Goal: Information Seeking & Learning: Learn about a topic

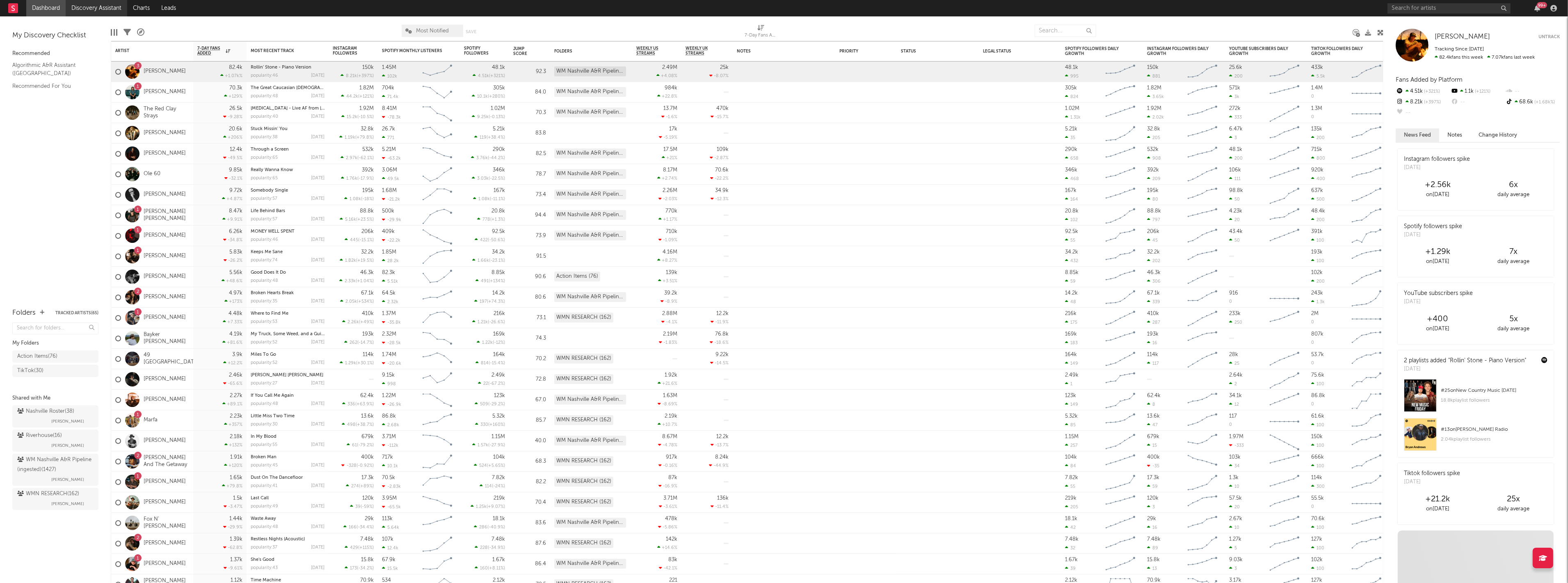
click at [87, 3] on link "Discovery Assistant" at bounding box center [96, 8] width 61 height 16
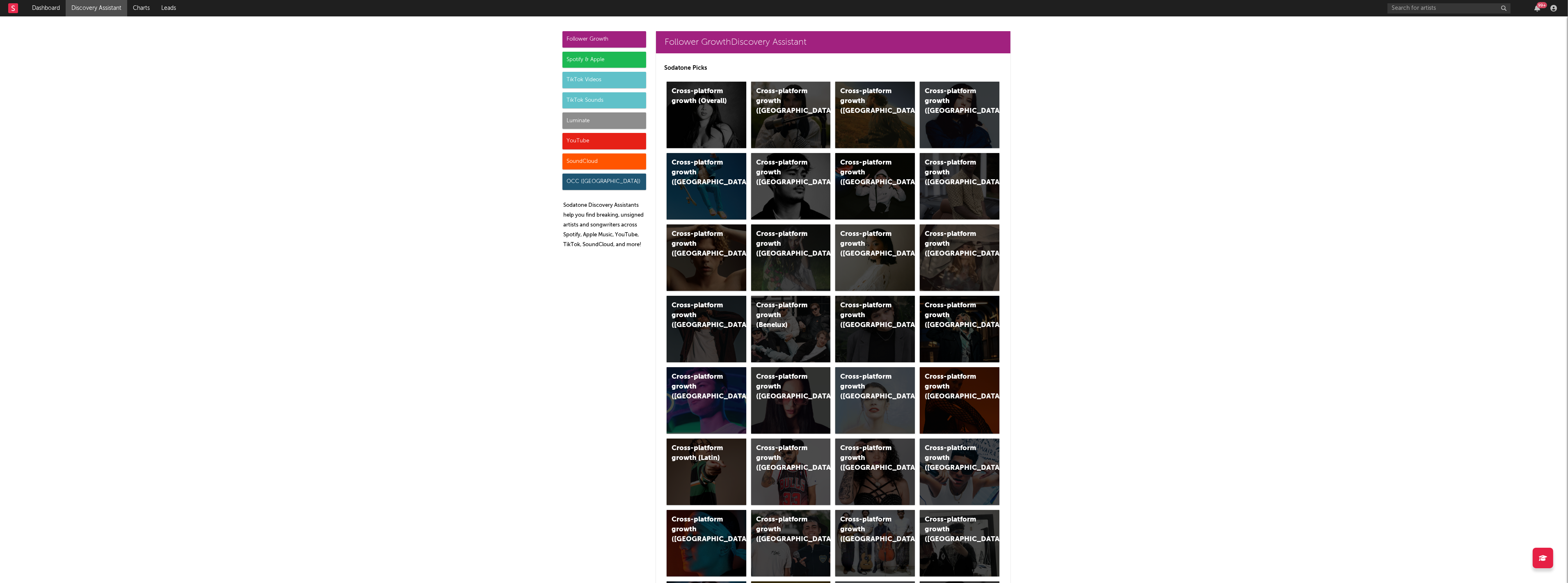
click at [597, 123] on div "Luminate" at bounding box center [605, 120] width 84 height 16
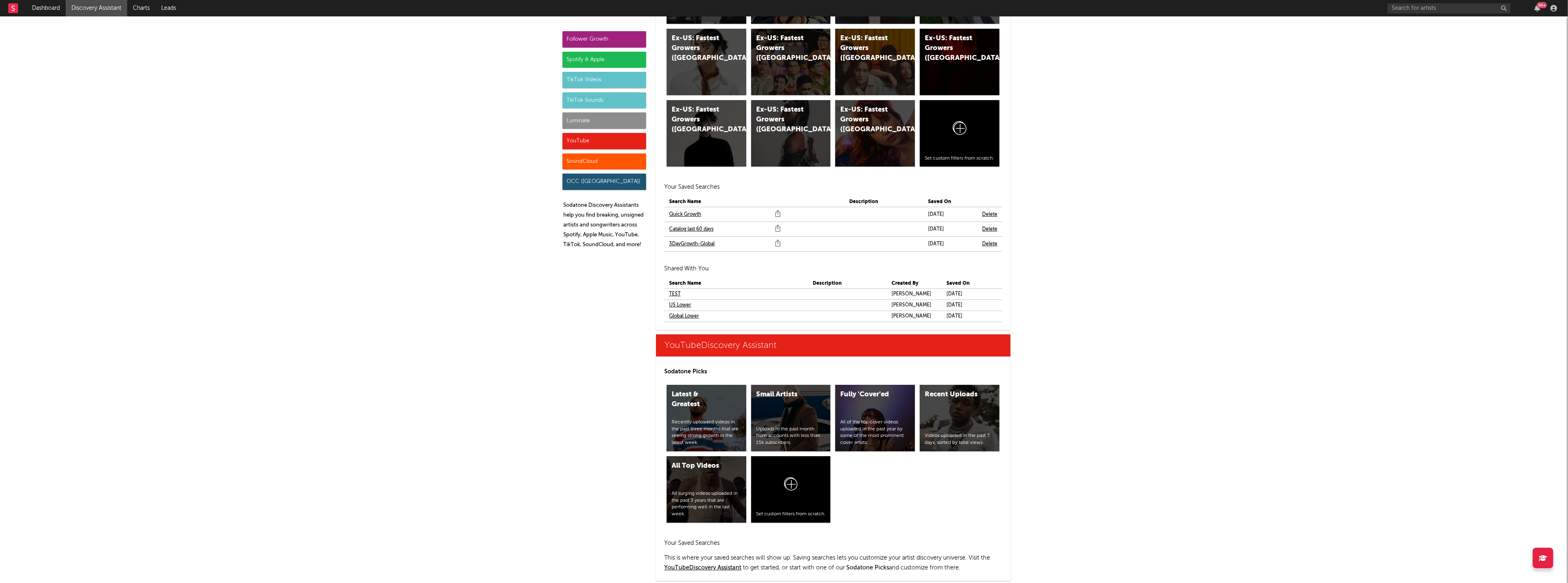
scroll to position [4585, 0]
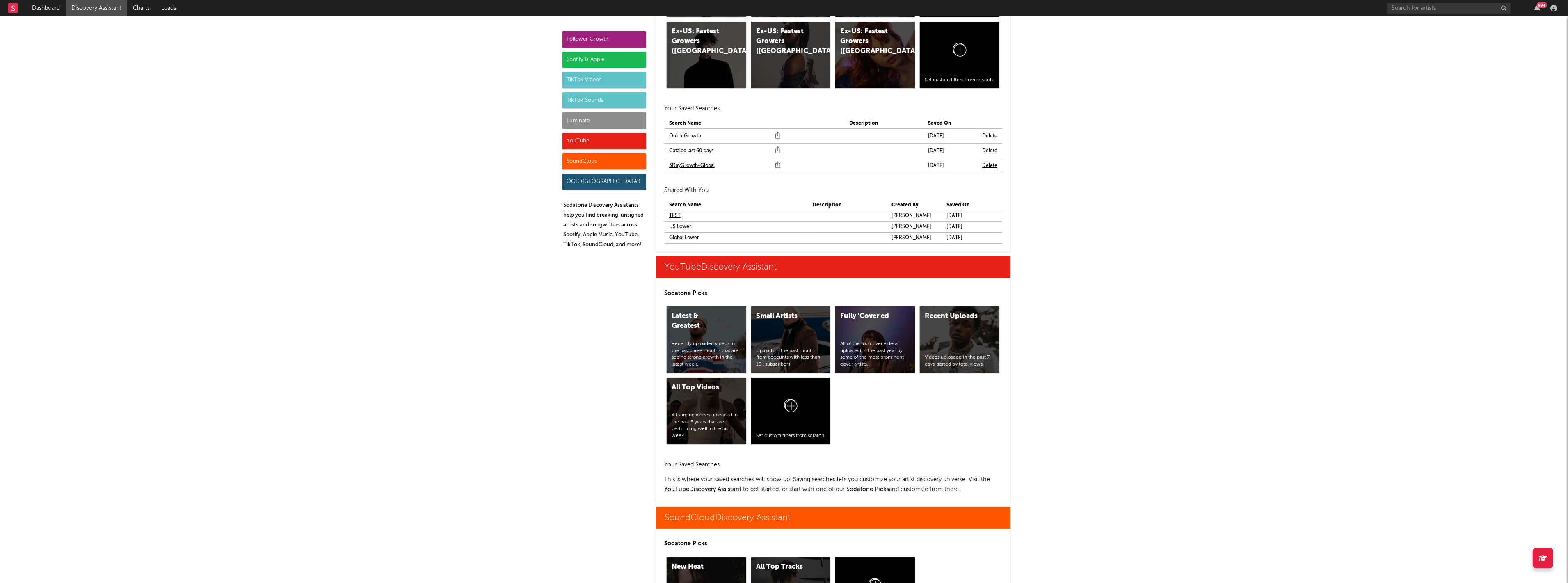
click at [692, 130] on td "Quick Growth" at bounding box center [723, 136] width 118 height 14
click at [686, 139] on link "Quick Growth" at bounding box center [685, 136] width 32 height 10
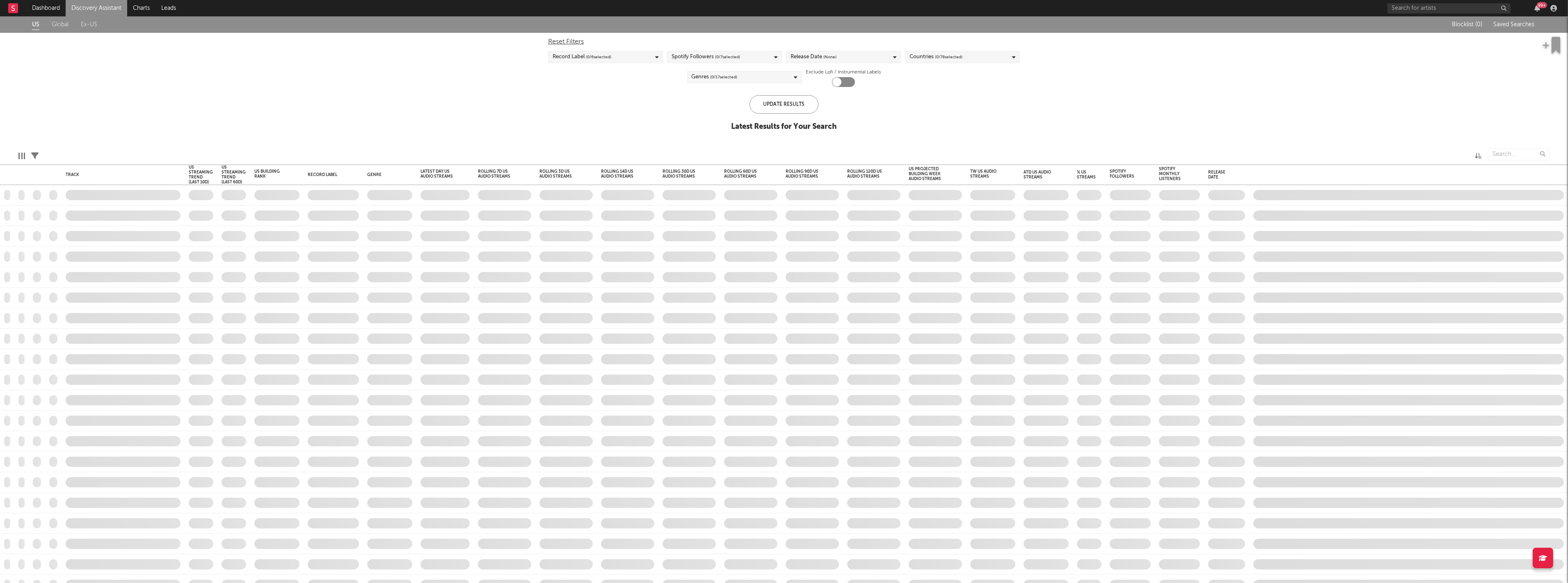
checkbox input "true"
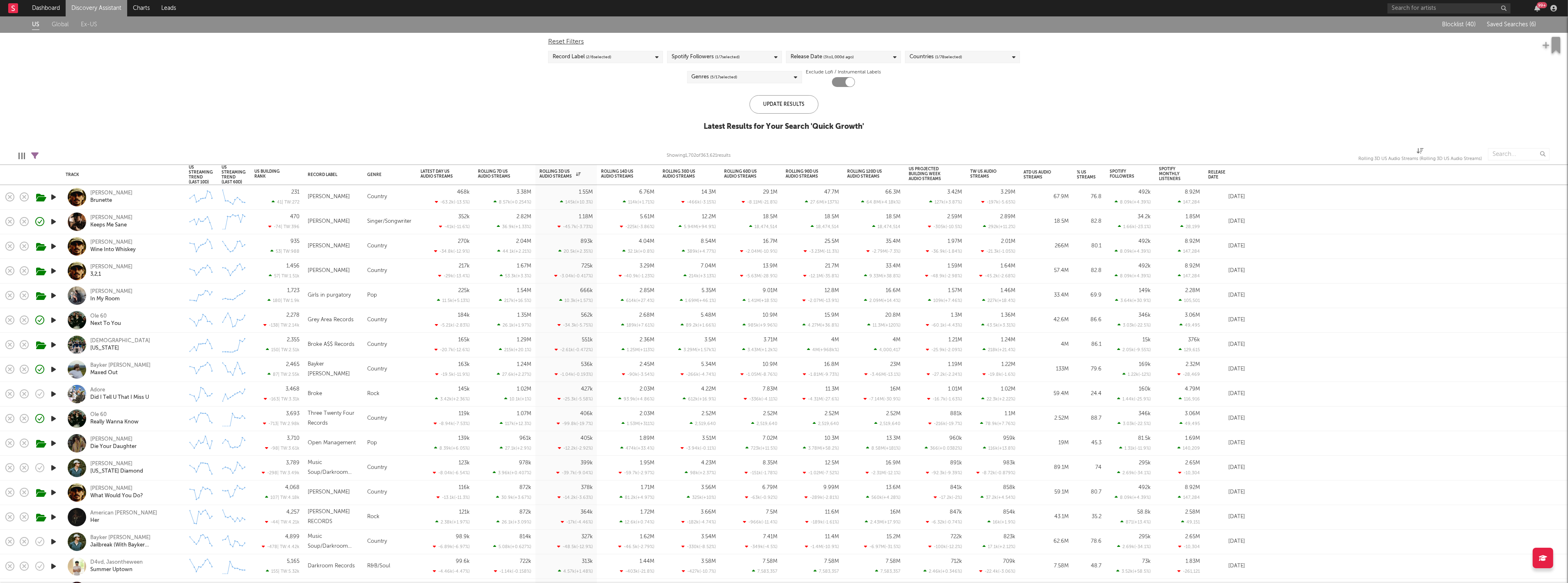
click at [707, 56] on div "Spotify Followers ( 1 / 7 selected)" at bounding box center [706, 57] width 68 height 10
click at [683, 71] on button "Select All" at bounding box center [725, 70] width 106 height 10
click at [795, 109] on div "Update Results" at bounding box center [784, 104] width 69 height 19
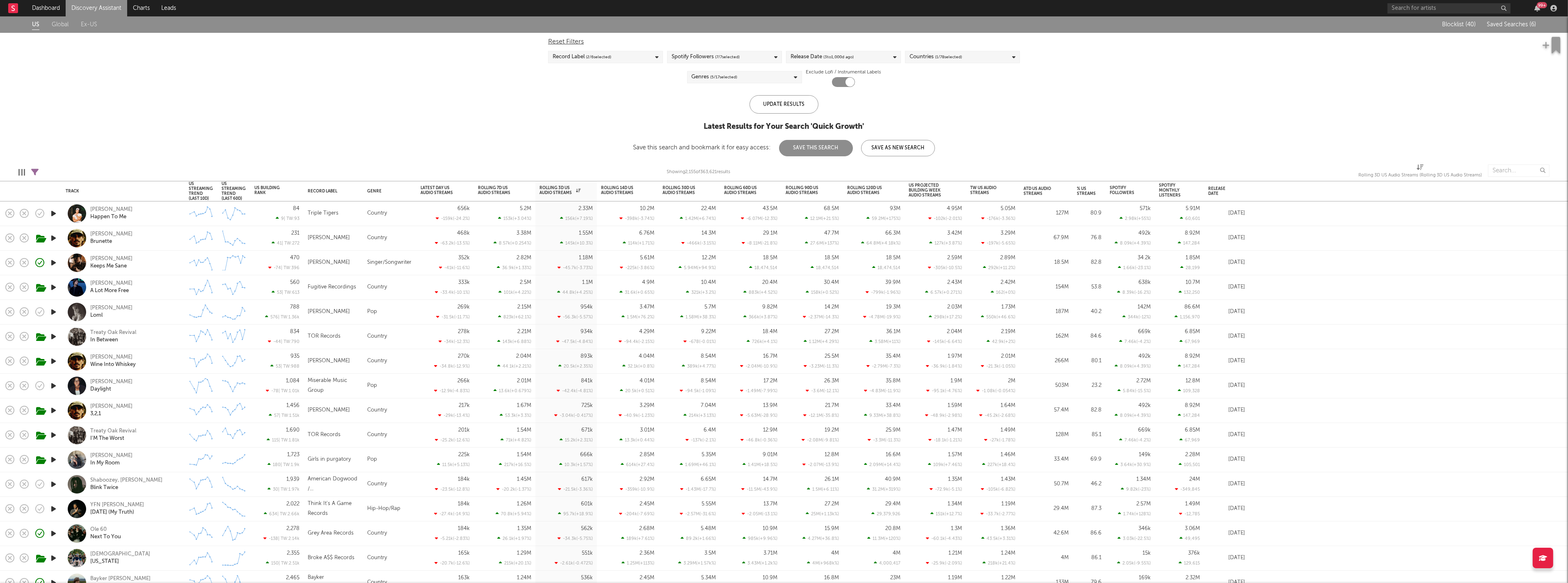
click at [566, 54] on div "Record Label ( 2 / 6 selected)" at bounding box center [581, 57] width 59 height 10
click at [497, 72] on div "US Global Ex-US Blocklist ( 40 ) Saved Searches ( 6 ) Reset Filters Record Labe…" at bounding box center [784, 86] width 1568 height 140
click at [589, 206] on icon "button" at bounding box center [589, 205] width 4 height 4
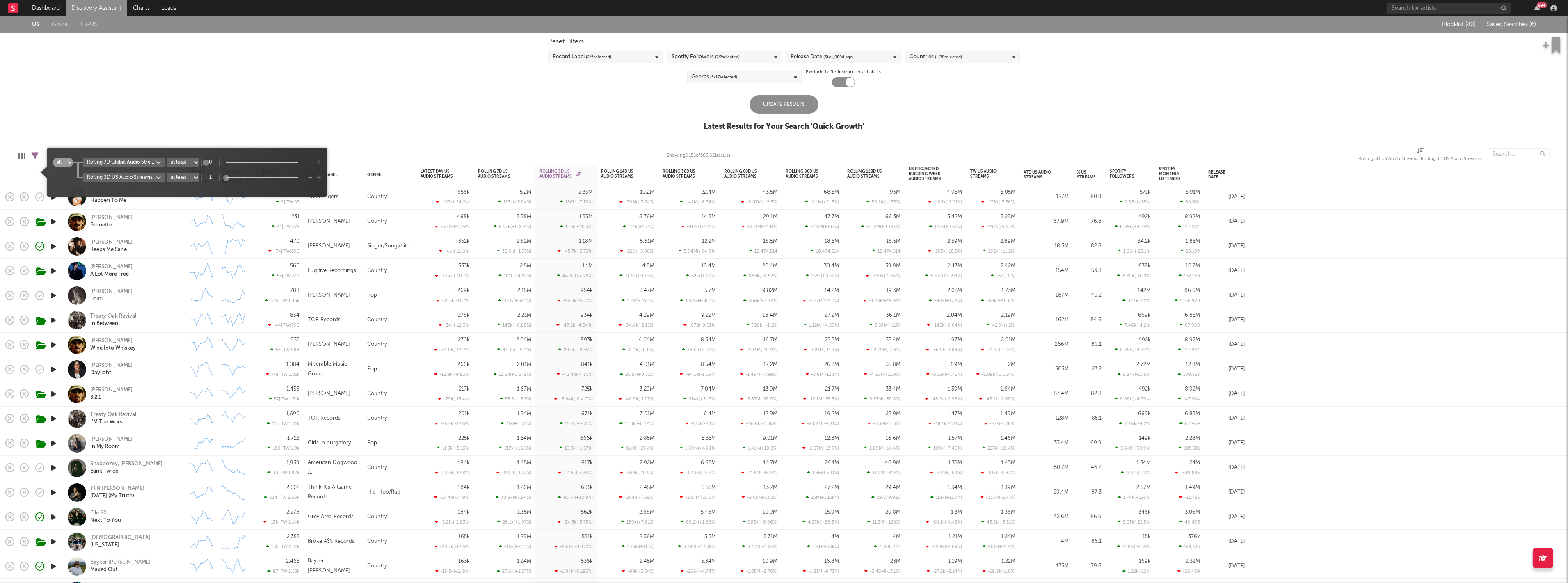
click at [434, 107] on div "US Global Ex-US Blocklist ( 40 ) Saved Searches ( 6 ) Reset Filters Record Labe…" at bounding box center [784, 78] width 1568 height 123
type input "1"
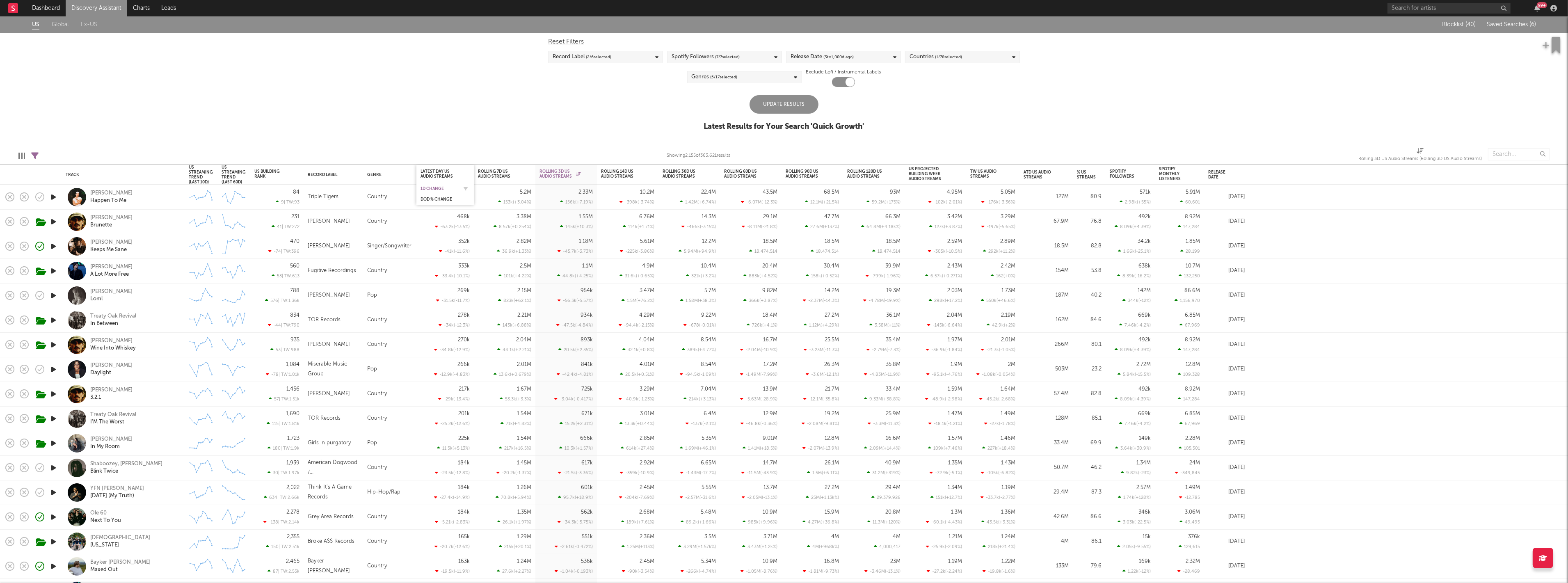
click at [437, 189] on div "1D Change" at bounding box center [439, 189] width 37 height 5
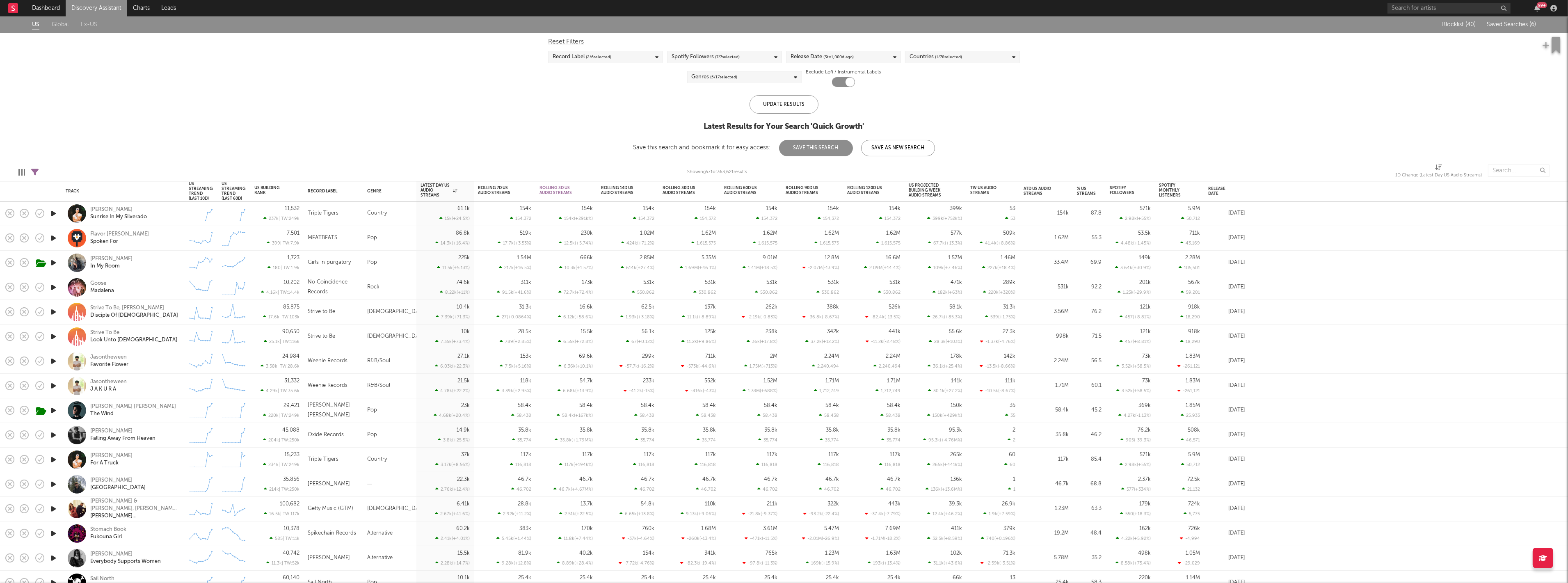
click at [178, 414] on div "John Michael Howell The Wind" at bounding box center [123, 410] width 115 height 24
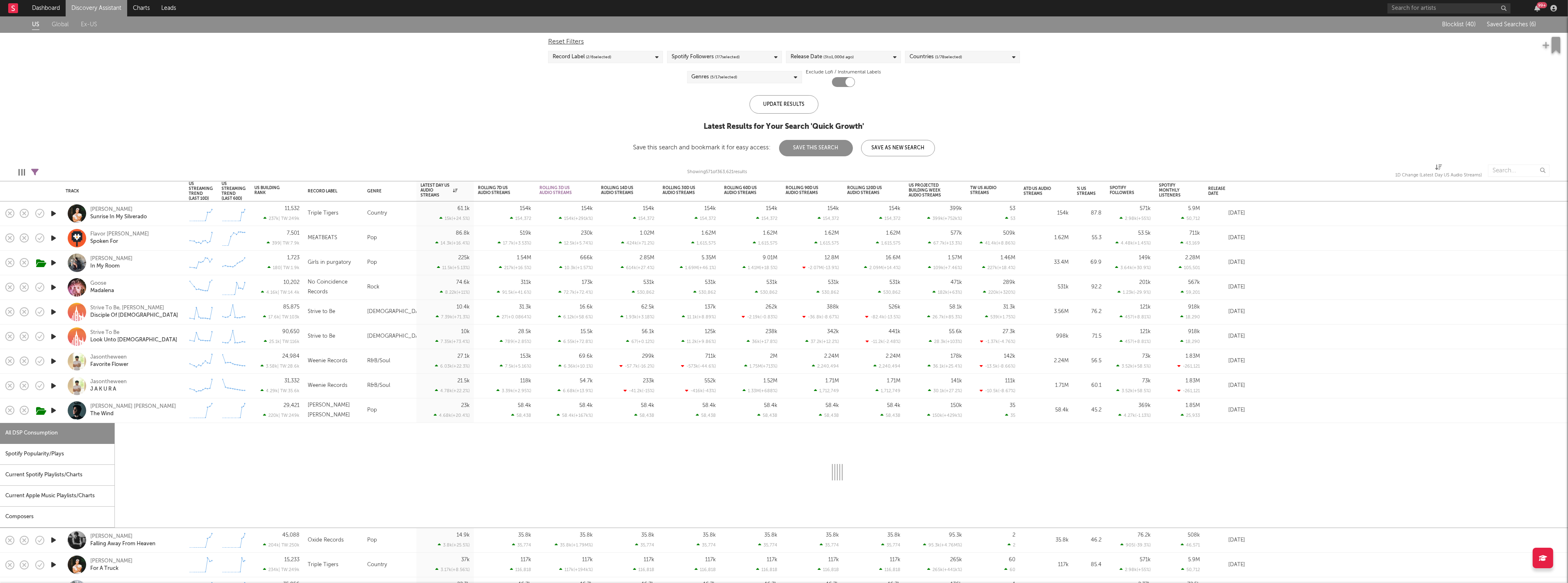
select select "1w"
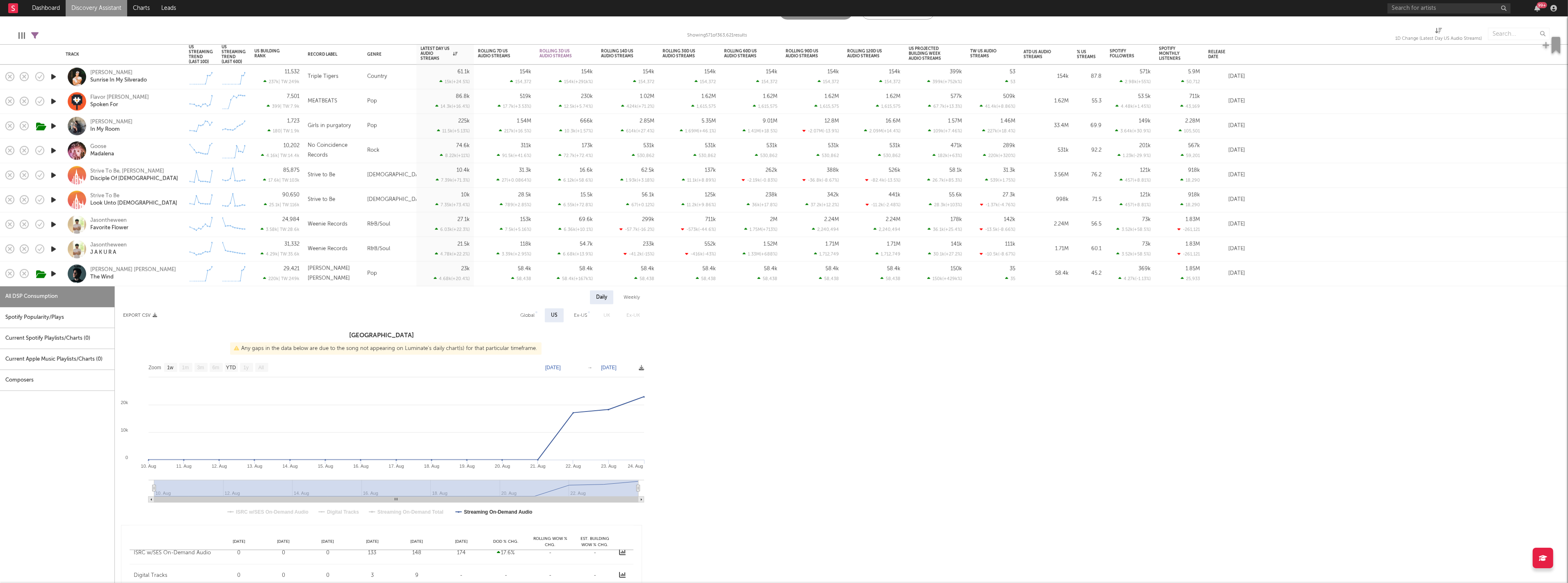
click at [169, 275] on div "John Michael Howell The Wind" at bounding box center [134, 273] width 89 height 15
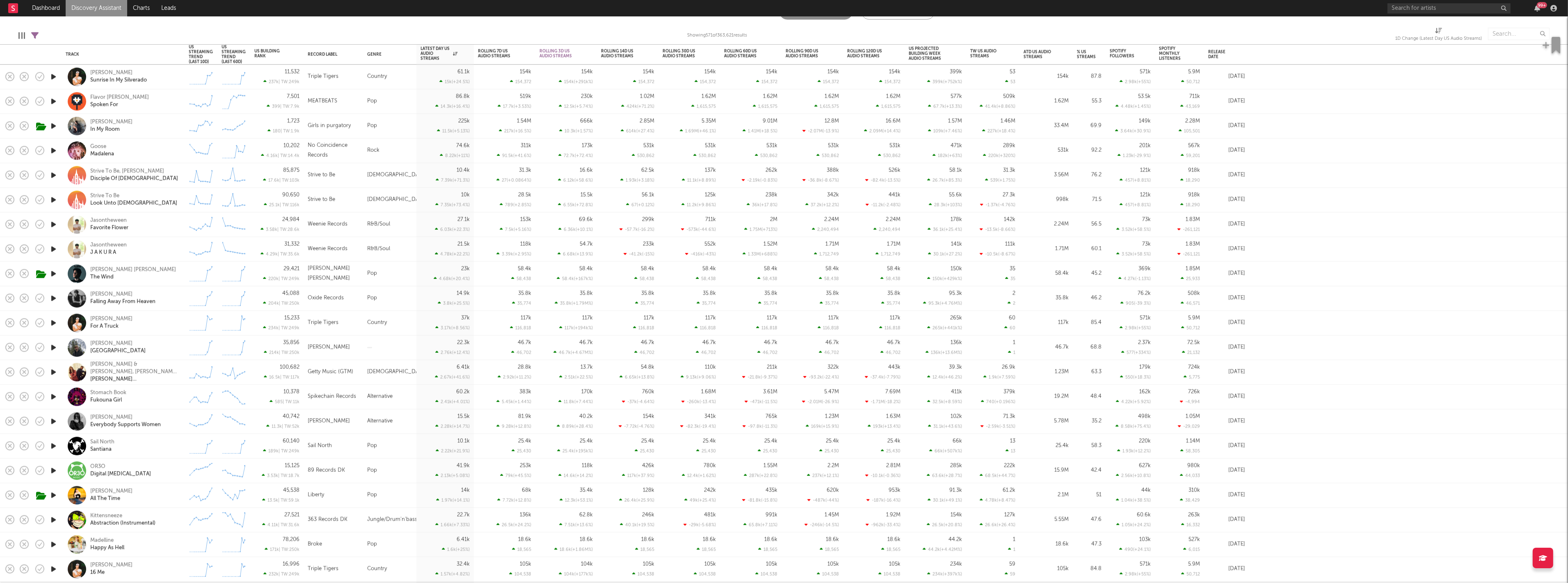
click at [173, 300] on div "Nate Vickers Falling Away From Heaven" at bounding box center [134, 298] width 89 height 15
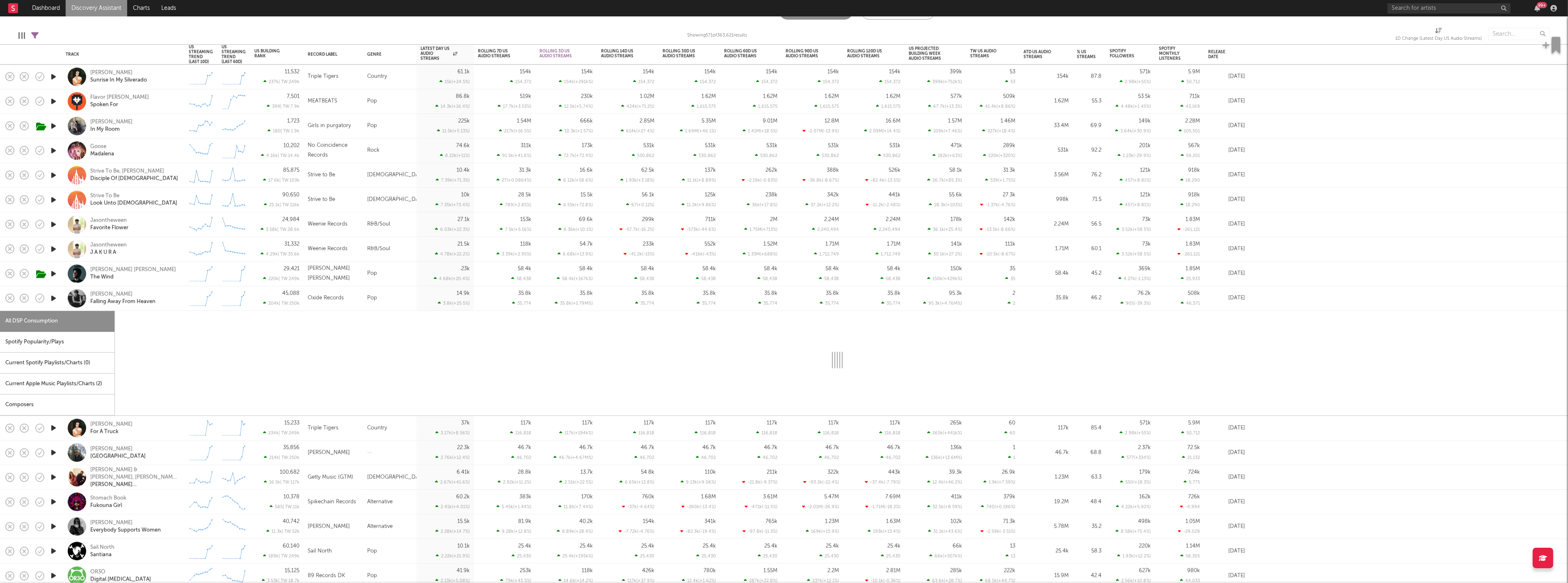
select select "1w"
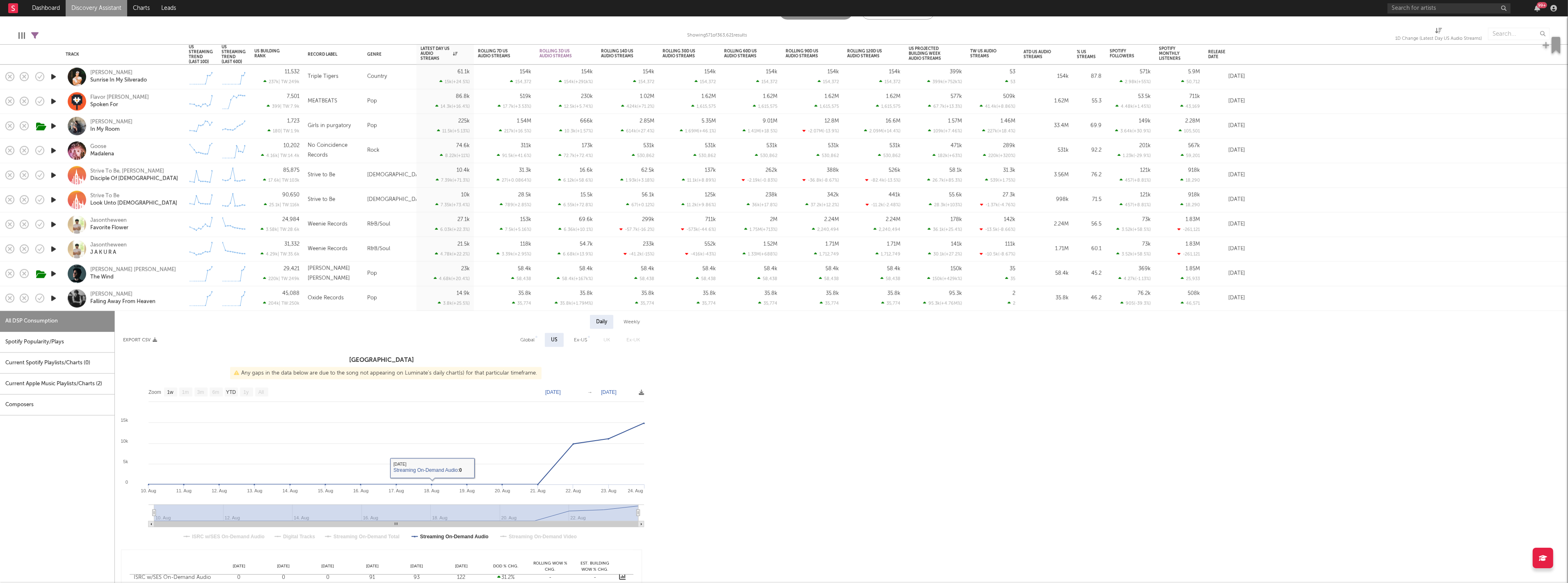
click at [174, 302] on div "Nate Vickers Falling Away From Heaven" at bounding box center [134, 298] width 89 height 15
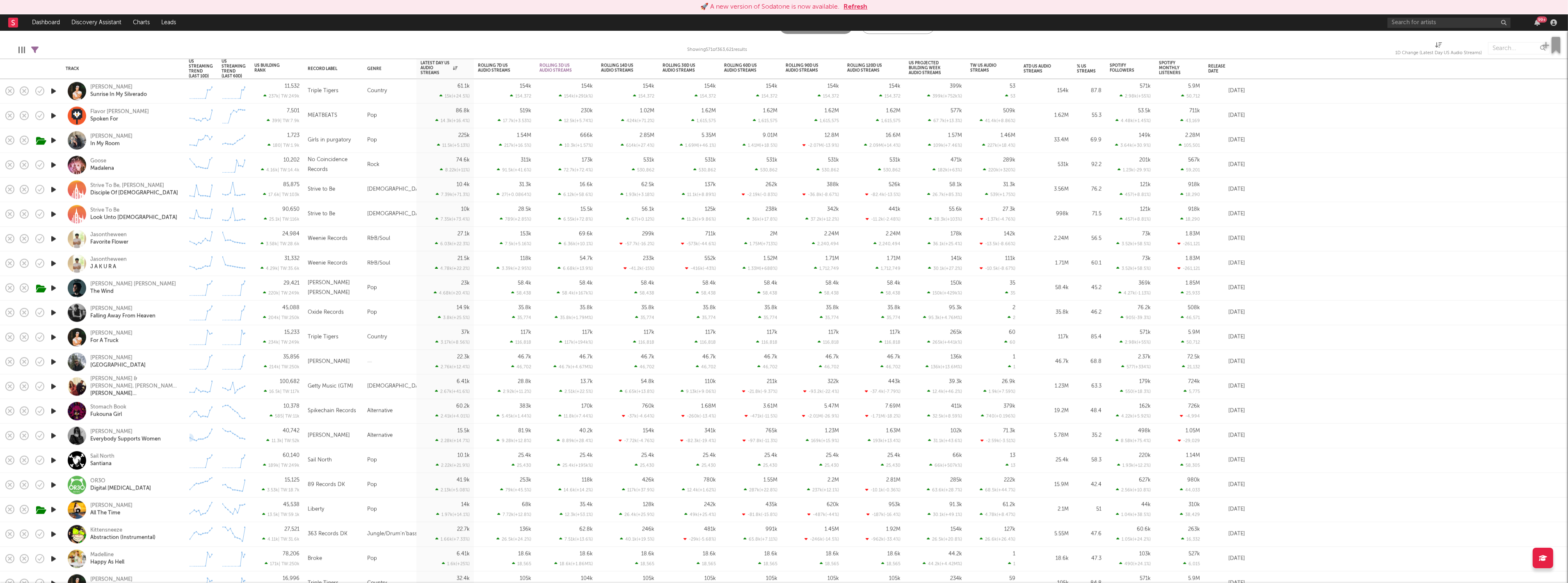
click at [178, 431] on div "Sofia Isella Everybody Supports Women" at bounding box center [134, 436] width 89 height 15
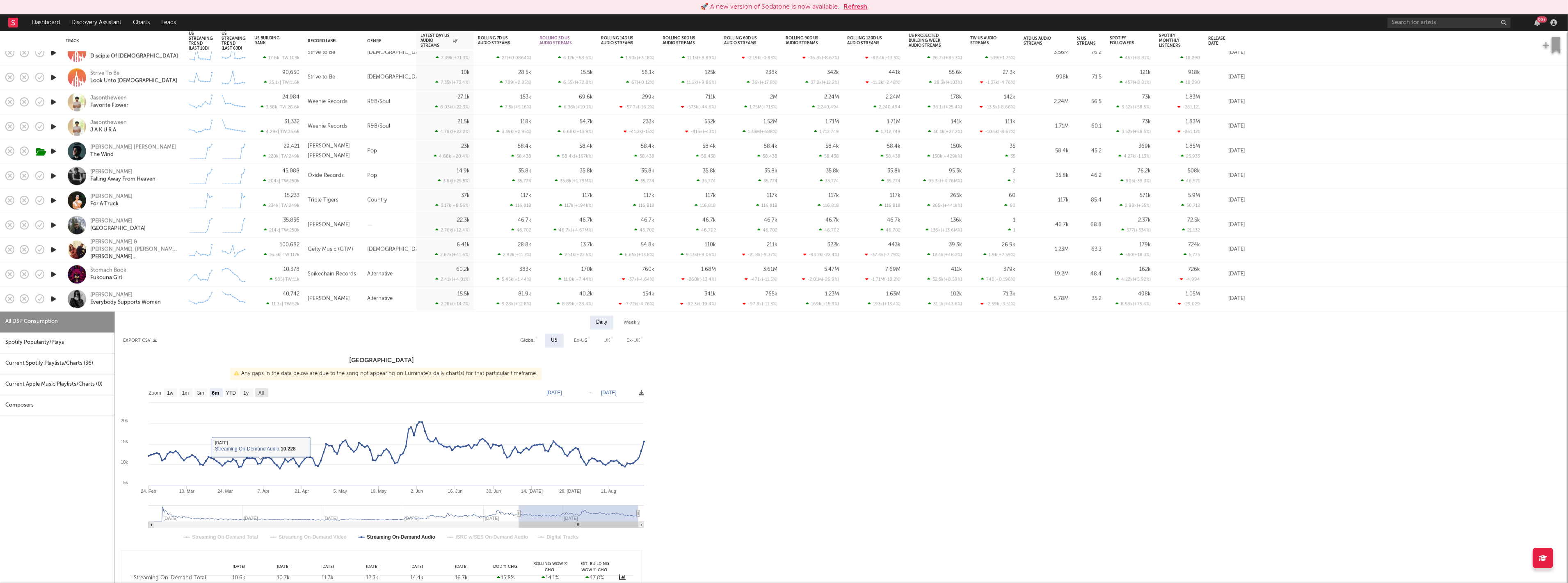
click at [267, 392] on rect at bounding box center [262, 393] width 13 height 9
select select "All"
type input "2023-08-20"
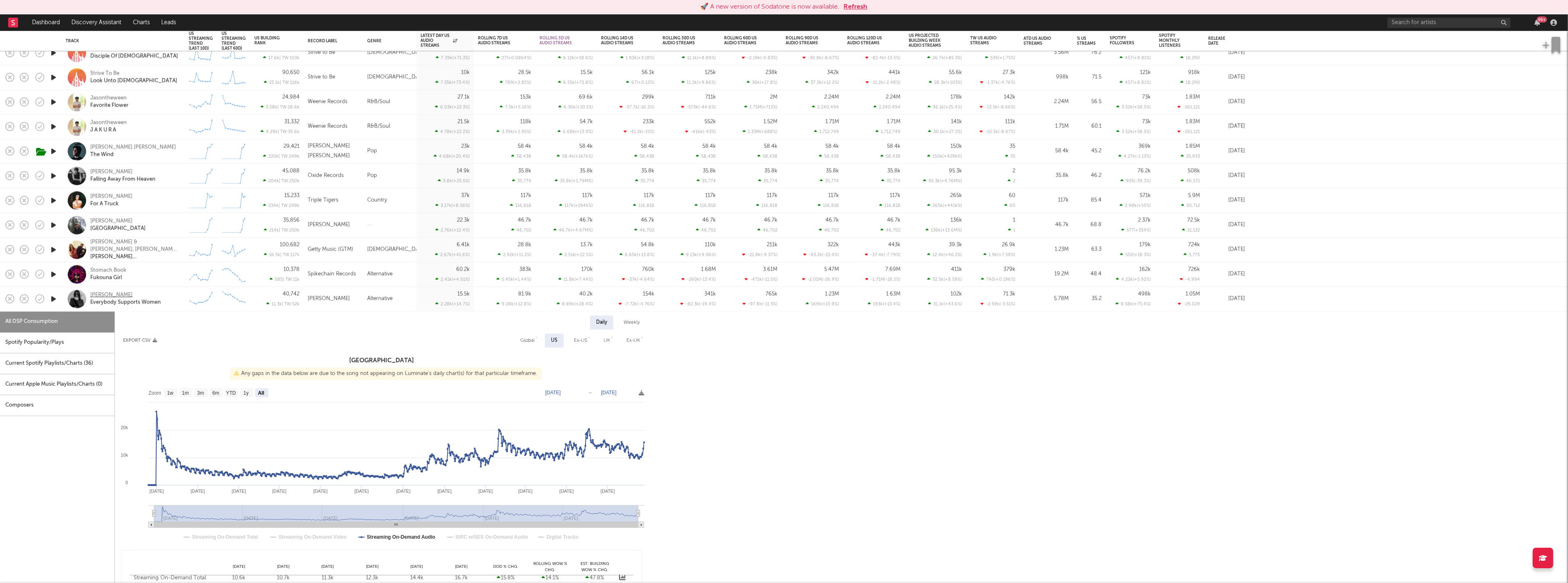
click at [107, 293] on div "Sofia Isella" at bounding box center [111, 295] width 42 height 7
click at [180, 300] on div "Sofia Isella Everybody Supports Women" at bounding box center [123, 299] width 115 height 24
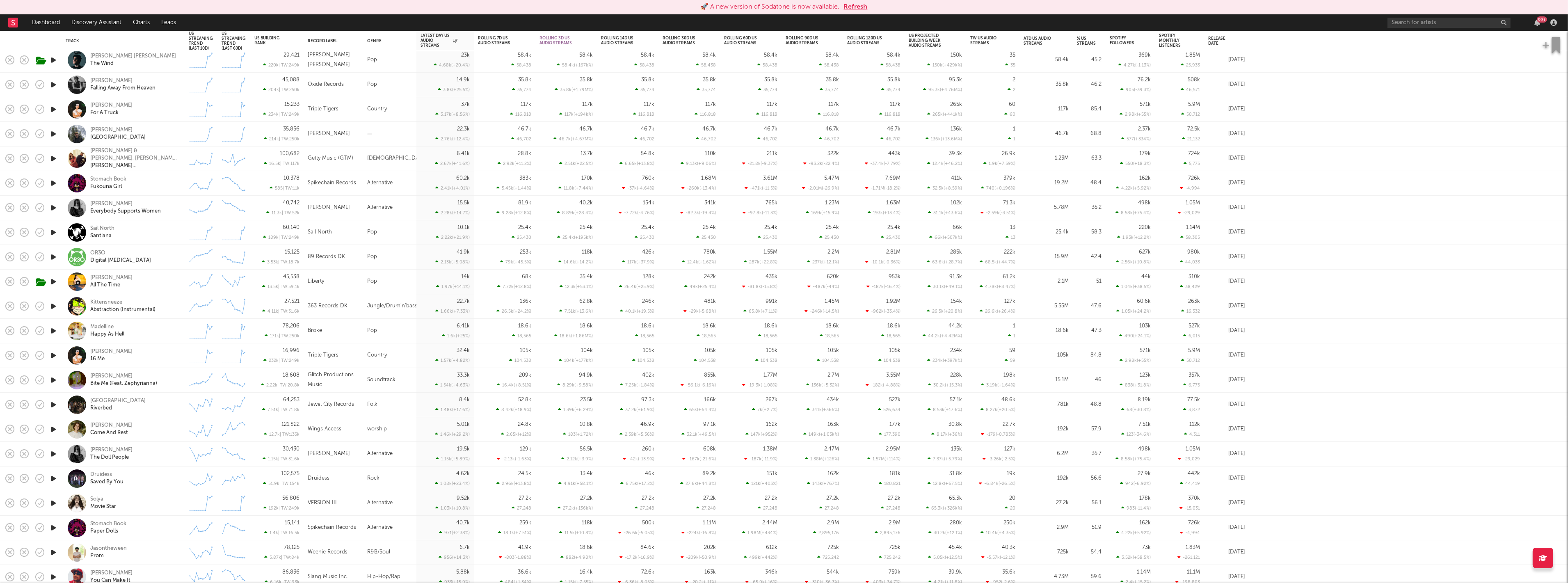
click at [178, 384] on div "Aj Dispirito Bite Me (Feat. Zephyrianna)" at bounding box center [134, 380] width 89 height 15
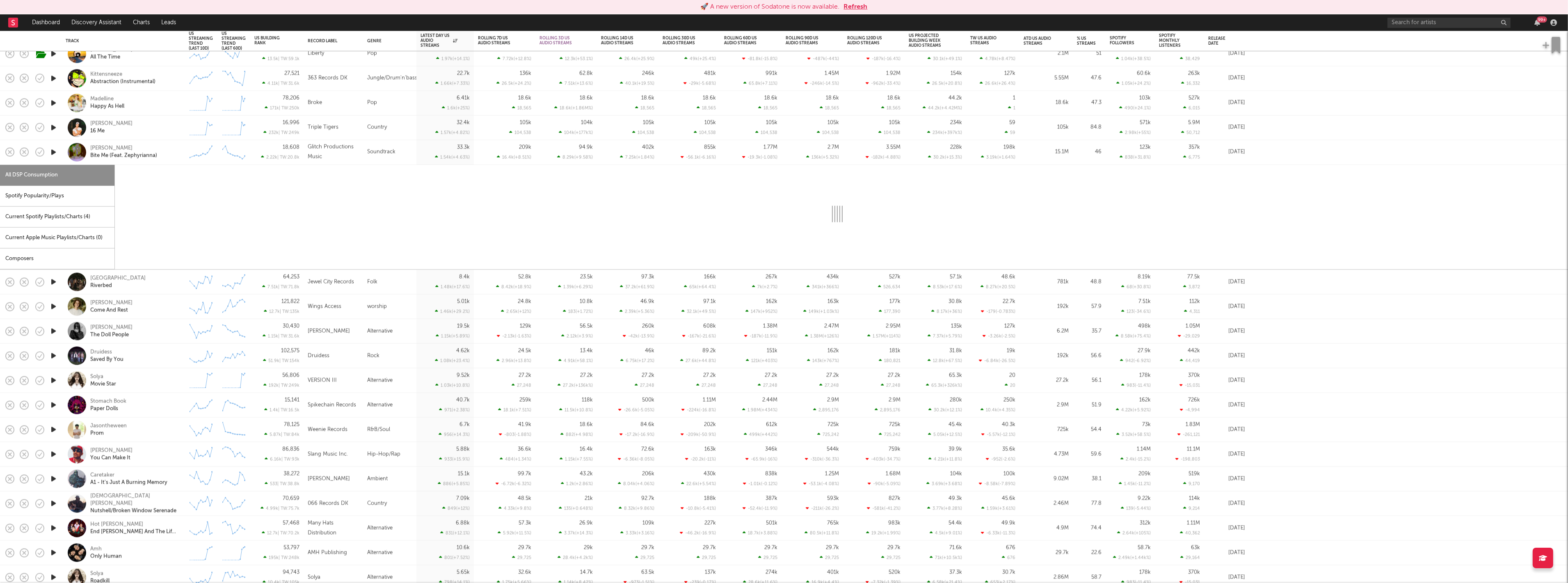
select select "6m"
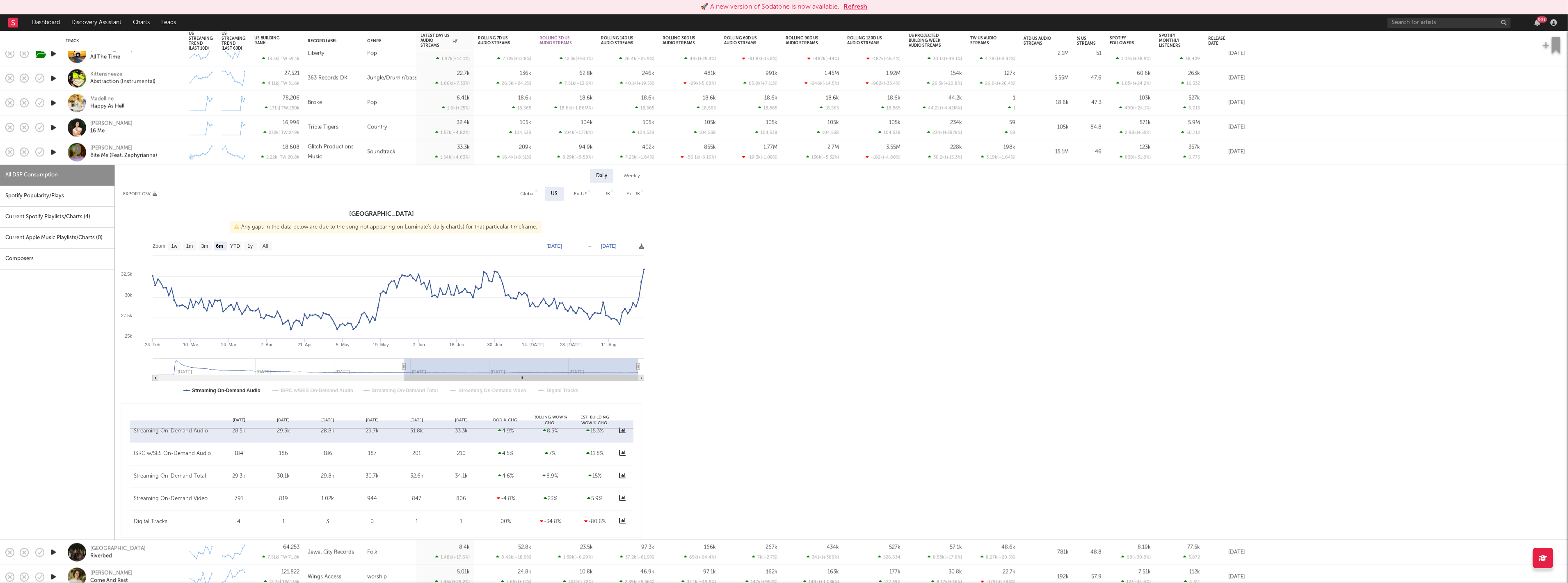
click at [185, 153] on div "Created with Highcharts 10.3.3" at bounding box center [201, 153] width 33 height 25
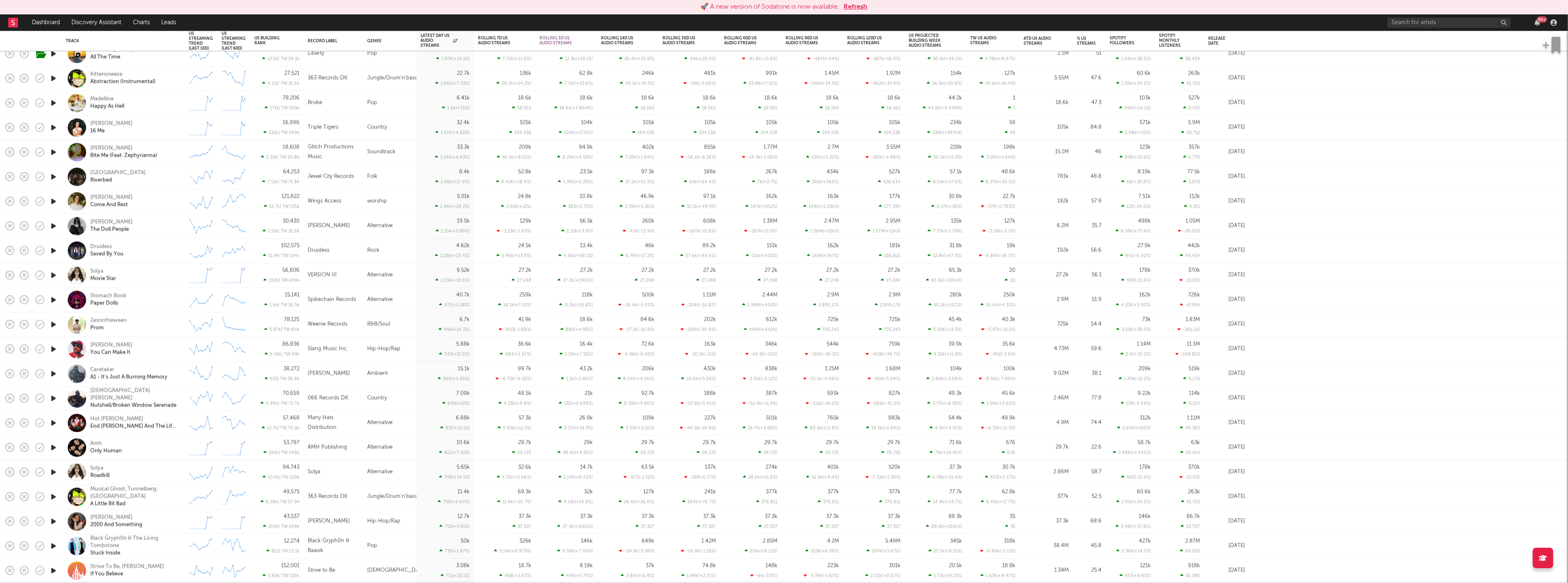
click at [166, 255] on div "Druidess Saved By You" at bounding box center [134, 251] width 89 height 15
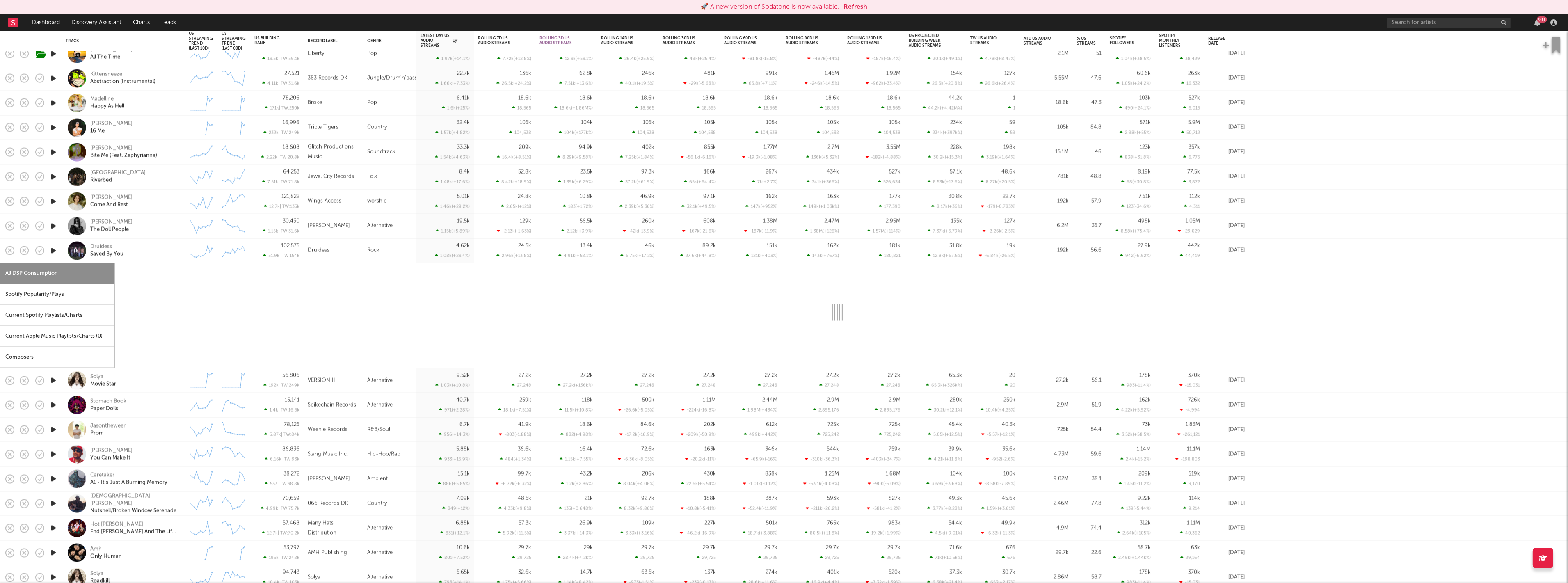
select select "1w"
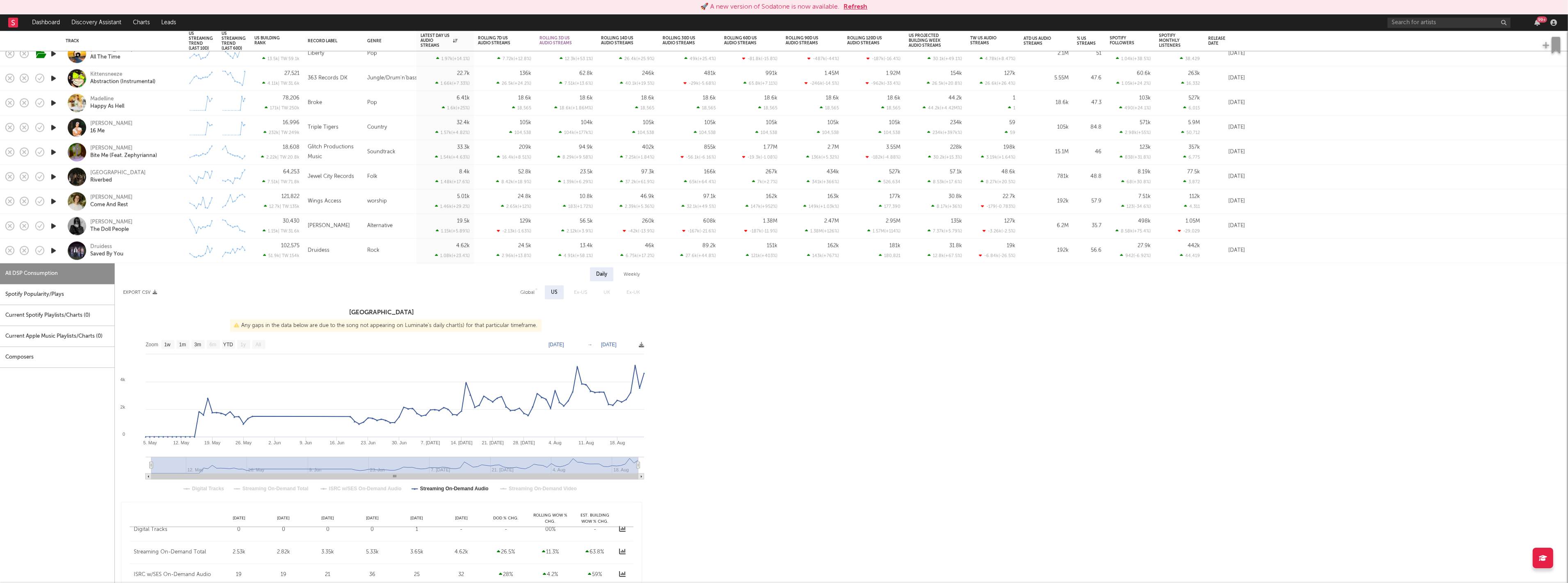
click at [166, 255] on div "Druidess Saved By You" at bounding box center [134, 251] width 89 height 15
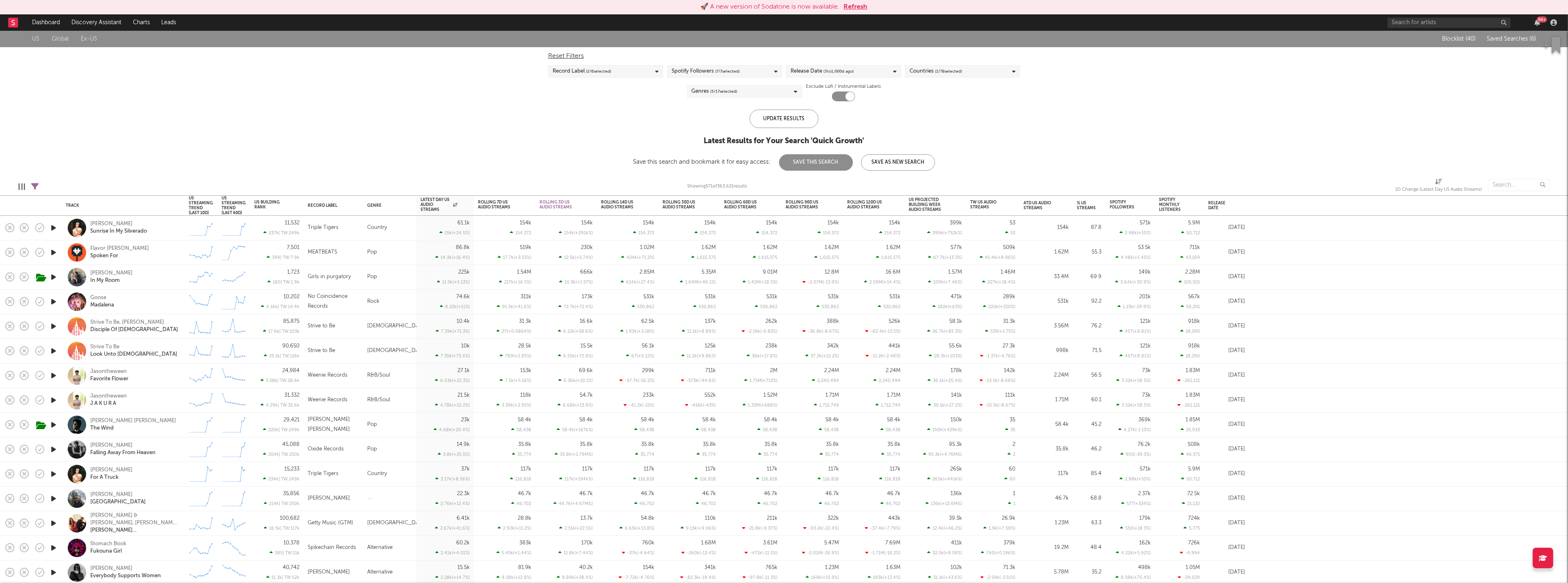
click at [745, 92] on div "Genres ( 5 / 17 selected)" at bounding box center [745, 91] width 115 height 12
drag, startPoint x: 711, startPoint y: 121, endPoint x: 715, endPoint y: 143, distance: 22.4
click at [711, 121] on div "Pop" at bounding box center [749, 120] width 95 height 10
click at [691, 121] on input "Pop" at bounding box center [691, 120] width 0 height 10
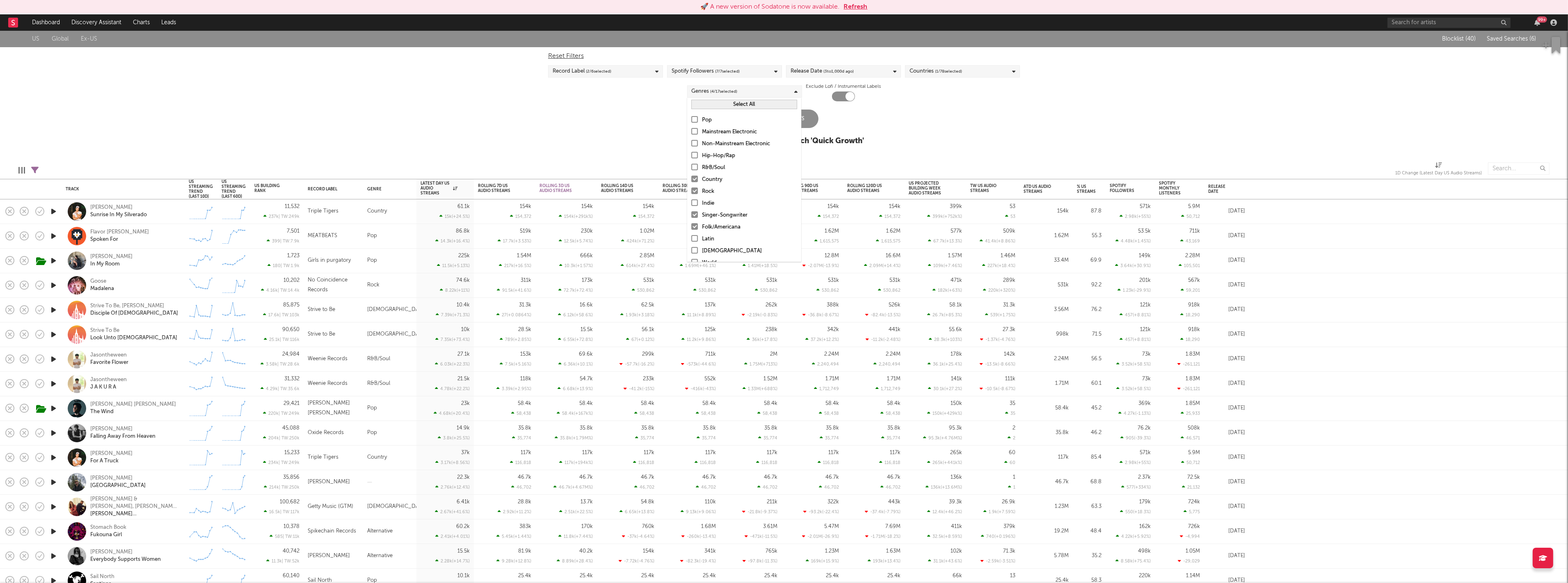
click at [710, 192] on div "Rock" at bounding box center [749, 191] width 95 height 10
click at [691, 192] on input "Rock" at bounding box center [691, 191] width 0 height 10
click at [810, 121] on div "Update Results" at bounding box center [784, 119] width 69 height 19
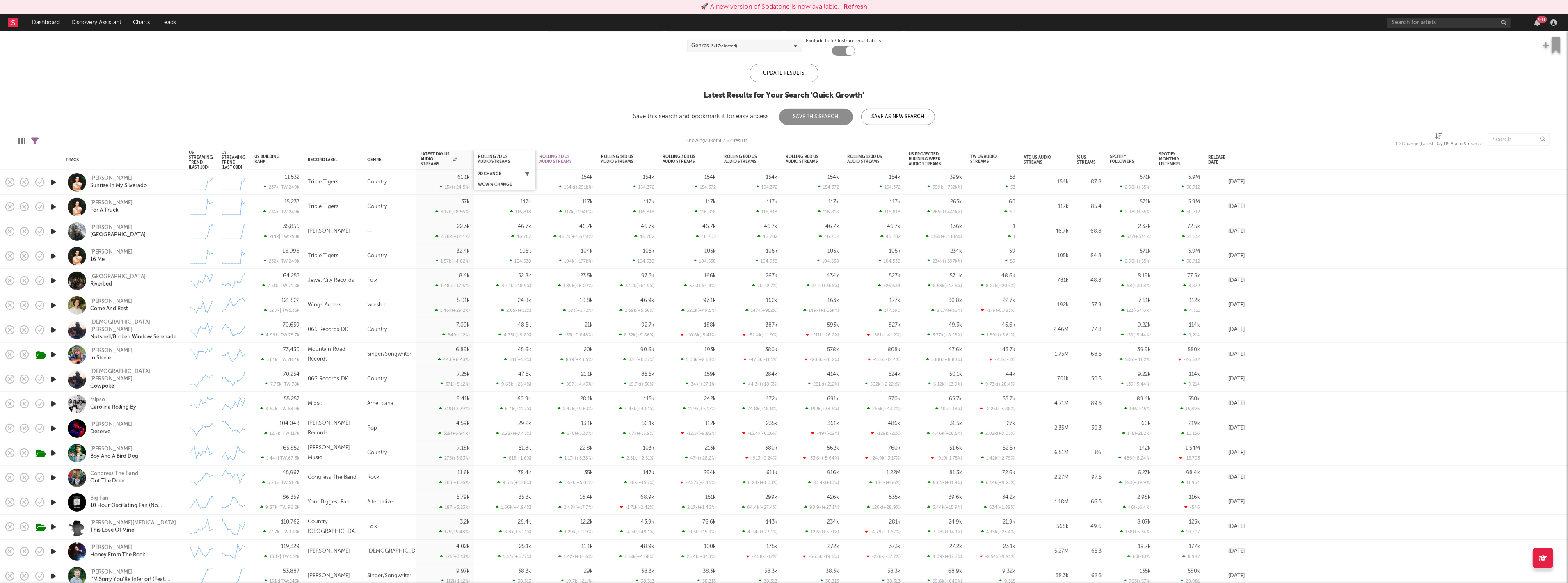
click at [529, 174] on button "button" at bounding box center [527, 174] width 8 height 8
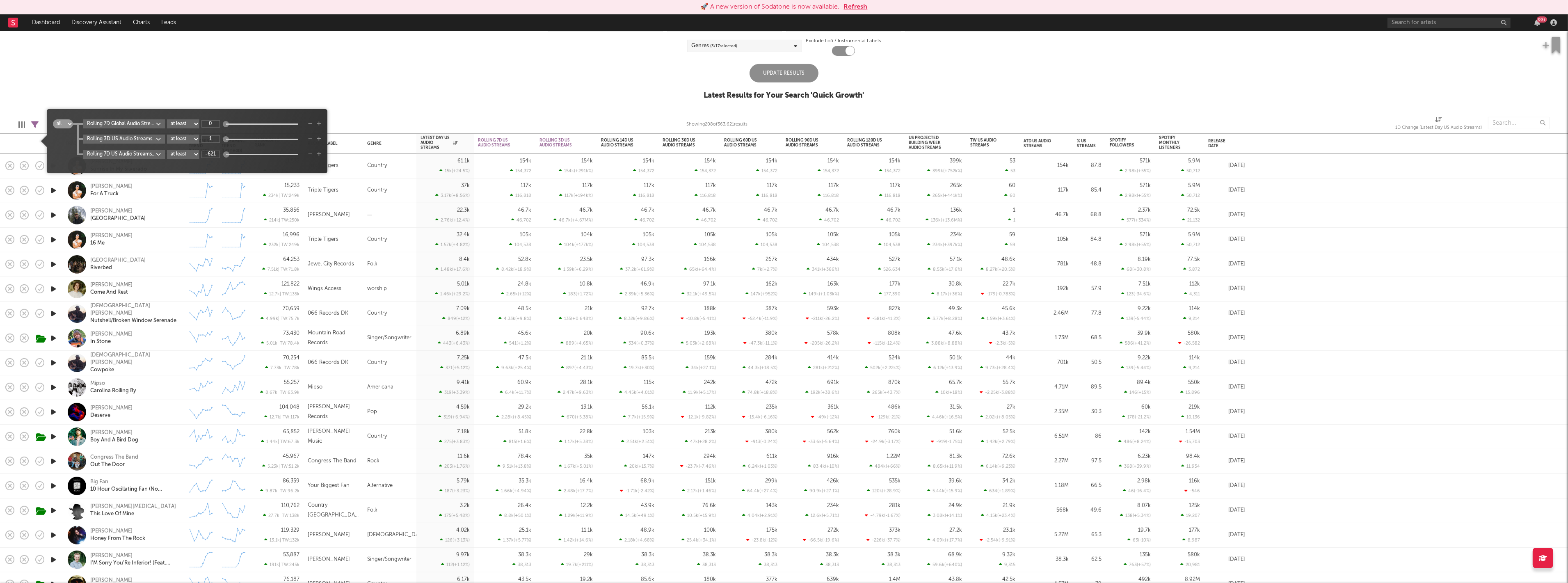
type input "1"
click at [768, 71] on div "Update Results" at bounding box center [784, 73] width 69 height 19
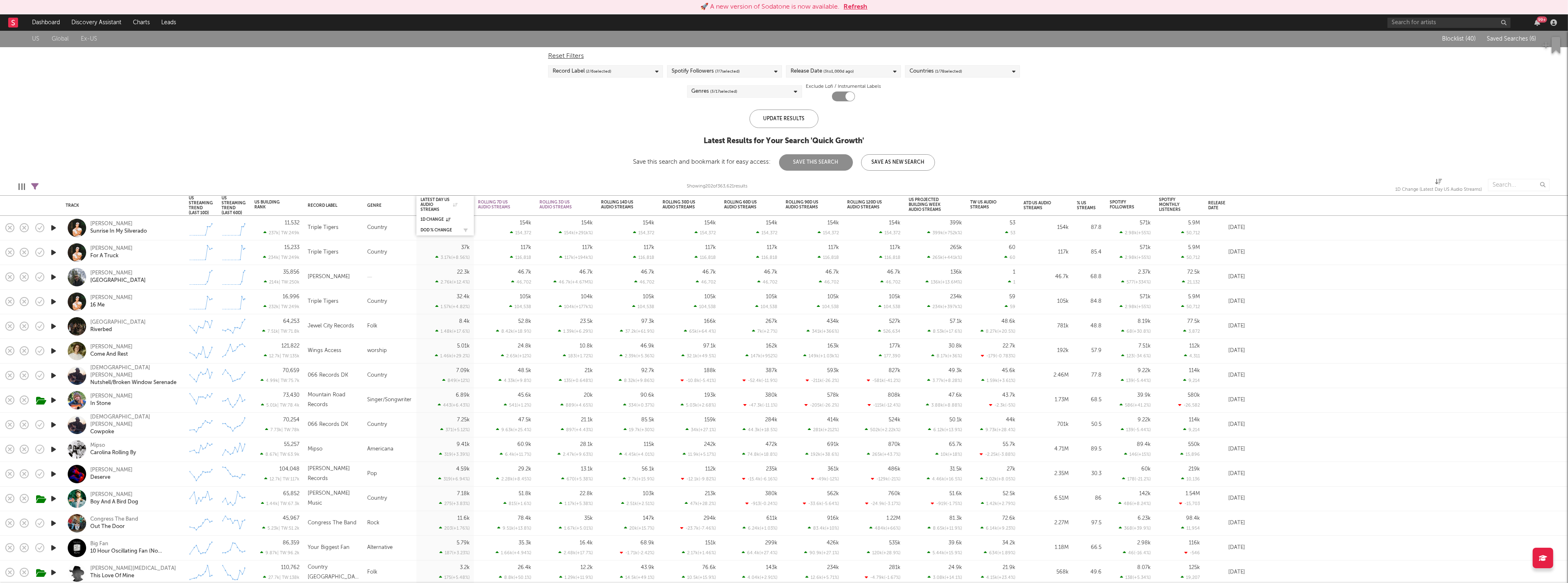
click at [452, 227] on div "DoD % Change" at bounding box center [445, 230] width 49 height 8
click at [449, 228] on div "DoD % Change" at bounding box center [439, 230] width 37 height 5
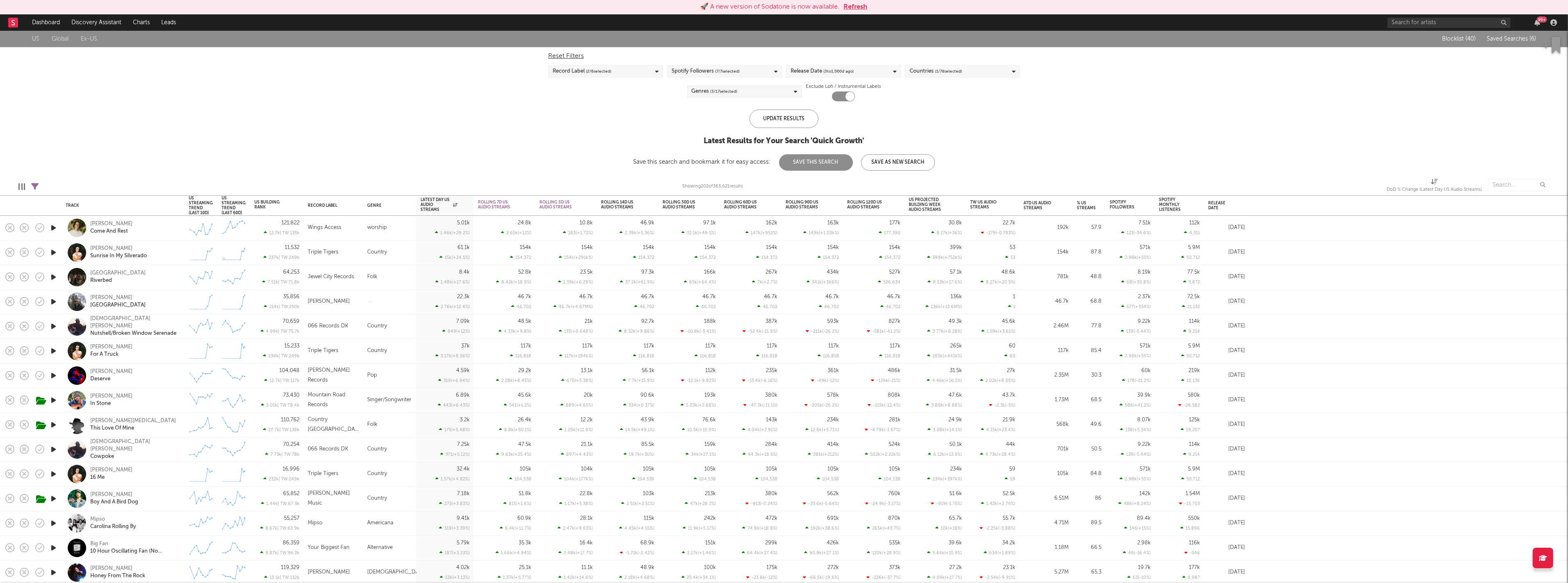
click at [158, 231] on div "Caleb Bachtel Come And Rest" at bounding box center [134, 228] width 89 height 15
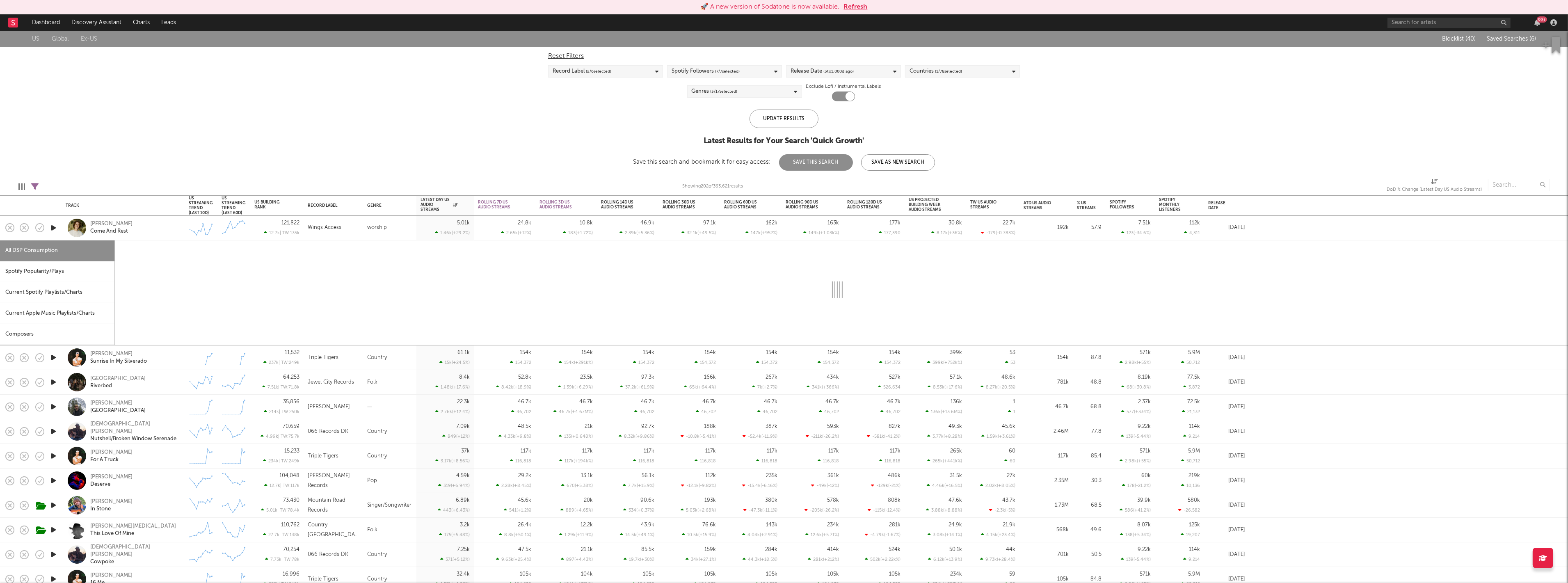
select select "1w"
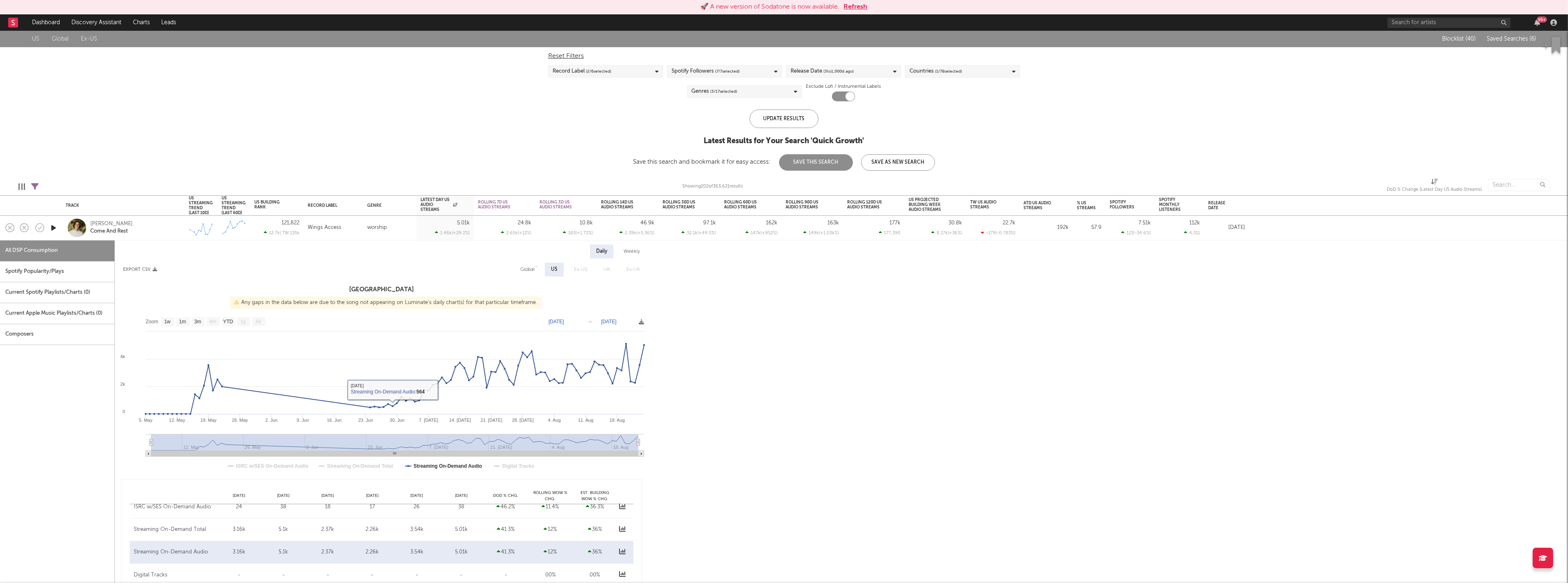
click at [153, 227] on div "Caleb Bachtel Come And Rest" at bounding box center [134, 228] width 89 height 15
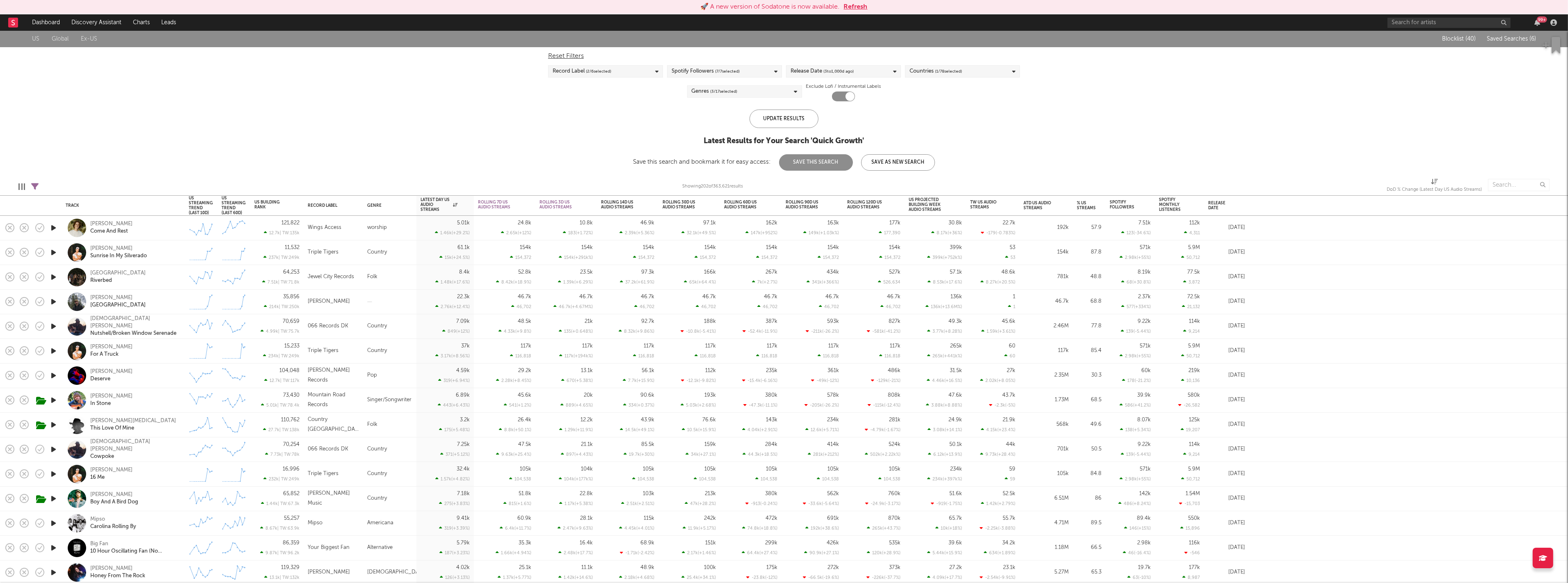
drag, startPoint x: 434, startPoint y: 204, endPoint x: 381, endPoint y: 127, distance: 93.5
click at [435, 204] on div "Latest Day US Audio Streams" at bounding box center [439, 204] width 37 height 15
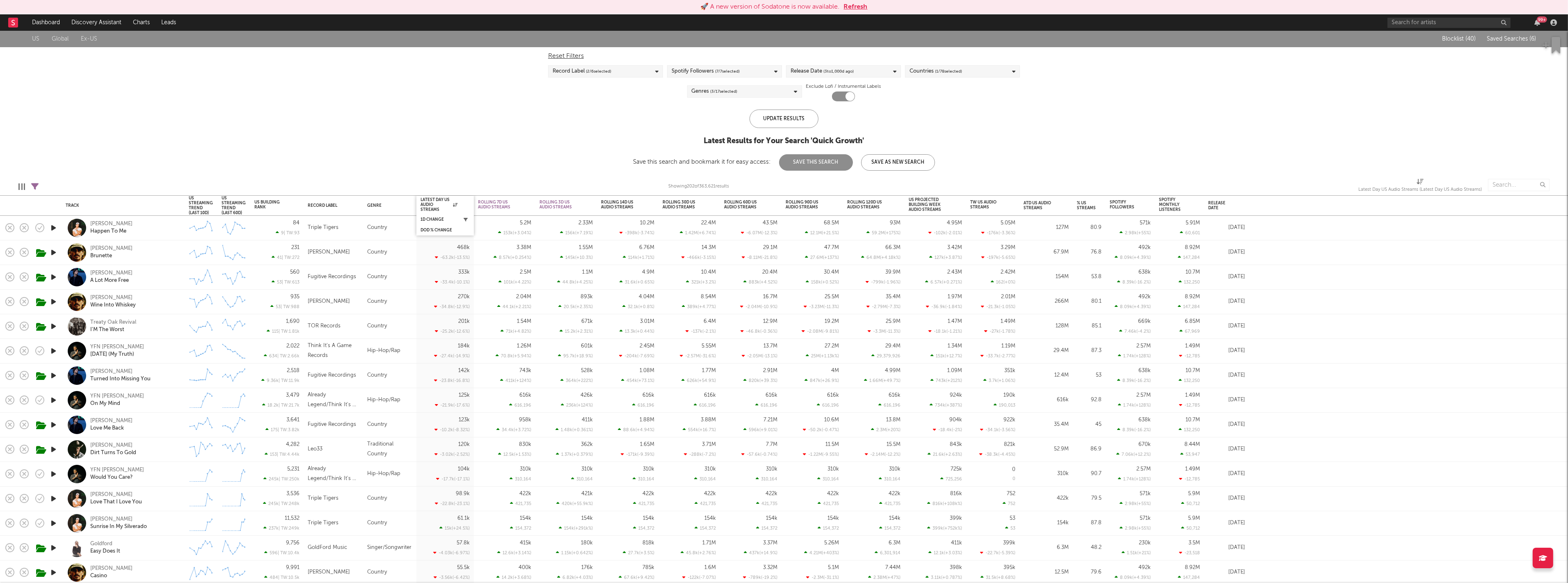
click at [464, 218] on icon "button" at bounding box center [466, 220] width 4 height 4
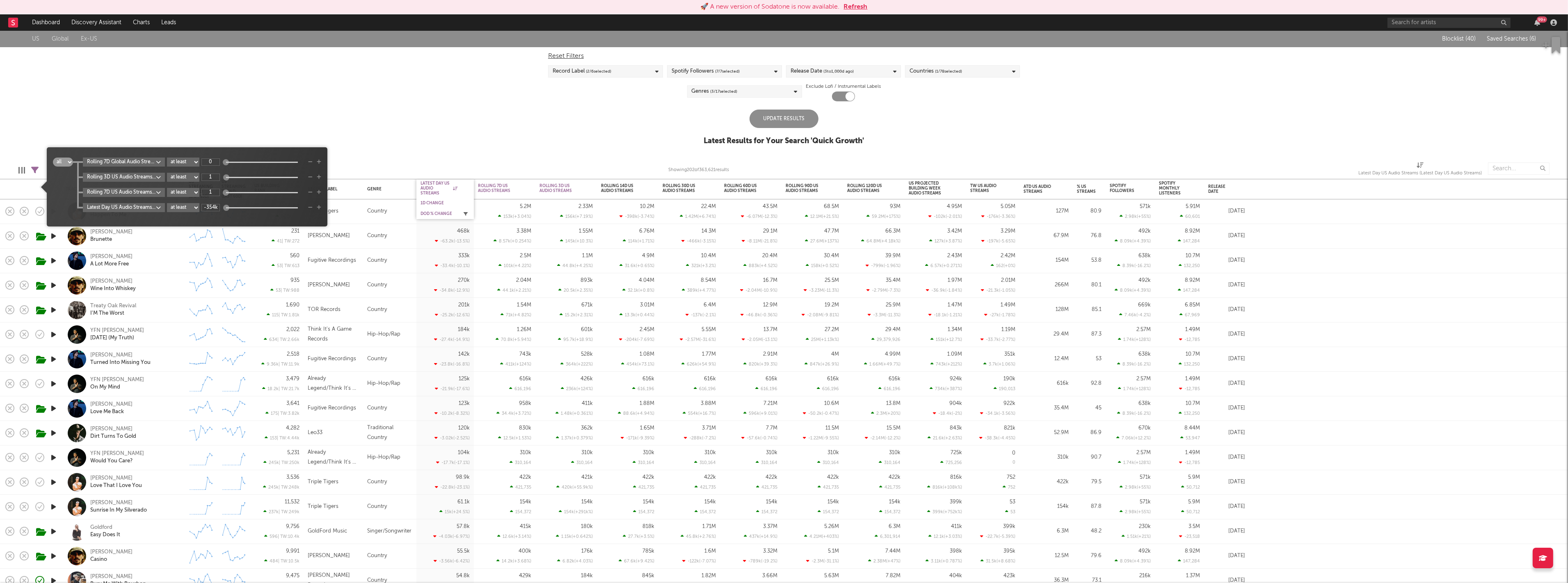
type input "1"
click at [759, 111] on div "Update Results" at bounding box center [784, 119] width 69 height 19
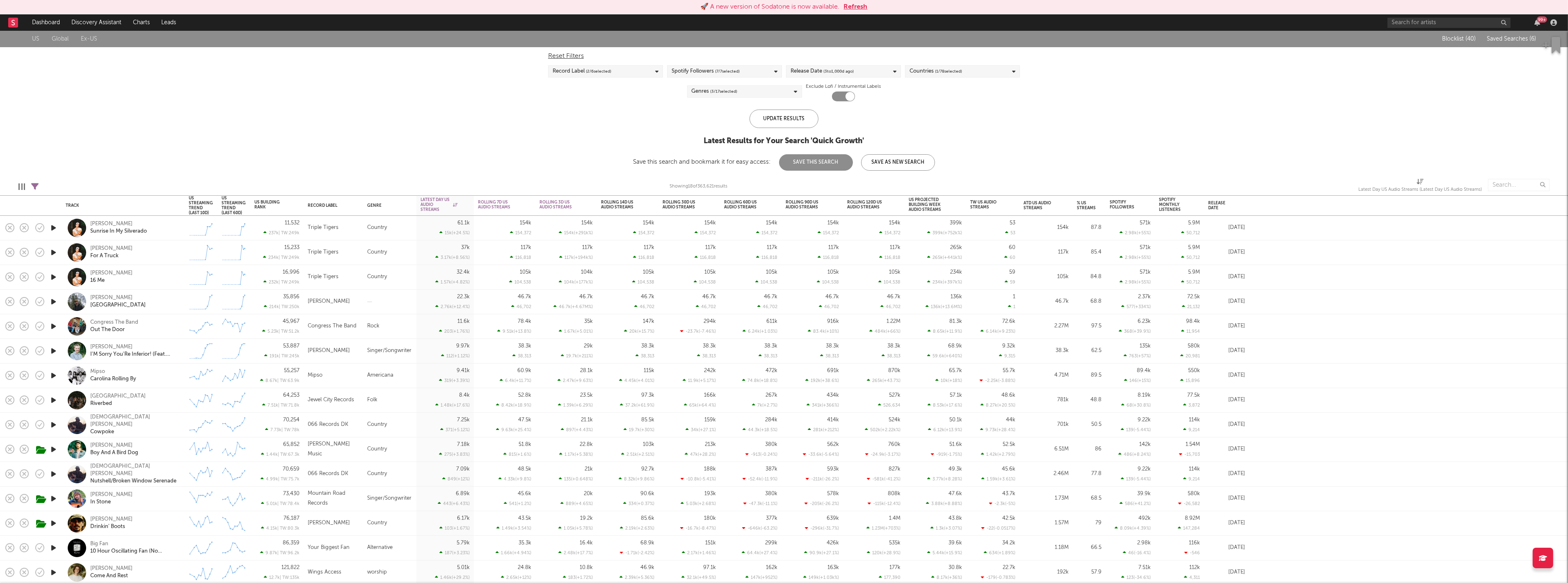
click at [187, 349] on div "Created with Highcharts 10.3.3" at bounding box center [201, 352] width 33 height 25
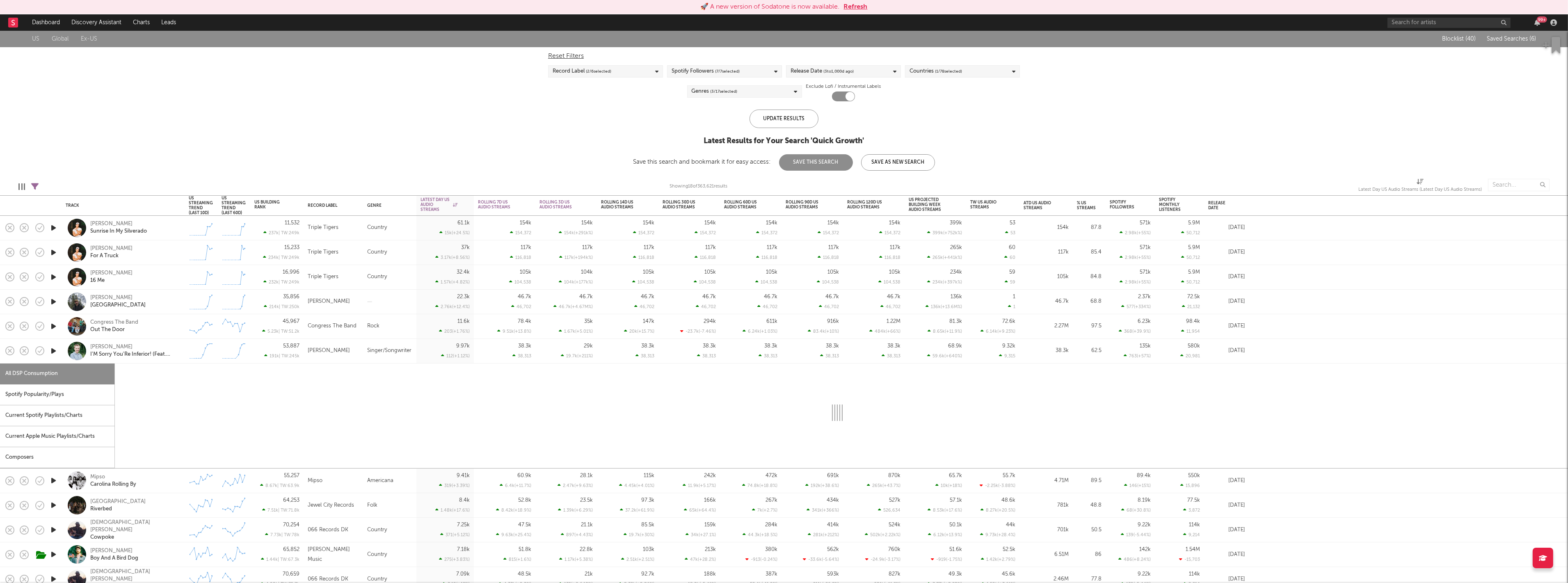
select select "1w"
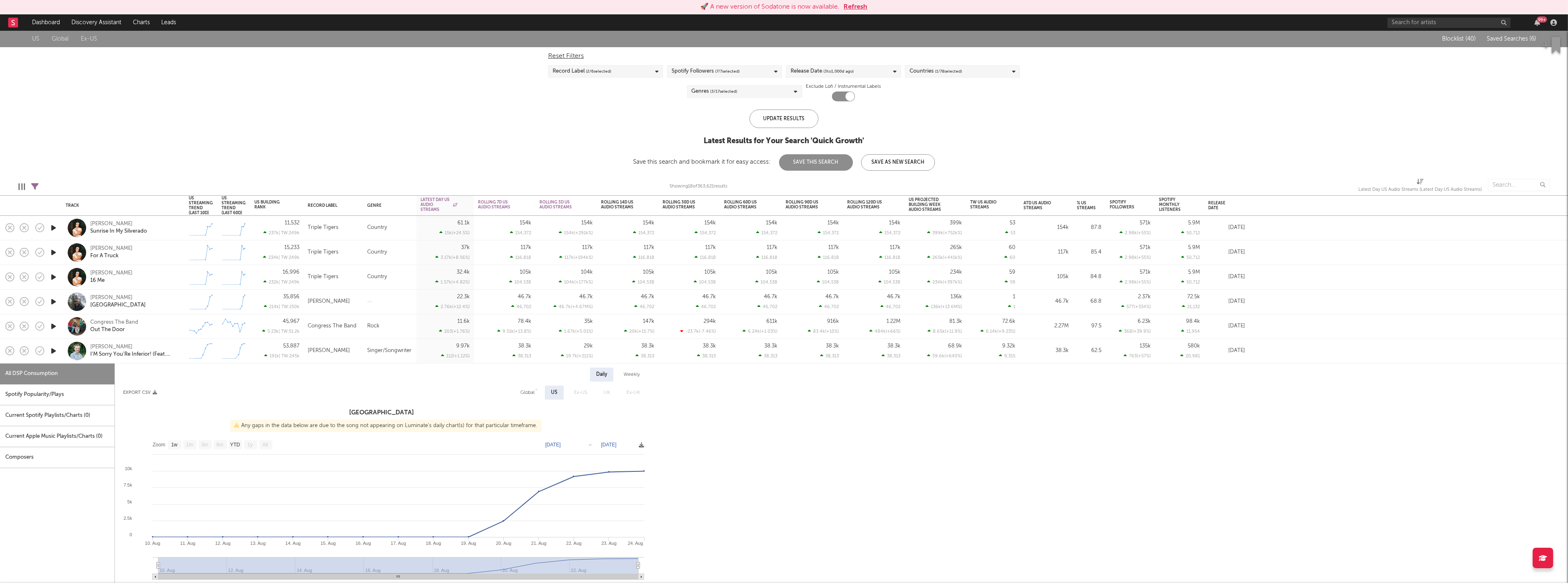
click at [185, 352] on div "Created with Highcharts 10.3.3" at bounding box center [201, 352] width 33 height 25
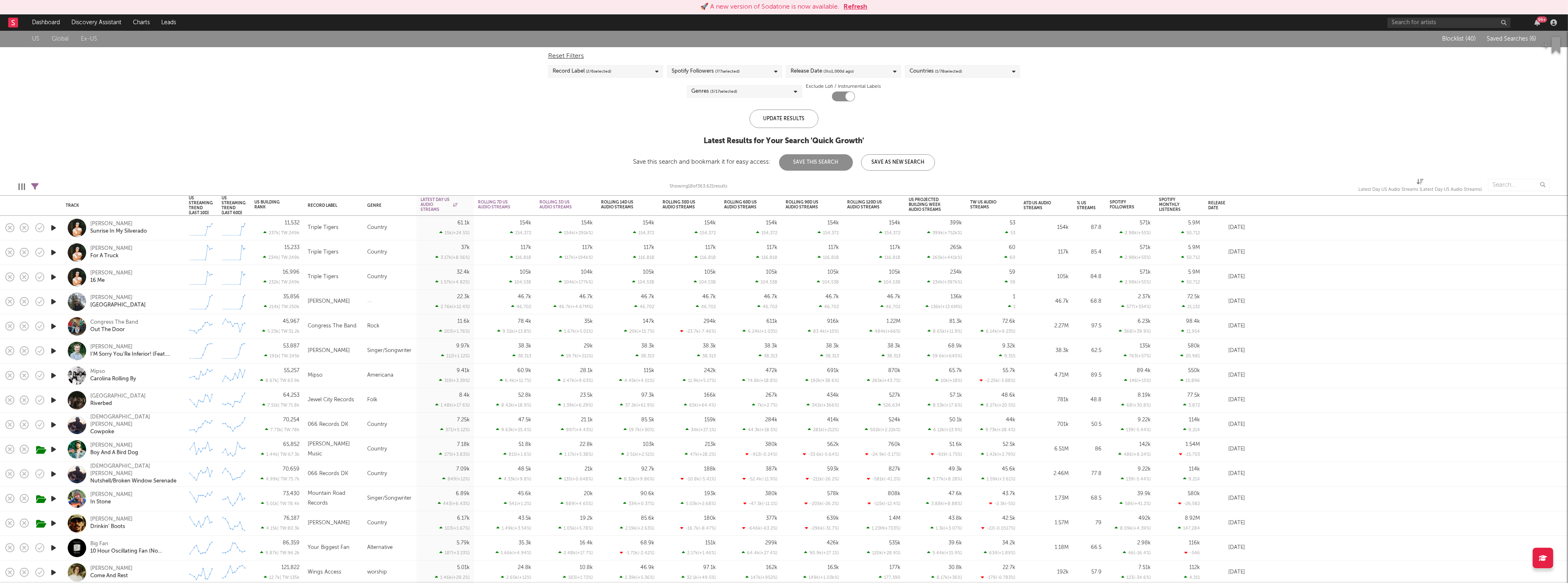
click at [175, 322] on div "Congress The Band Out The Door" at bounding box center [134, 326] width 89 height 15
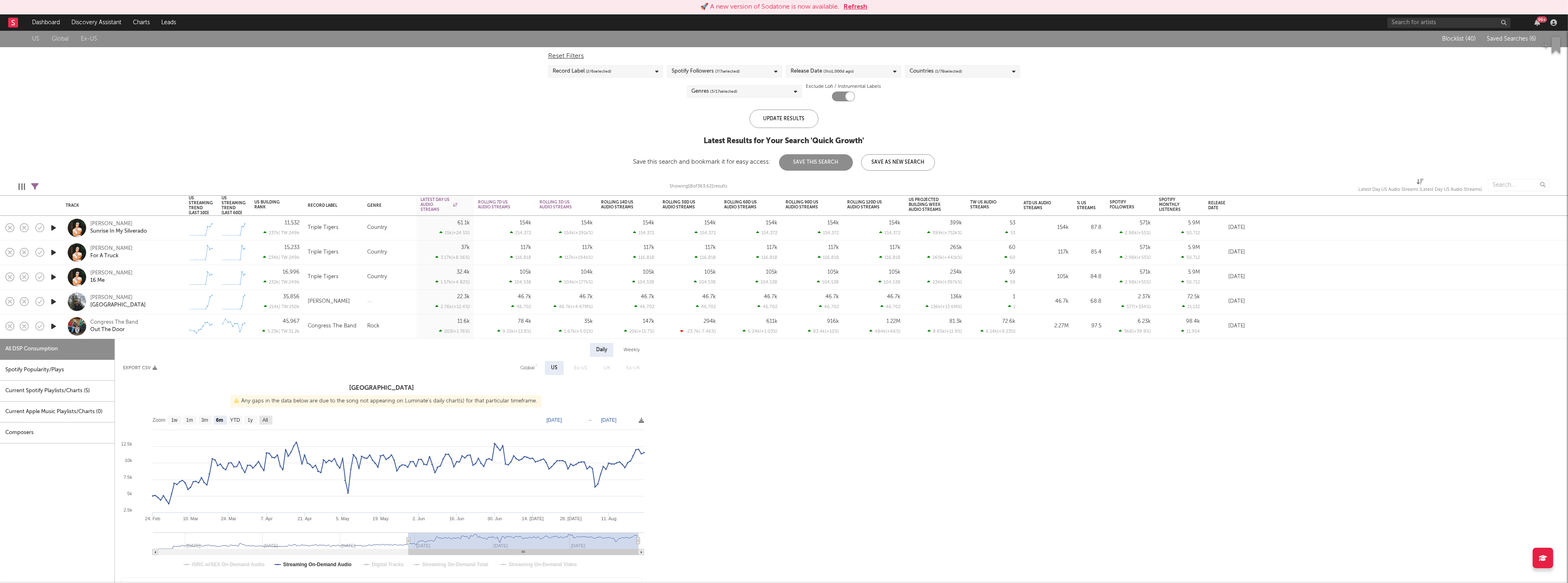
click at [269, 418] on rect at bounding box center [266, 420] width 13 height 9
select select "All"
type input "2024-08-11"
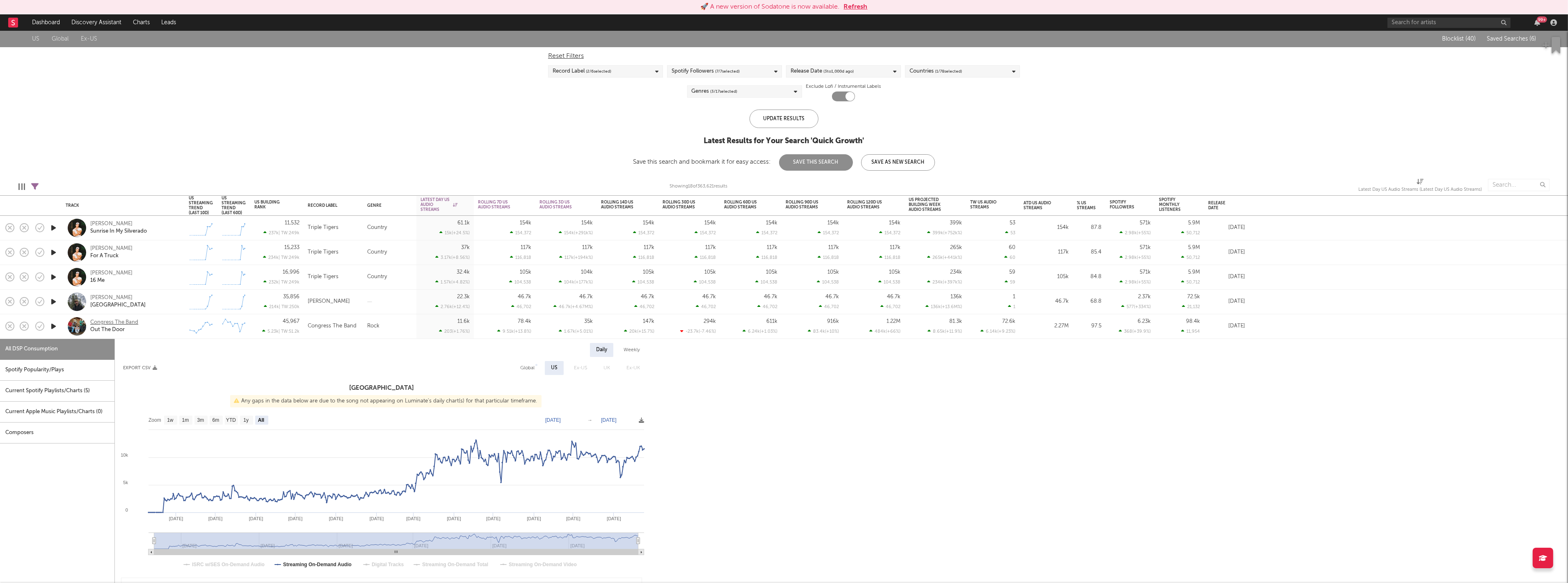
click at [133, 323] on div "Congress The Band" at bounding box center [114, 322] width 48 height 7
click at [160, 335] on div "Congress The Band Out The Door" at bounding box center [123, 326] width 115 height 24
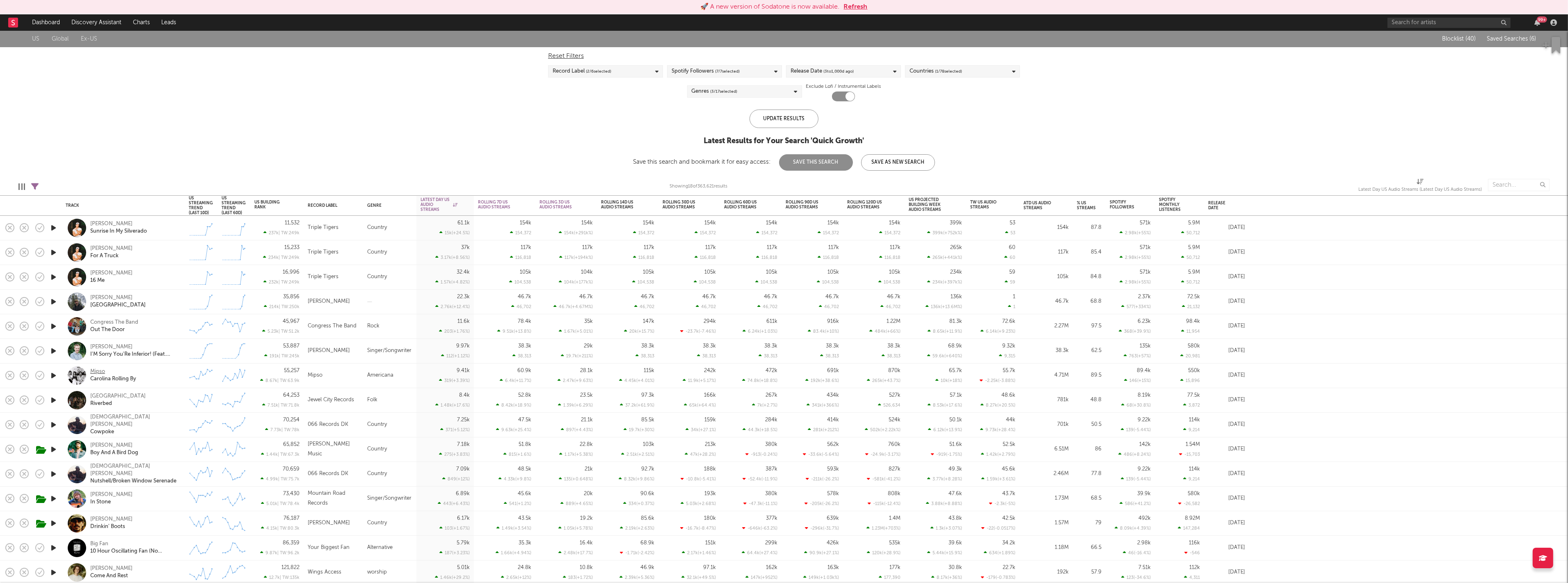
click at [103, 371] on div "Mipso" at bounding box center [98, 372] width 15 height 7
click at [154, 428] on div "Isaiah Sheffield Cowpoke" at bounding box center [134, 425] width 89 height 22
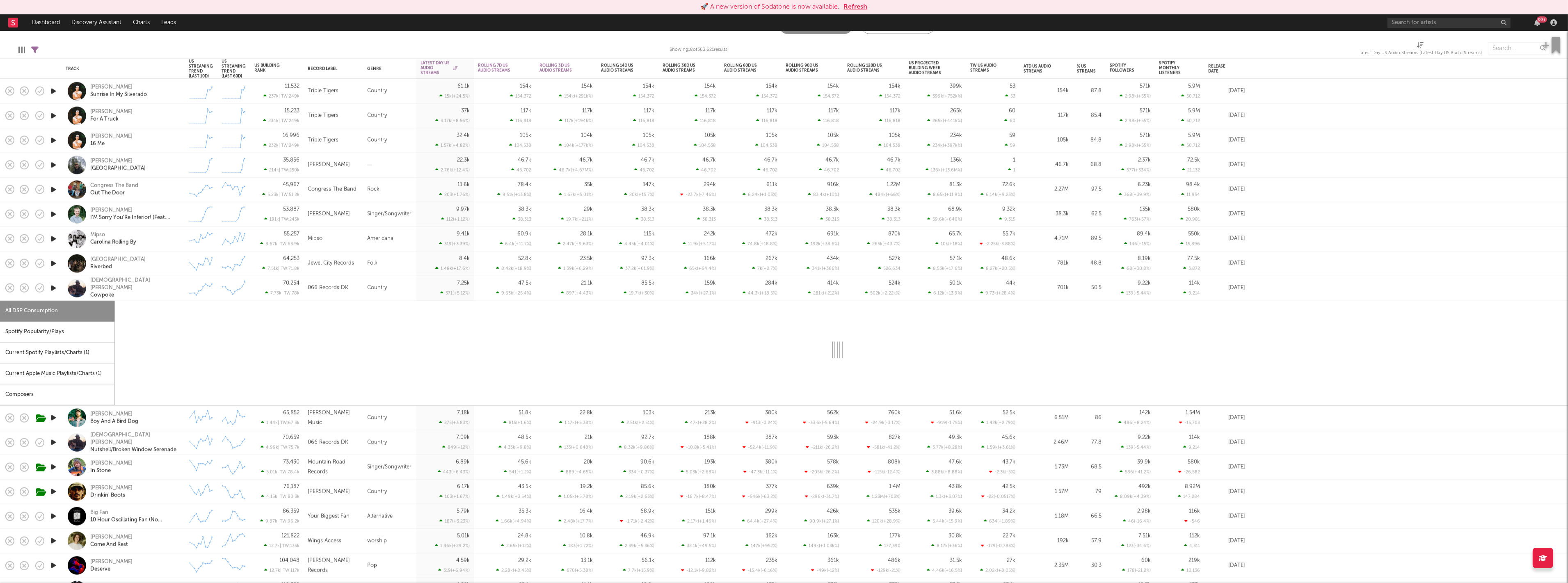
select select "1w"
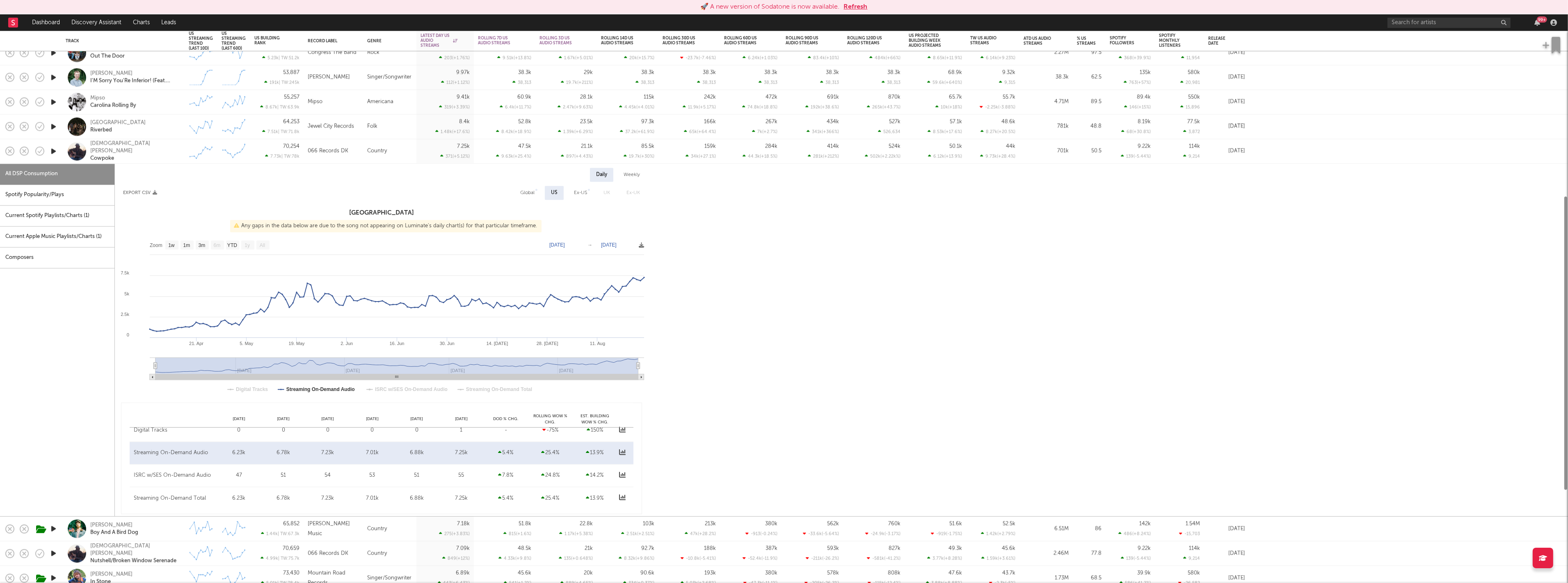
click at [158, 151] on div "Isaiah Sheffield Cowpoke" at bounding box center [134, 151] width 89 height 22
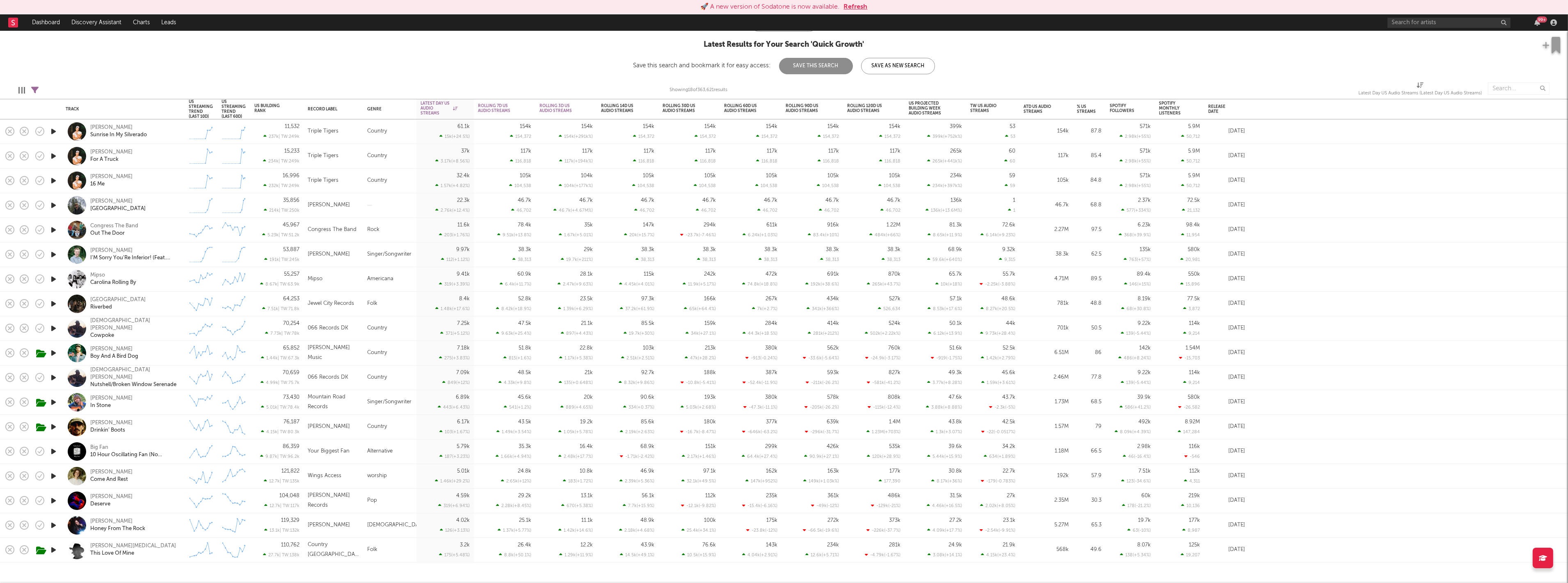
click at [167, 551] on div "Alex Amen This Love Of Mine" at bounding box center [134, 550] width 89 height 15
select select "6m"
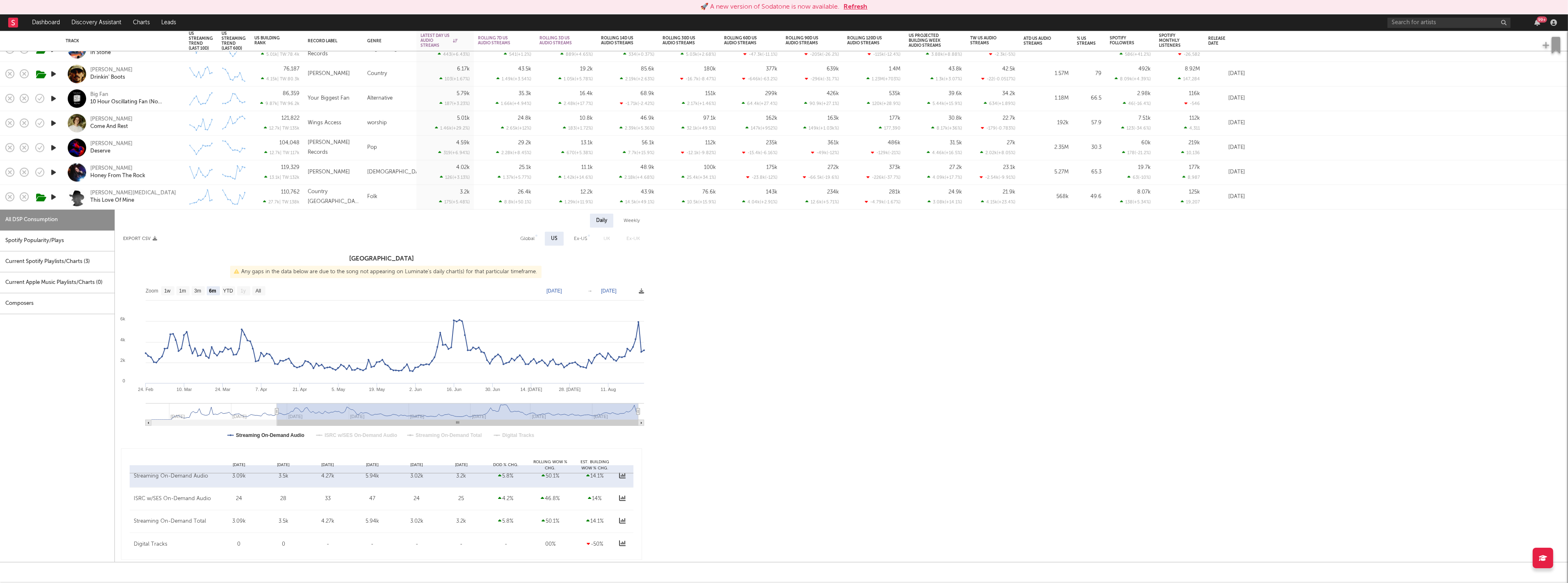
click at [152, 188] on div "Alex Amen This Love Of Mine" at bounding box center [123, 196] width 115 height 24
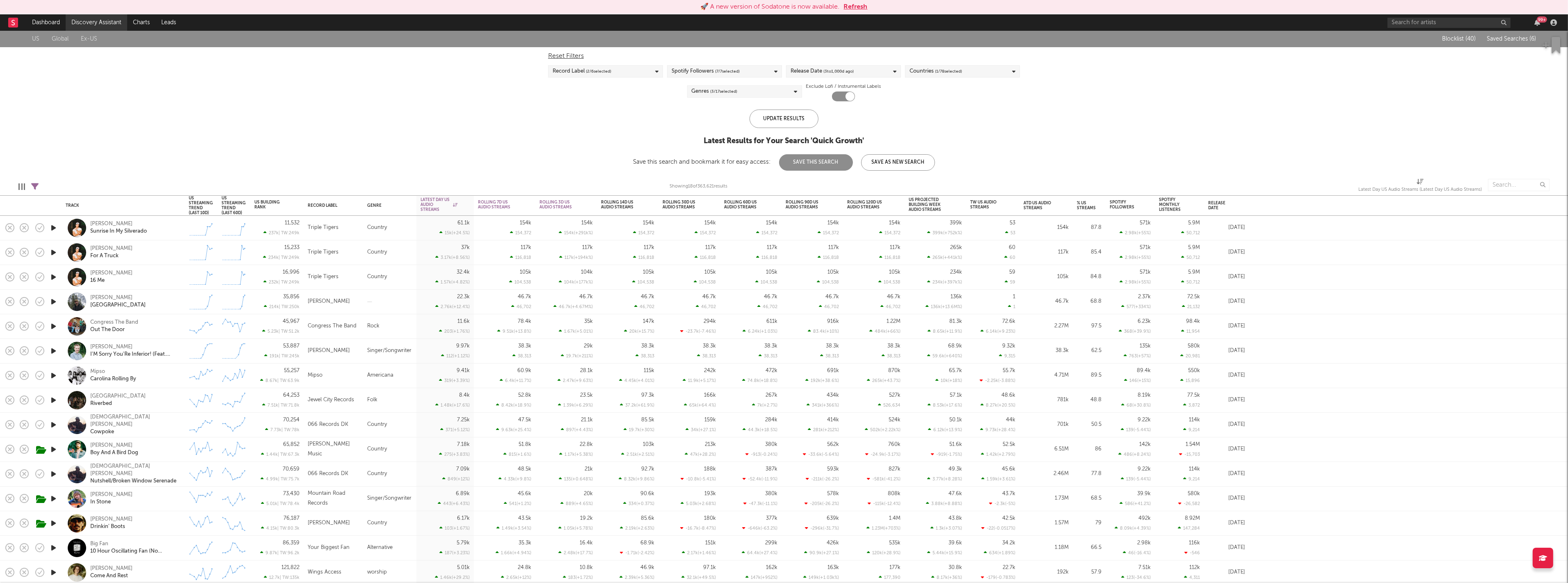
click at [99, 16] on link "Discovery Assistant" at bounding box center [96, 22] width 61 height 16
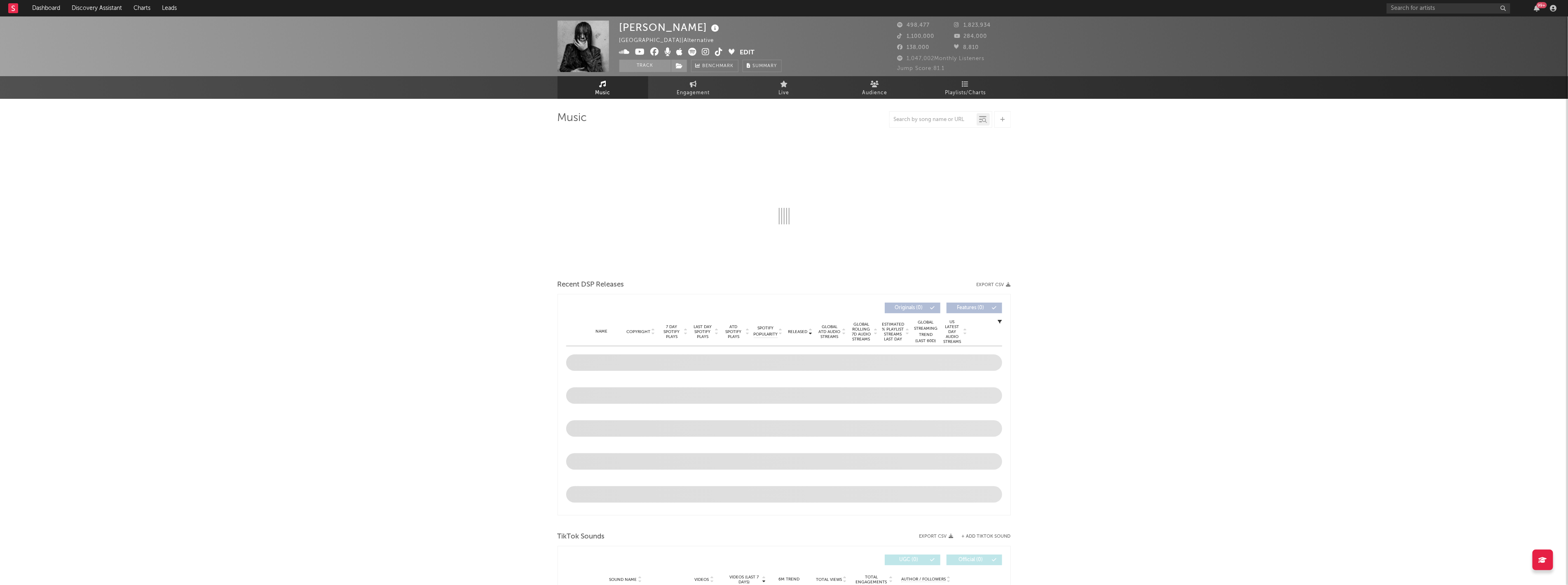
select select "6m"
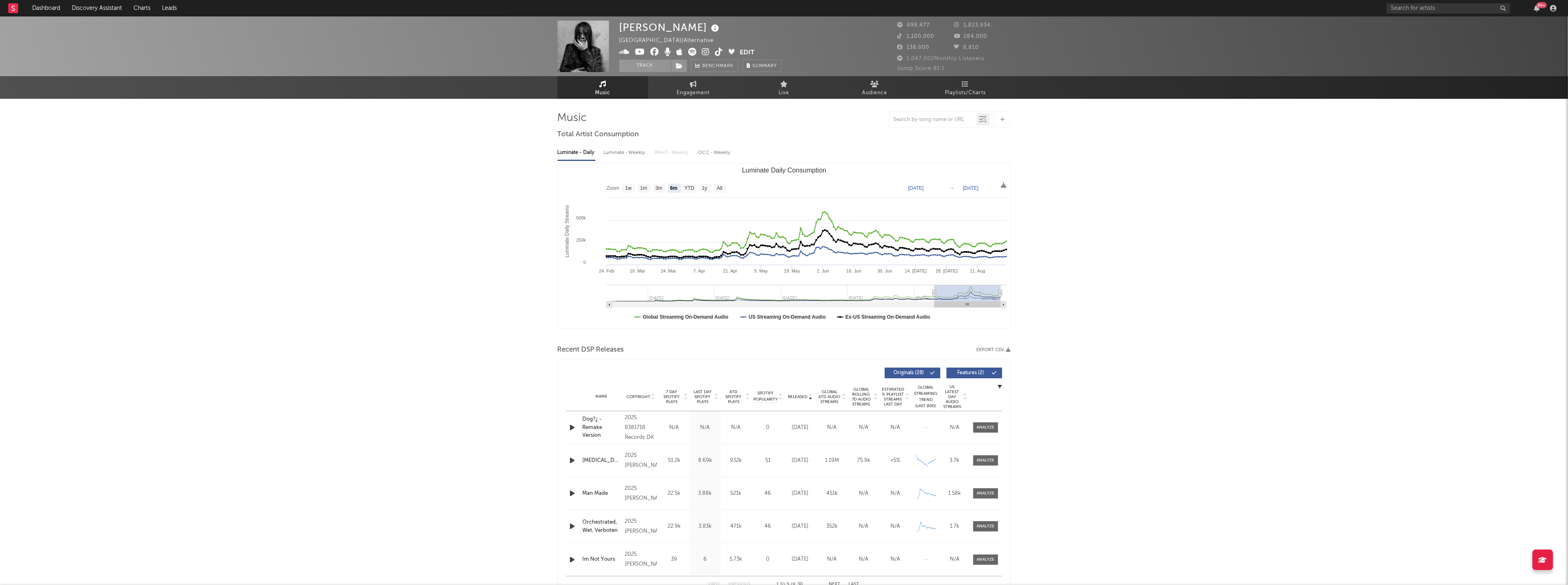
drag, startPoint x: 676, startPoint y: 394, endPoint x: 758, endPoint y: 379, distance: 83.4
click at [676, 394] on span "7 Day Spotify Plays" at bounding box center [672, 397] width 22 height 15
click at [984, 459] on div at bounding box center [985, 461] width 18 height 6
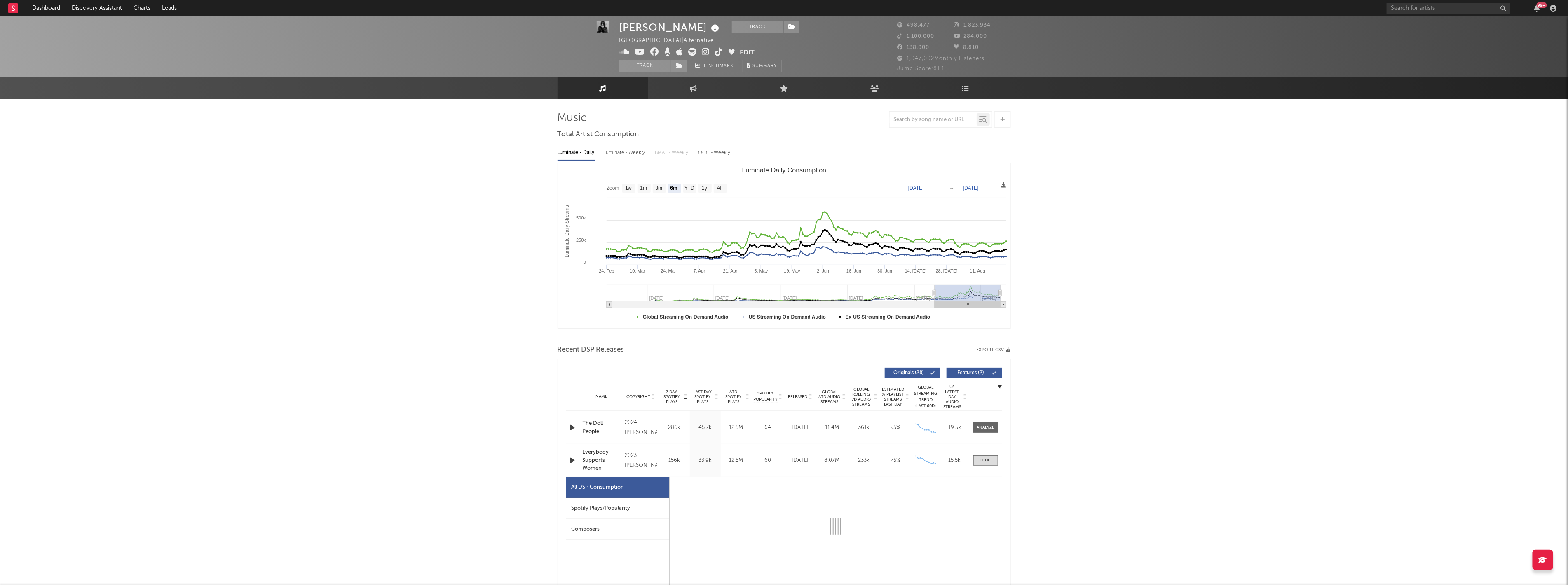
scroll to position [137, 0]
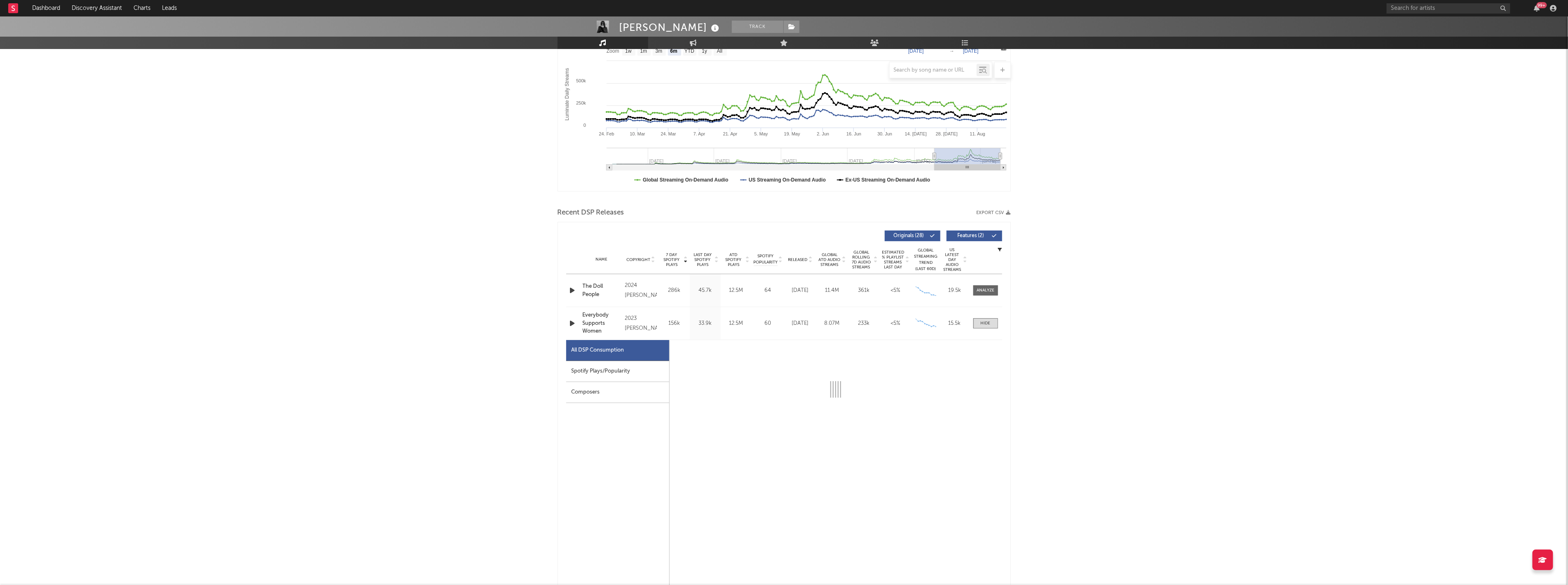
select select "6m"
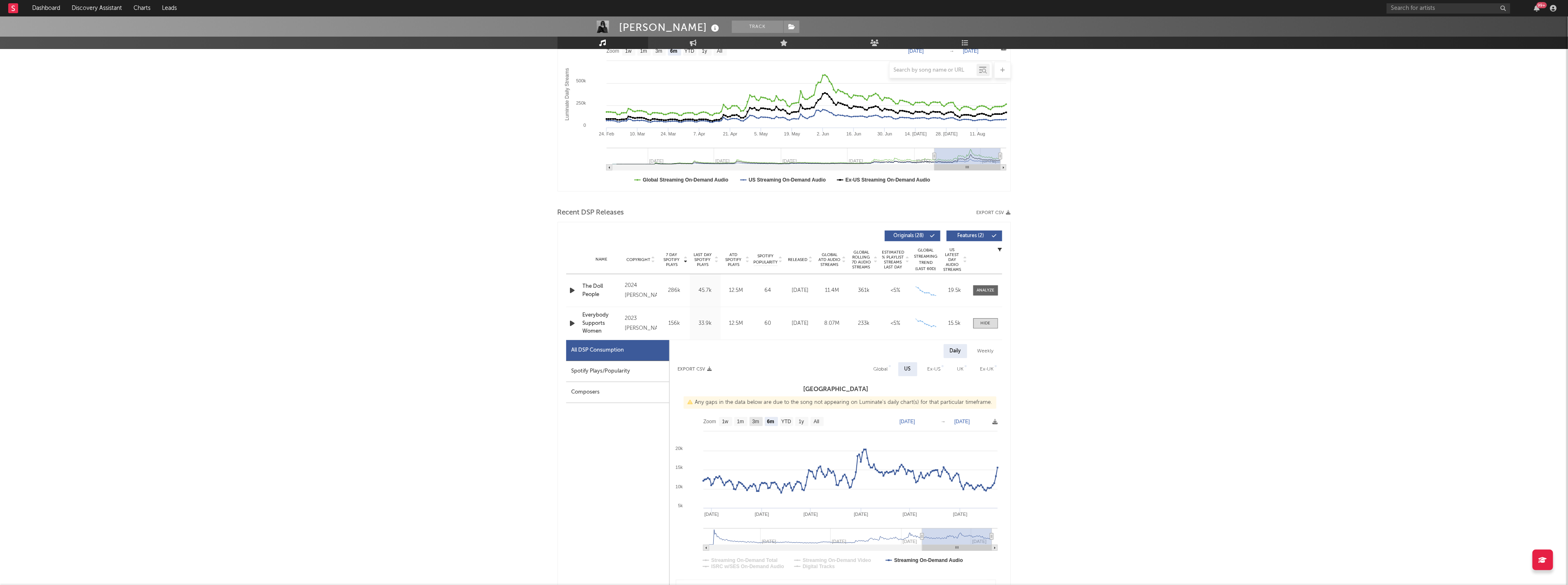
click at [762, 425] on rect at bounding box center [756, 422] width 13 height 9
select select "All"
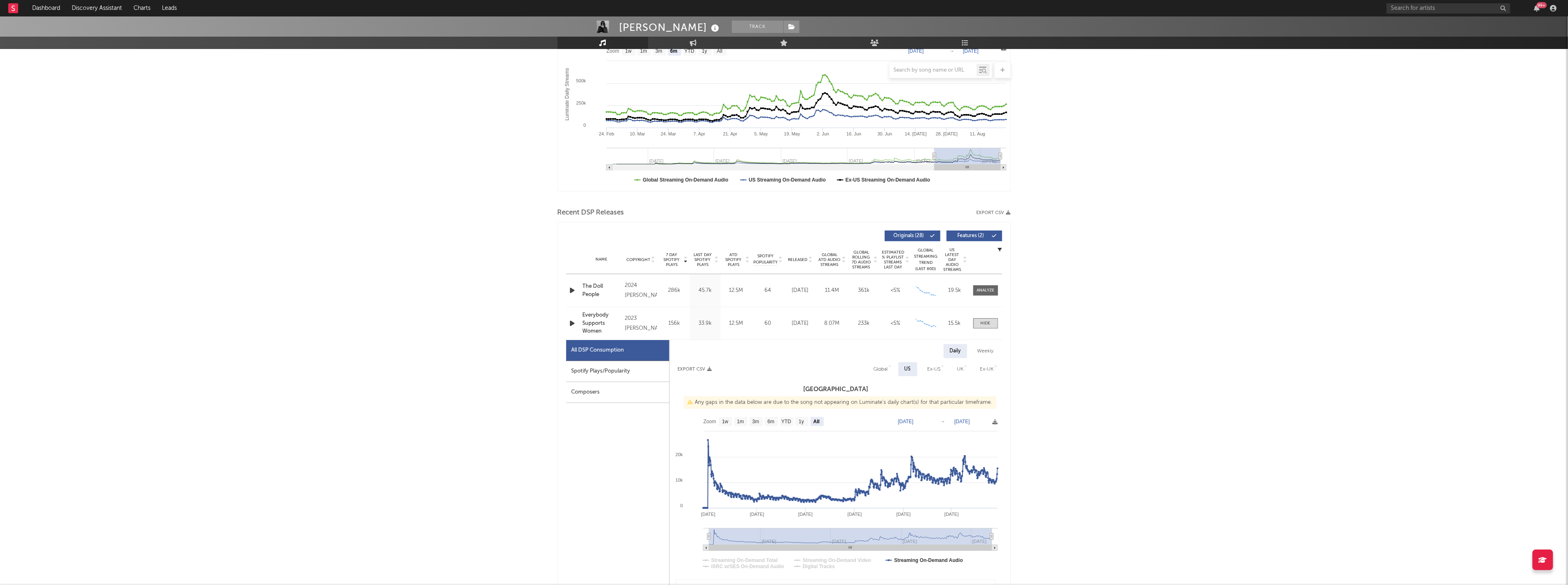
scroll to position [0, 0]
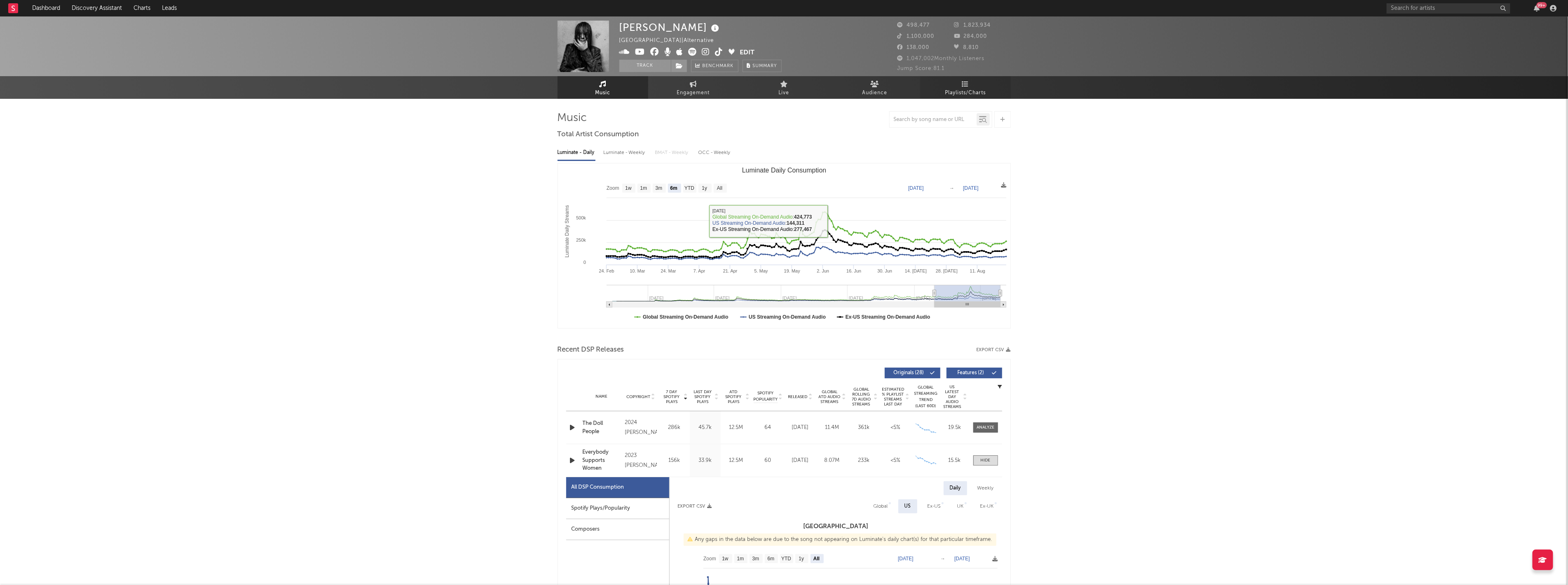
click at [957, 84] on link "Playlists/Charts" at bounding box center [966, 87] width 91 height 23
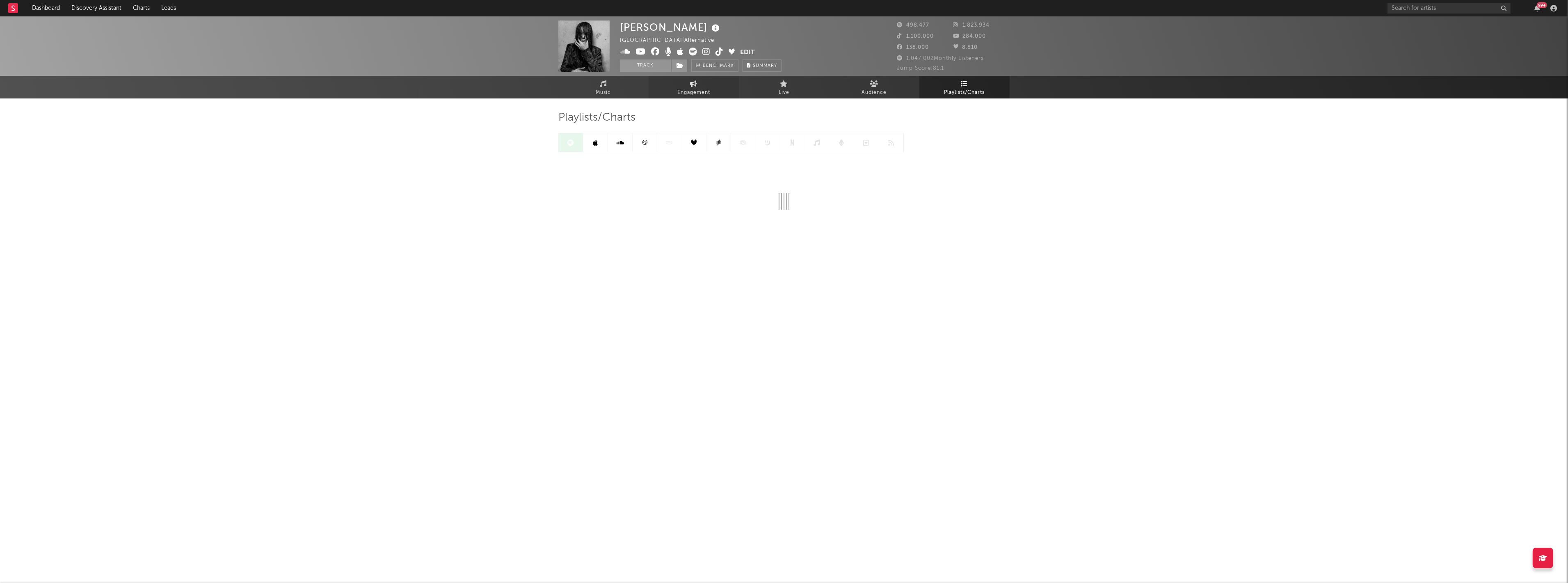
click at [686, 80] on link "Engagement" at bounding box center [694, 87] width 90 height 23
select select "1w"
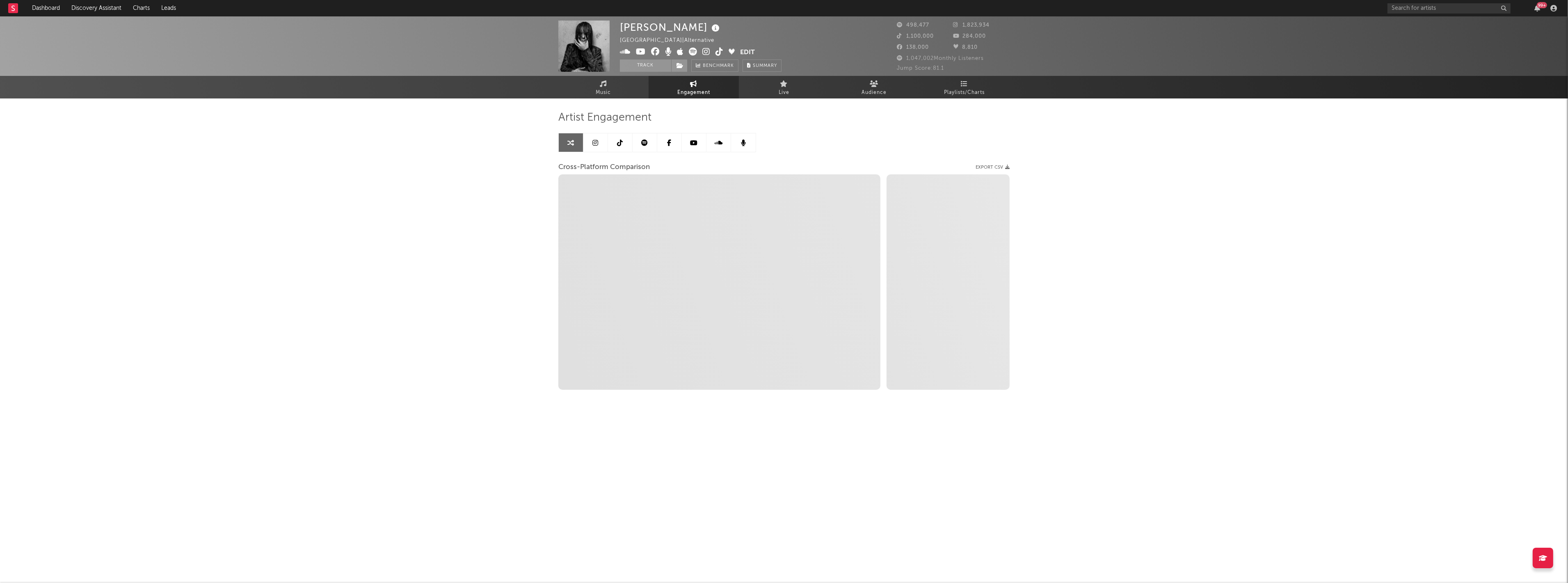
click at [621, 145] on icon at bounding box center [620, 143] width 6 height 6
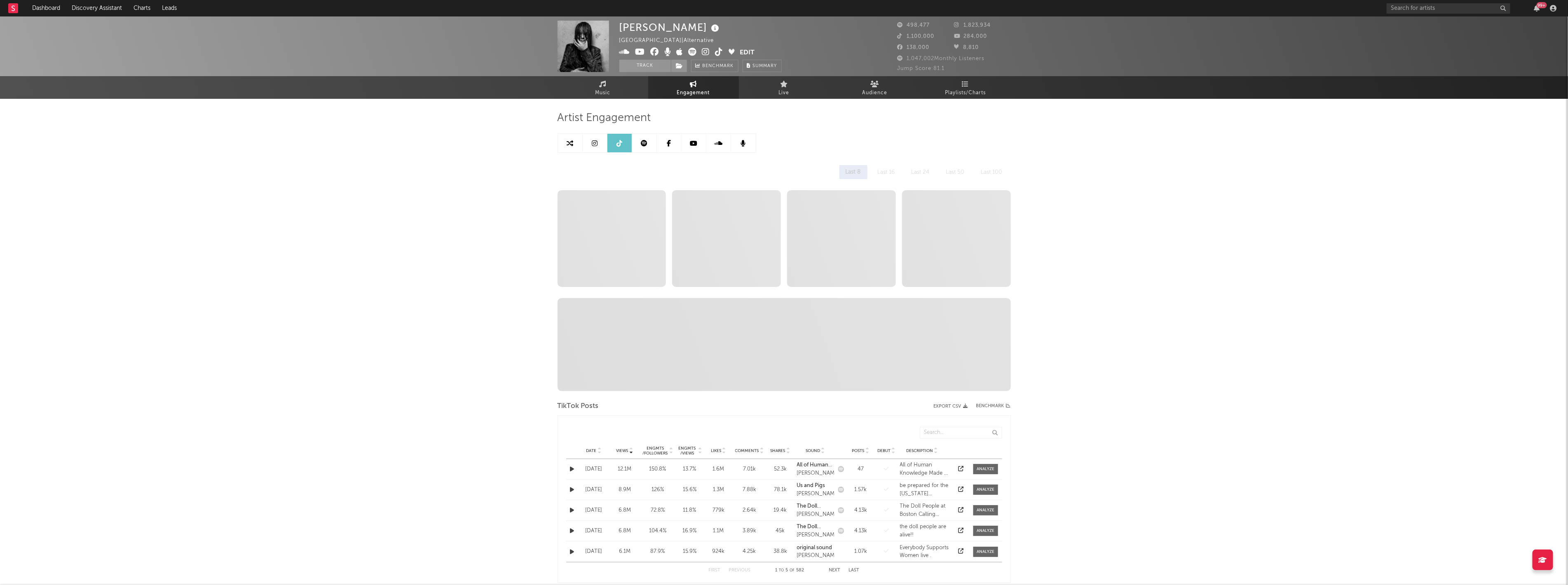
select select "6m"
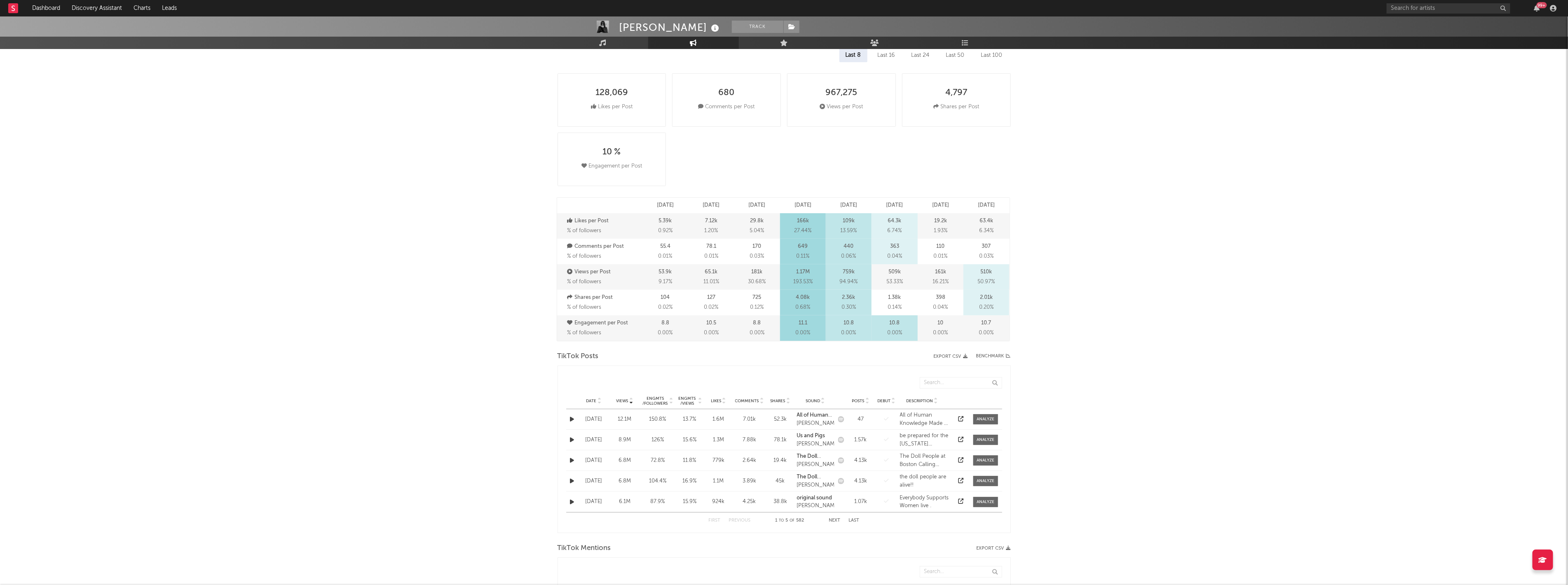
scroll to position [183, 0]
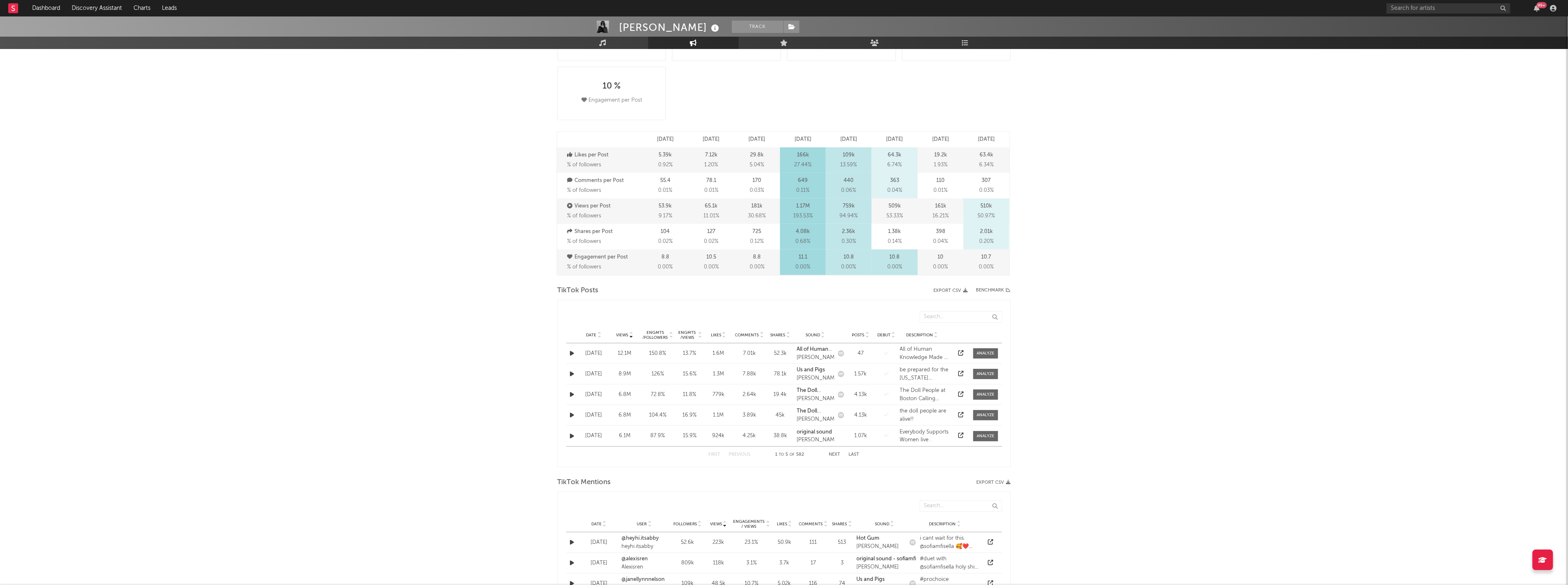
drag, startPoint x: 588, startPoint y: 337, endPoint x: 589, endPoint y: 329, distance: 8.1
click at [589, 336] on span "Date" at bounding box center [592, 335] width 10 height 5
click at [992, 418] on span at bounding box center [986, 415] width 25 height 10
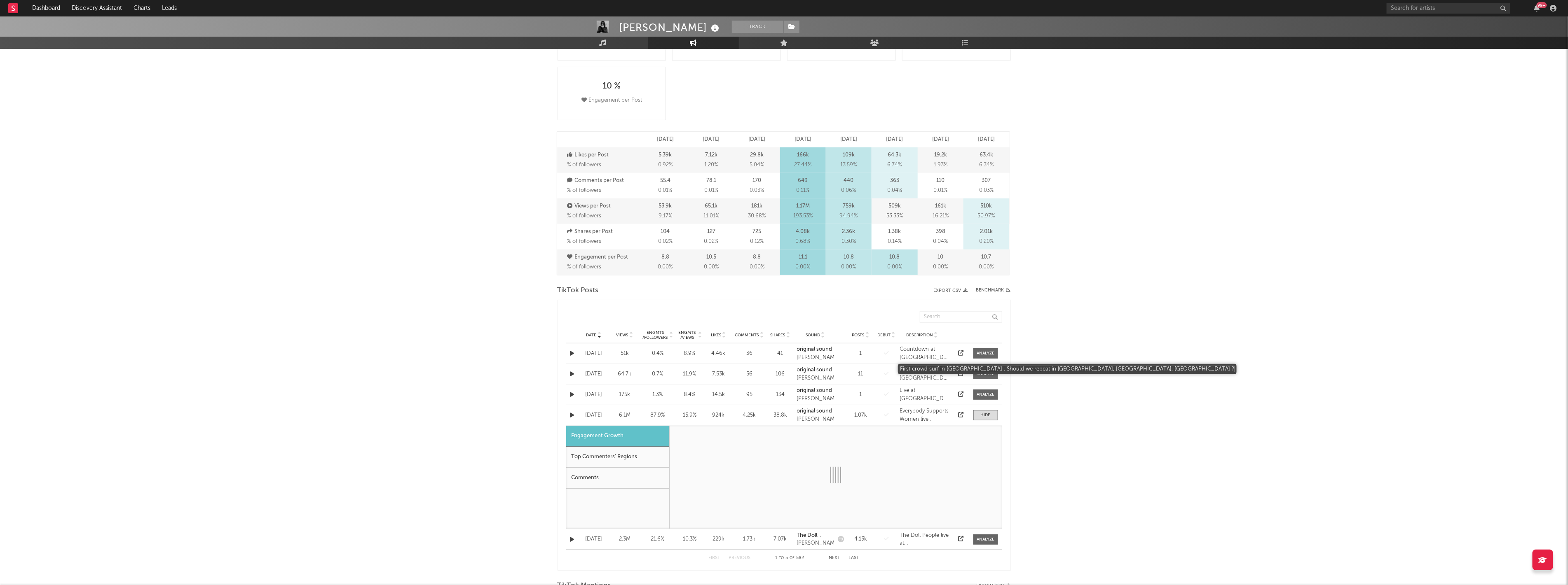
select select "1w"
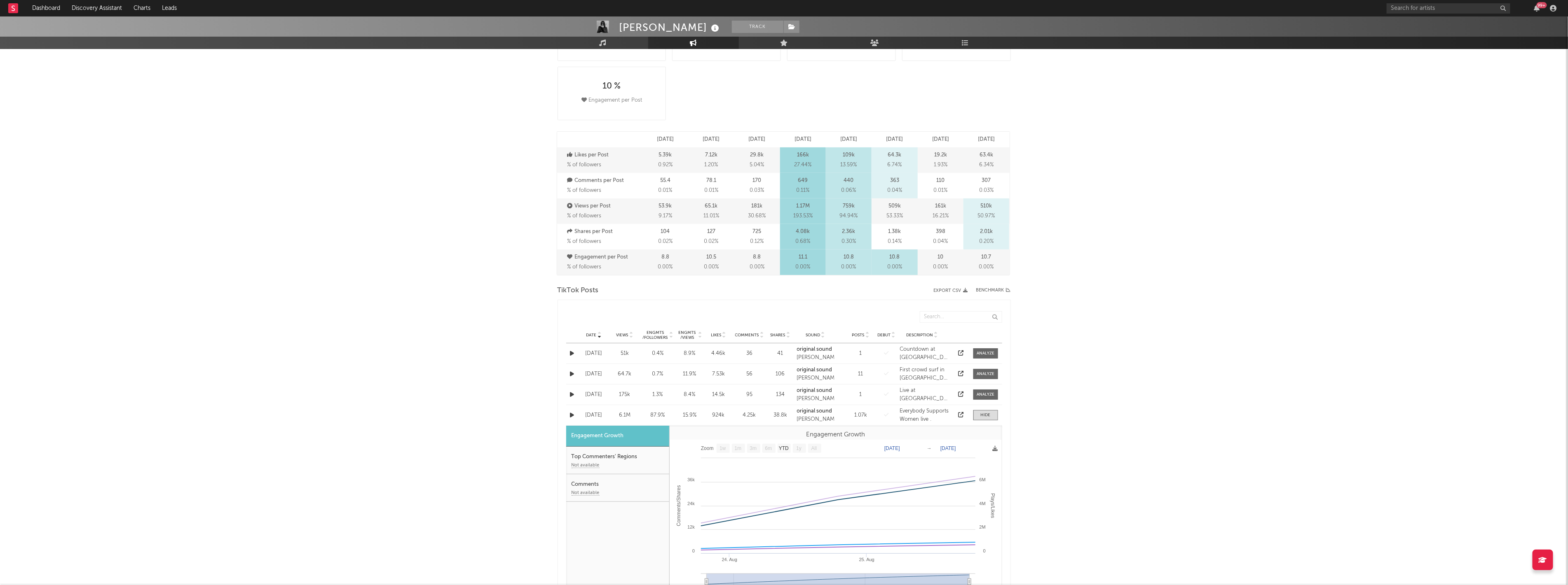
click at [959, 416] on icon at bounding box center [961, 415] width 5 height 5
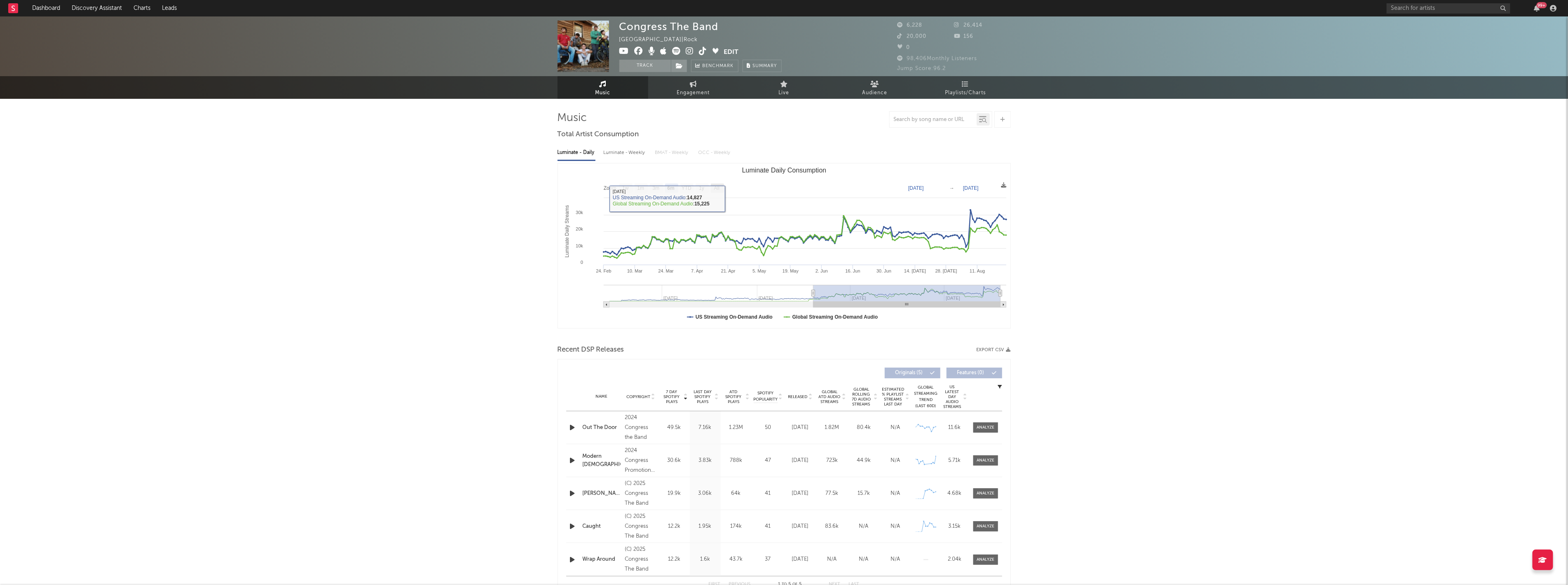
click at [714, 188] on text "All" at bounding box center [717, 188] width 5 height 6
select select "All"
type input "[DATE]"
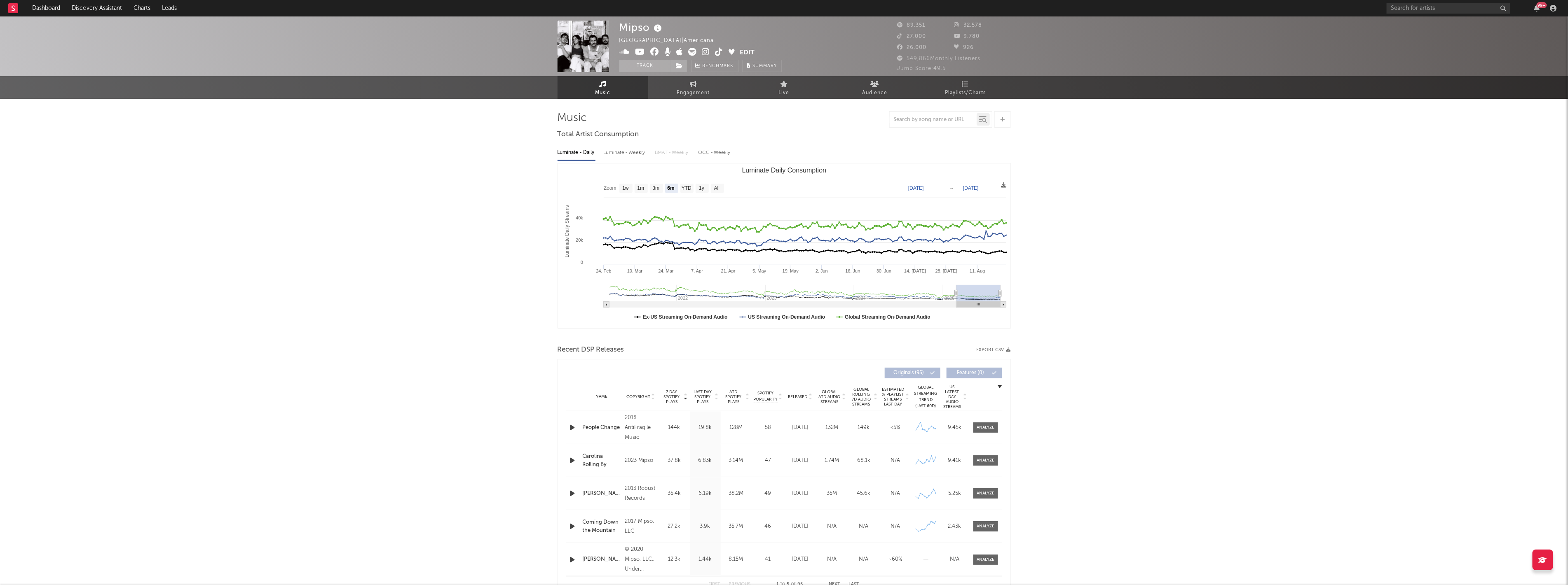
click at [802, 396] on span "Released" at bounding box center [798, 397] width 19 height 5
click at [714, 189] on text "All" at bounding box center [717, 188] width 5 height 6
select select "All"
type input "2021-03-31"
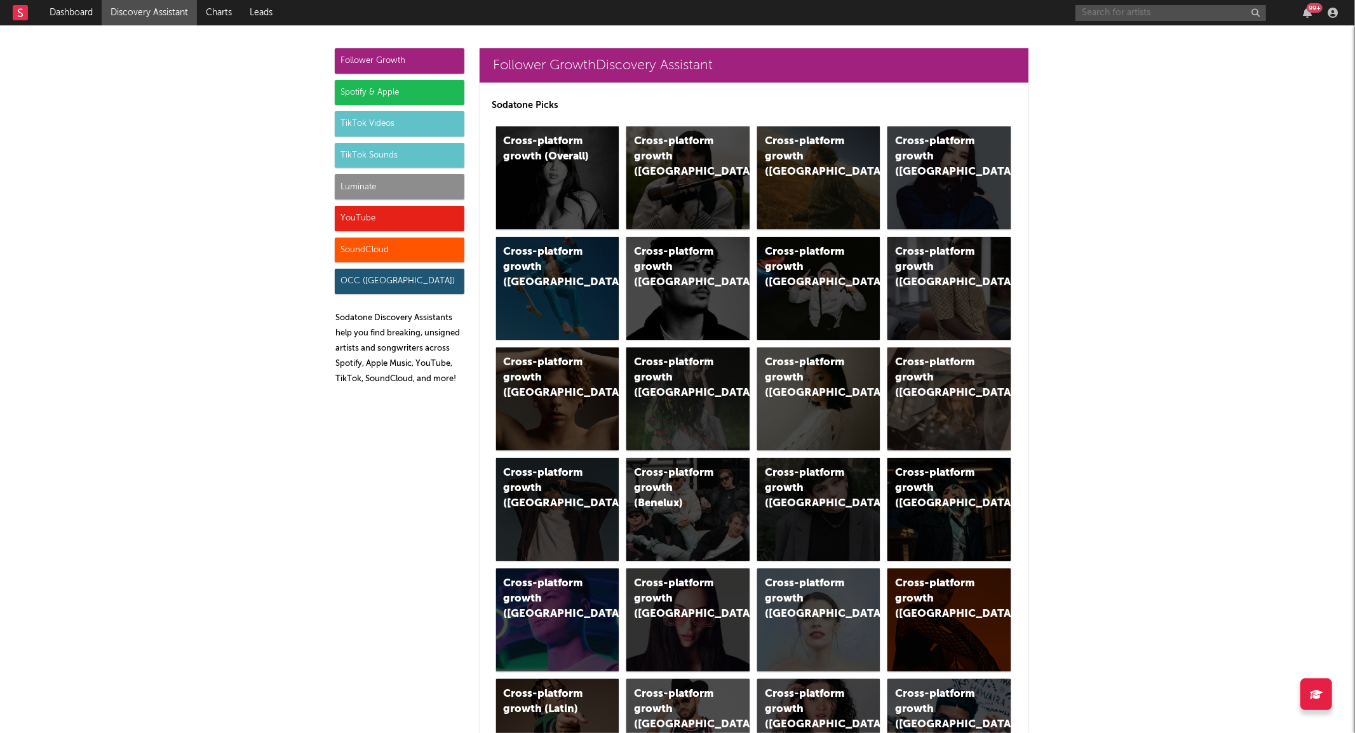
click at [1122, 13] on input "text" at bounding box center [1170, 13] width 191 height 16
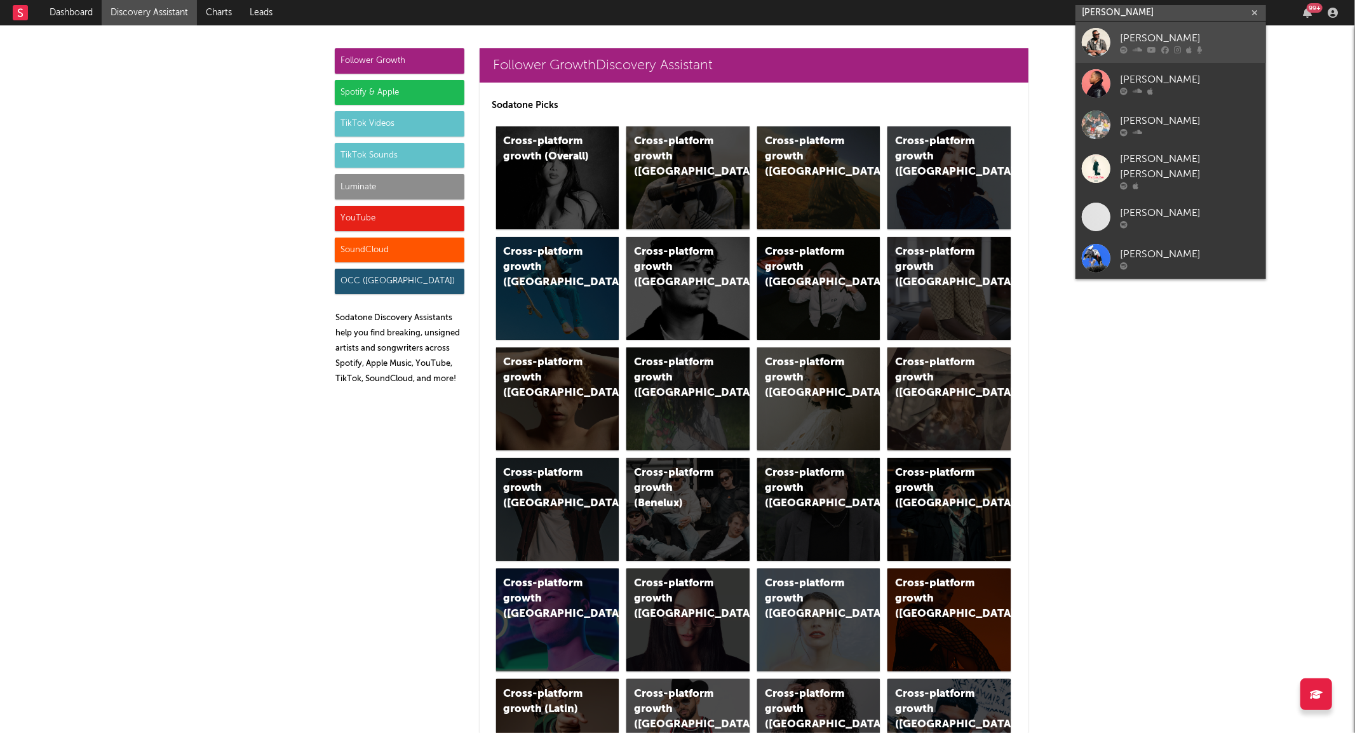
type input "lloyd nic"
click at [1109, 27] on link "Lloyd Nicks" at bounding box center [1170, 42] width 191 height 41
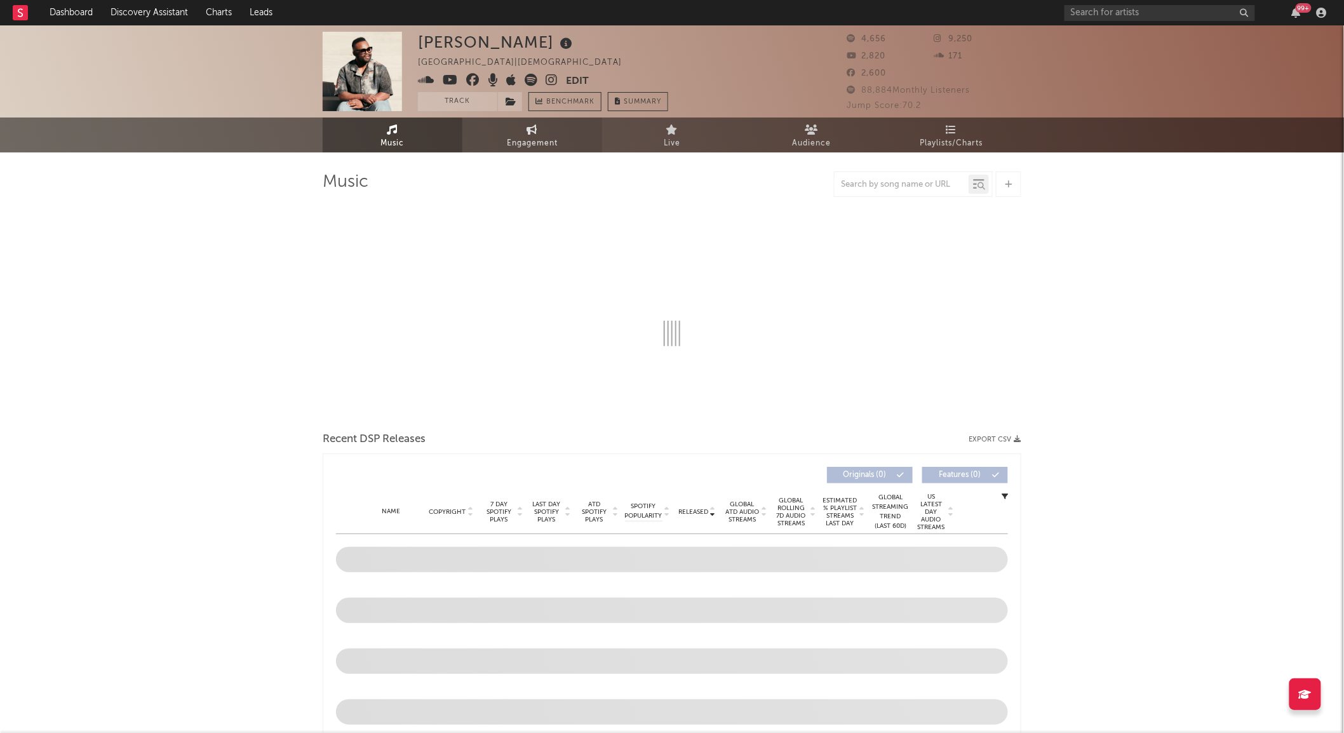
select select "6m"
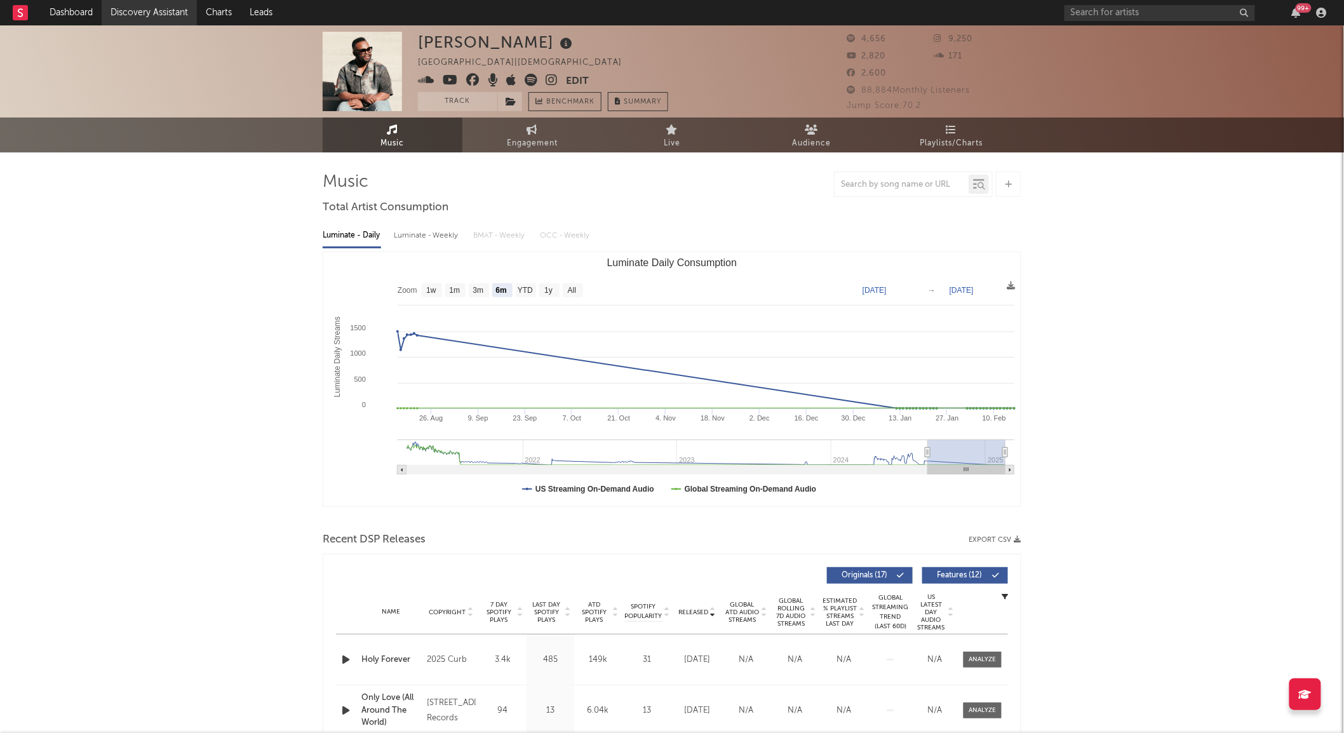
click at [144, 14] on link "Discovery Assistant" at bounding box center [149, 12] width 95 height 25
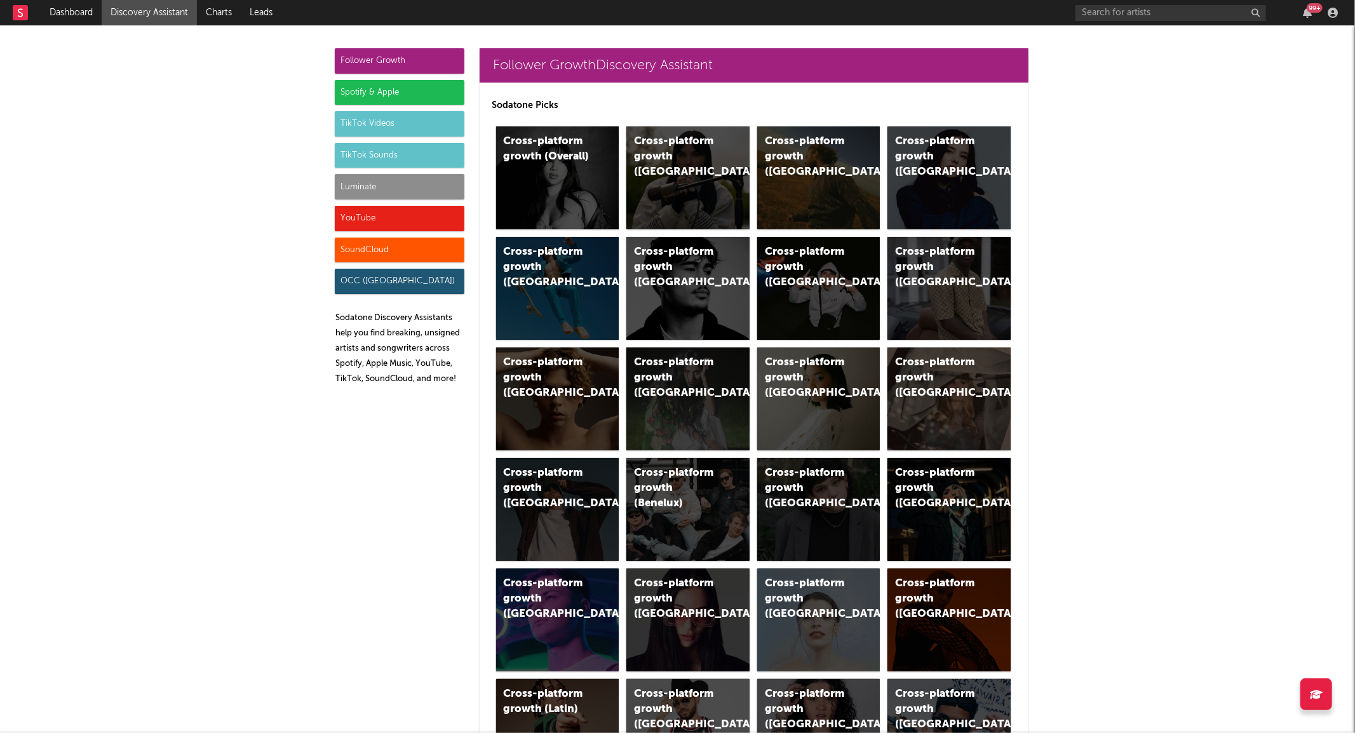
click at [395, 126] on div "TikTok Videos" at bounding box center [400, 123] width 130 height 25
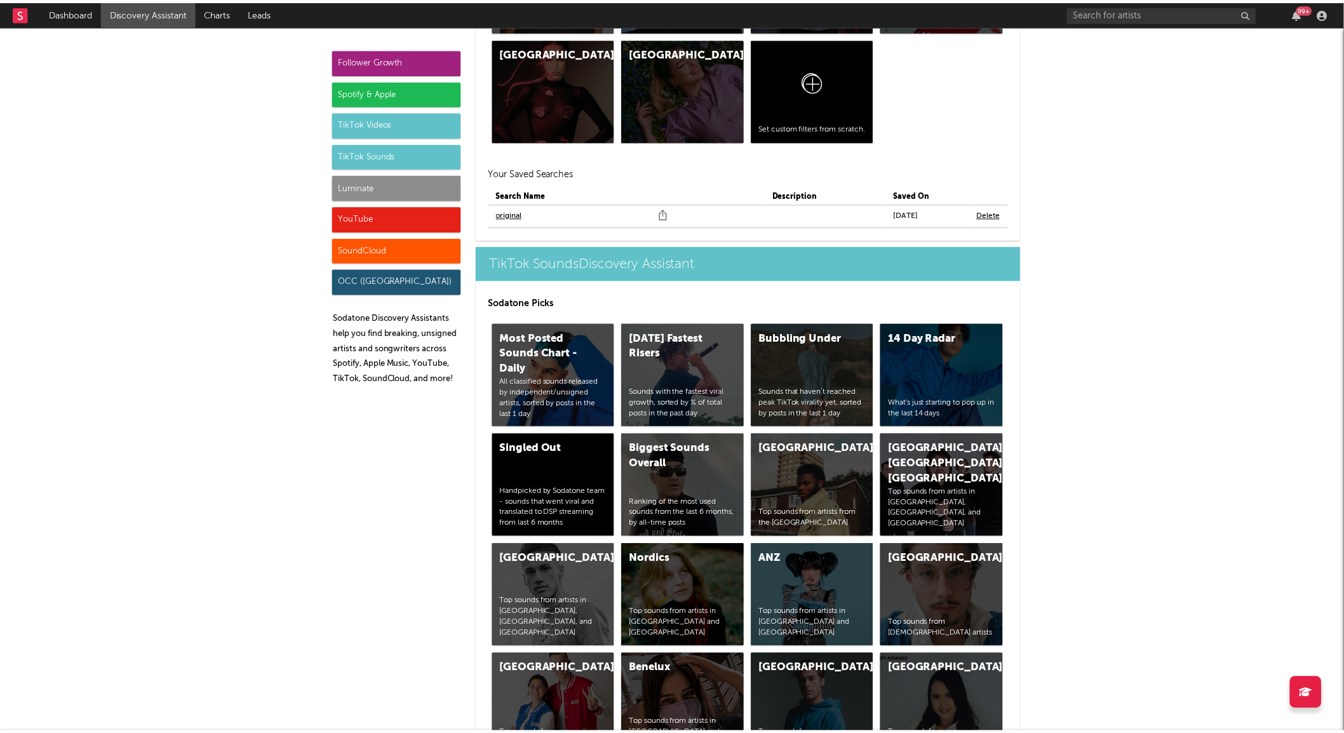
scroll to position [4163, 0]
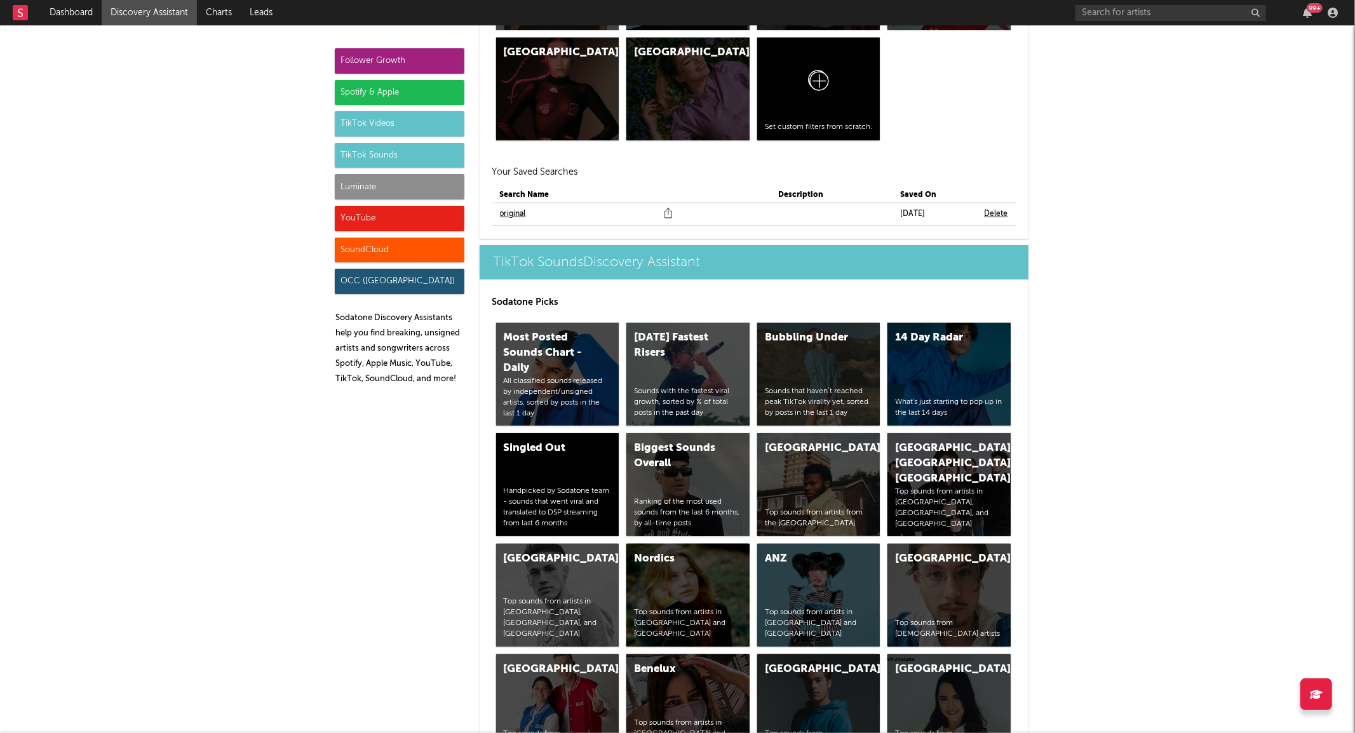
click at [500, 214] on link "original" at bounding box center [513, 213] width 26 height 15
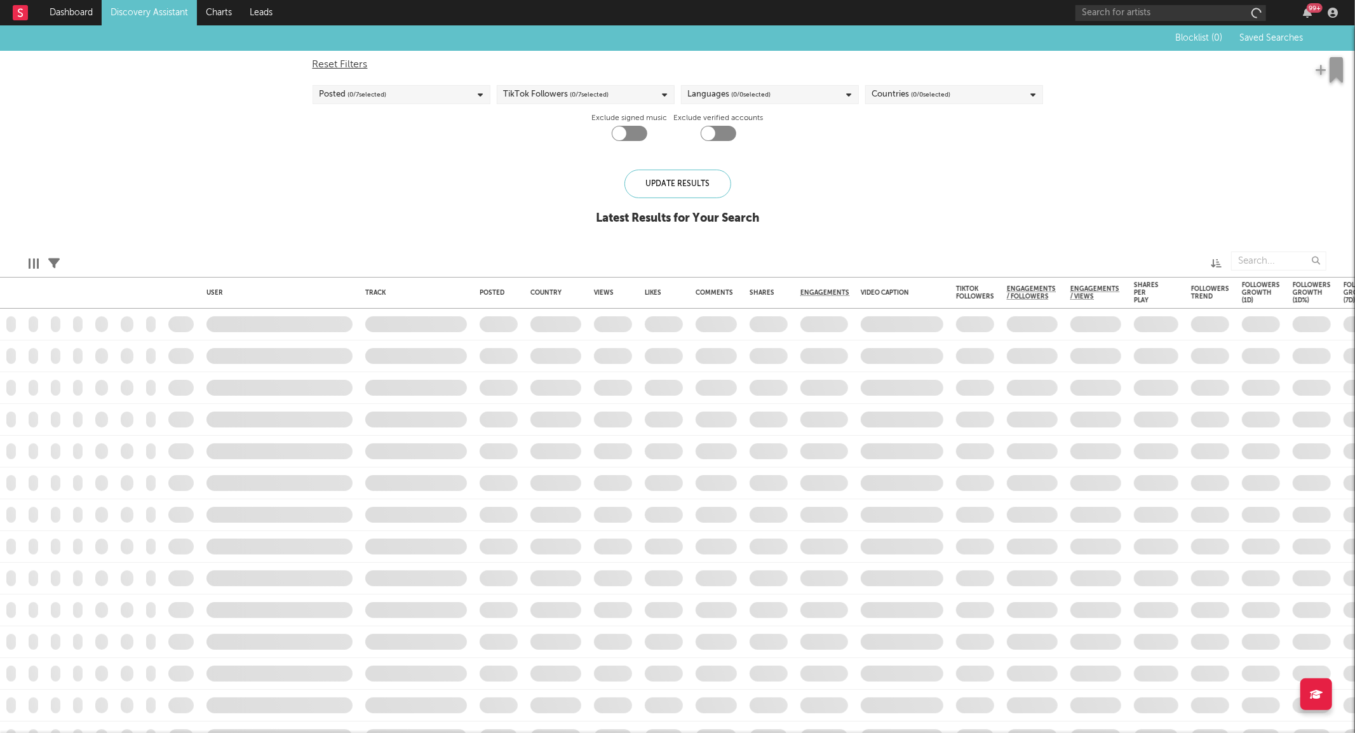
checkbox input "true"
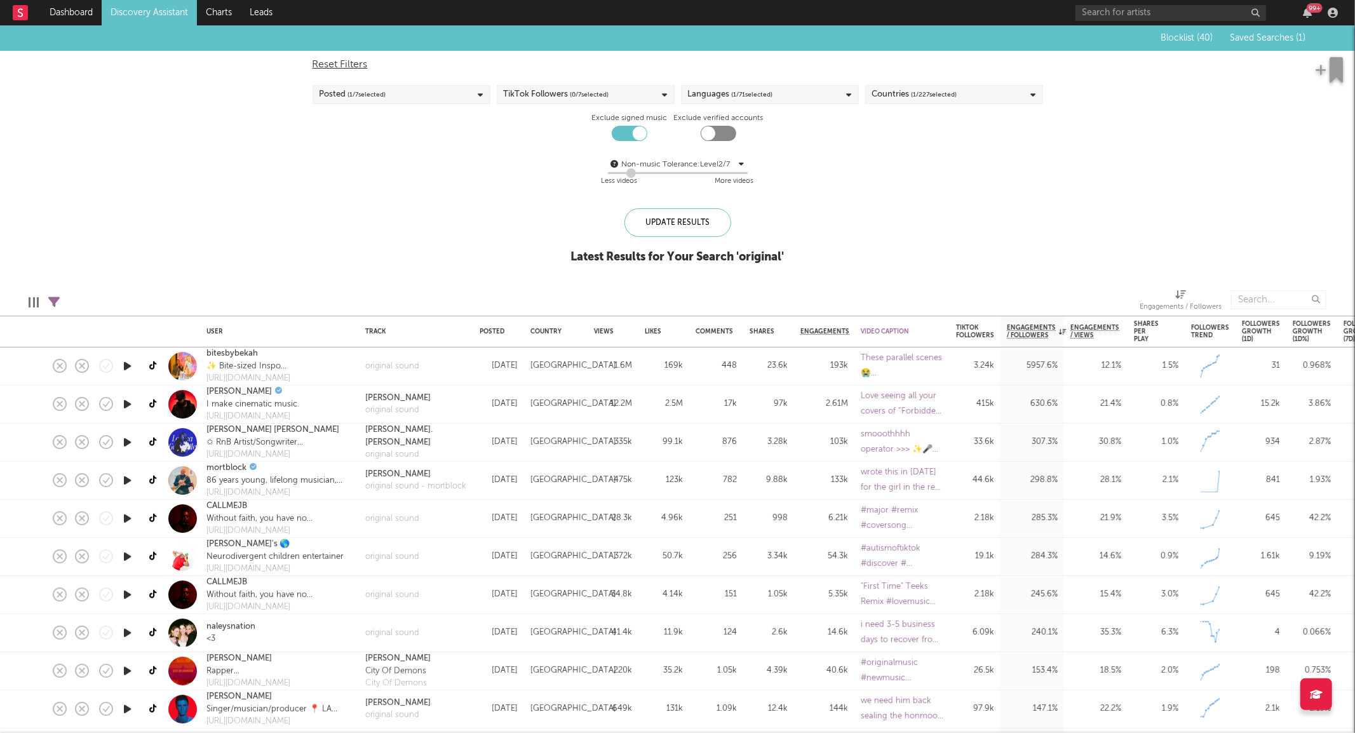
click at [394, 91] on div "Posted ( 1 / 7 selected)" at bounding box center [401, 94] width 178 height 19
click at [201, 199] on div "Blocklist ( 40 ) Saved Searches ( 1 ) Reset Filters Posted ( 1 / 7 selected) Ti…" at bounding box center [677, 151] width 1355 height 252
click at [155, 367] on icon at bounding box center [154, 366] width 10 height 10
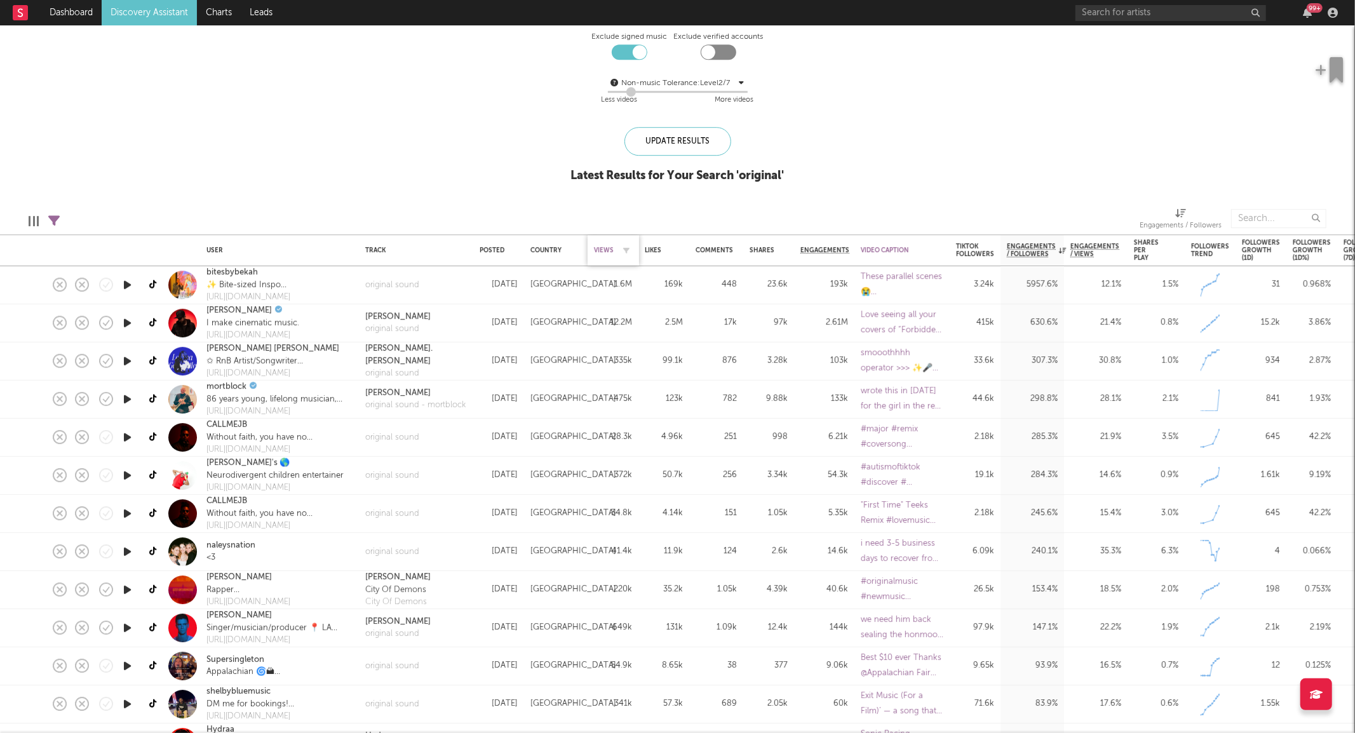
click at [602, 246] on div "Views" at bounding box center [604, 250] width 20 height 8
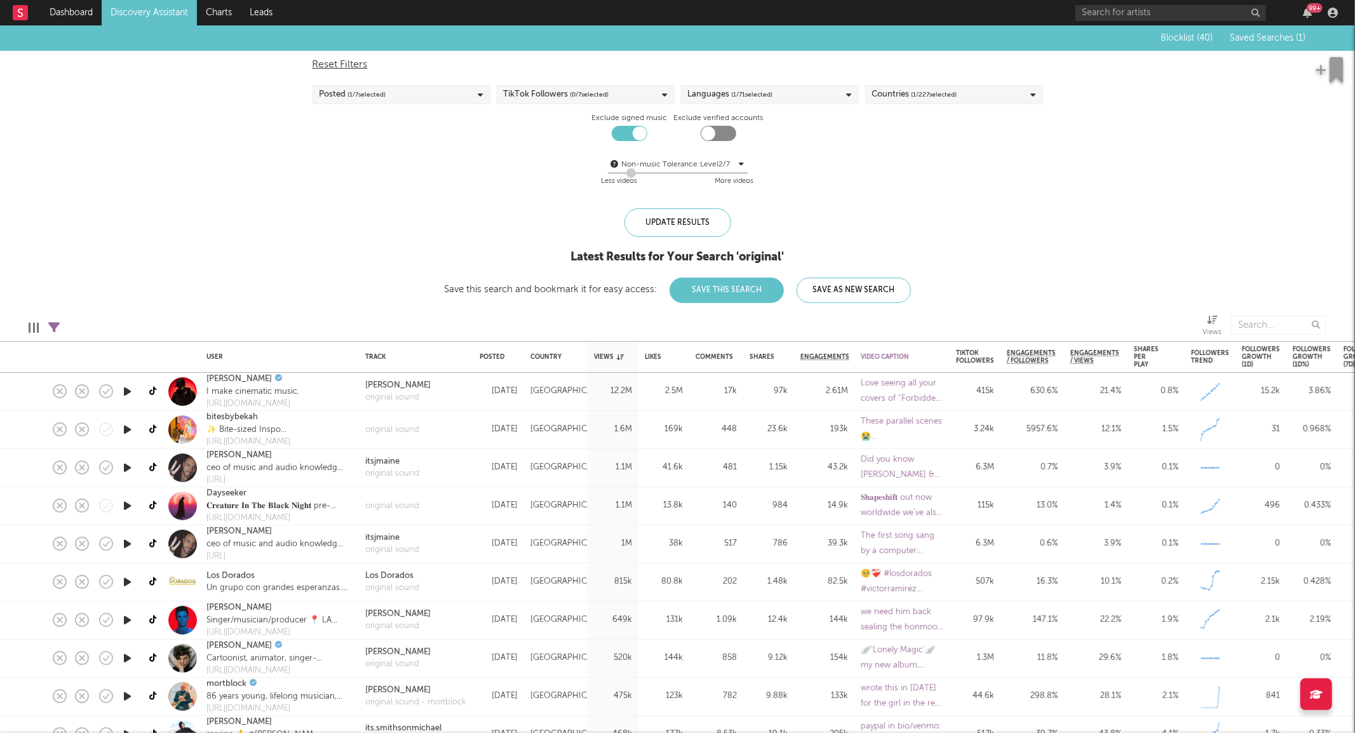
click at [373, 117] on div "Reset Filters Posted ( 1 / 7 selected) TikTok Followers ( 0 / 7 selected) Langu…" at bounding box center [677, 123] width 743 height 145
click at [364, 102] on div "Posted ( 1 / 7 selected)" at bounding box center [401, 94] width 178 height 19
click at [345, 154] on div "Last 7 Days" at bounding box center [409, 154] width 147 height 15
click at [319, 154] on input "Last 7 Days" at bounding box center [319, 154] width 0 height 15
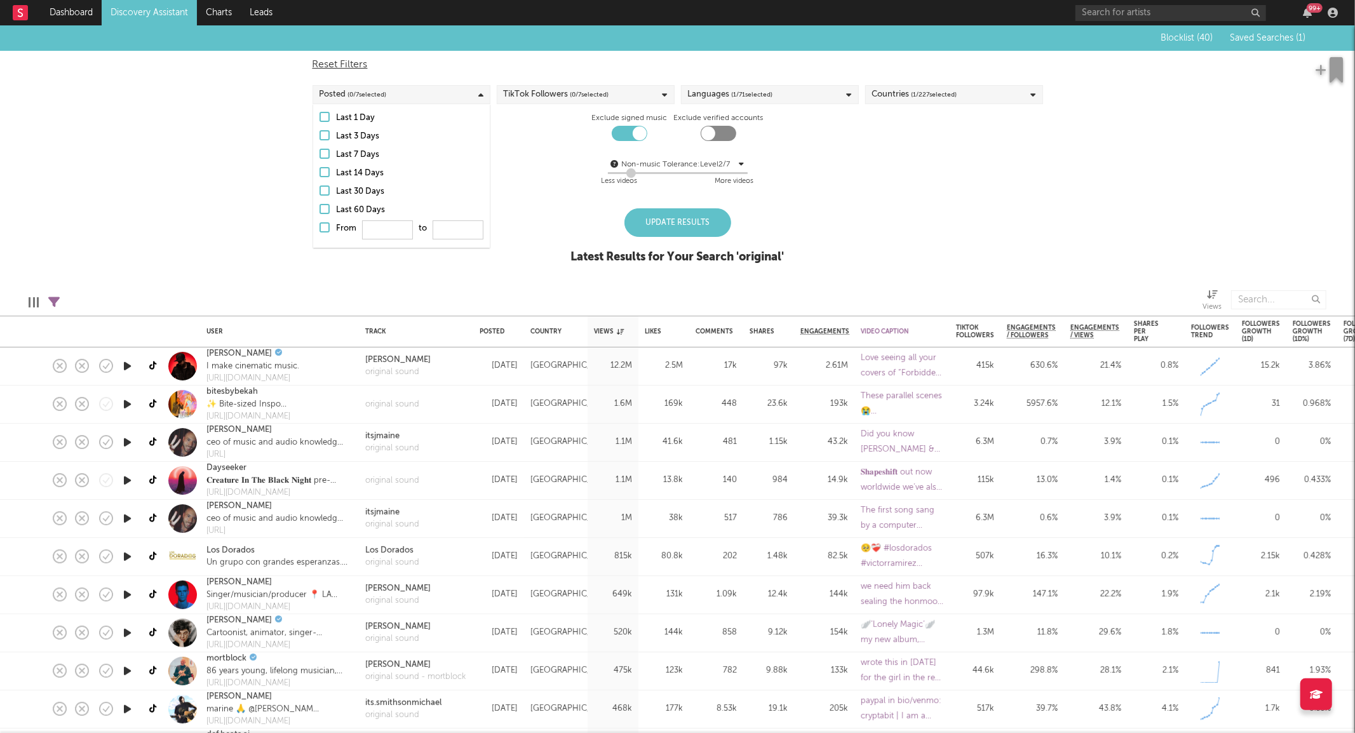
click at [354, 138] on div "Last 3 Days" at bounding box center [409, 136] width 147 height 15
click at [319, 138] on input "Last 3 Days" at bounding box center [319, 136] width 0 height 15
click at [632, 211] on div "Update Results" at bounding box center [677, 222] width 107 height 29
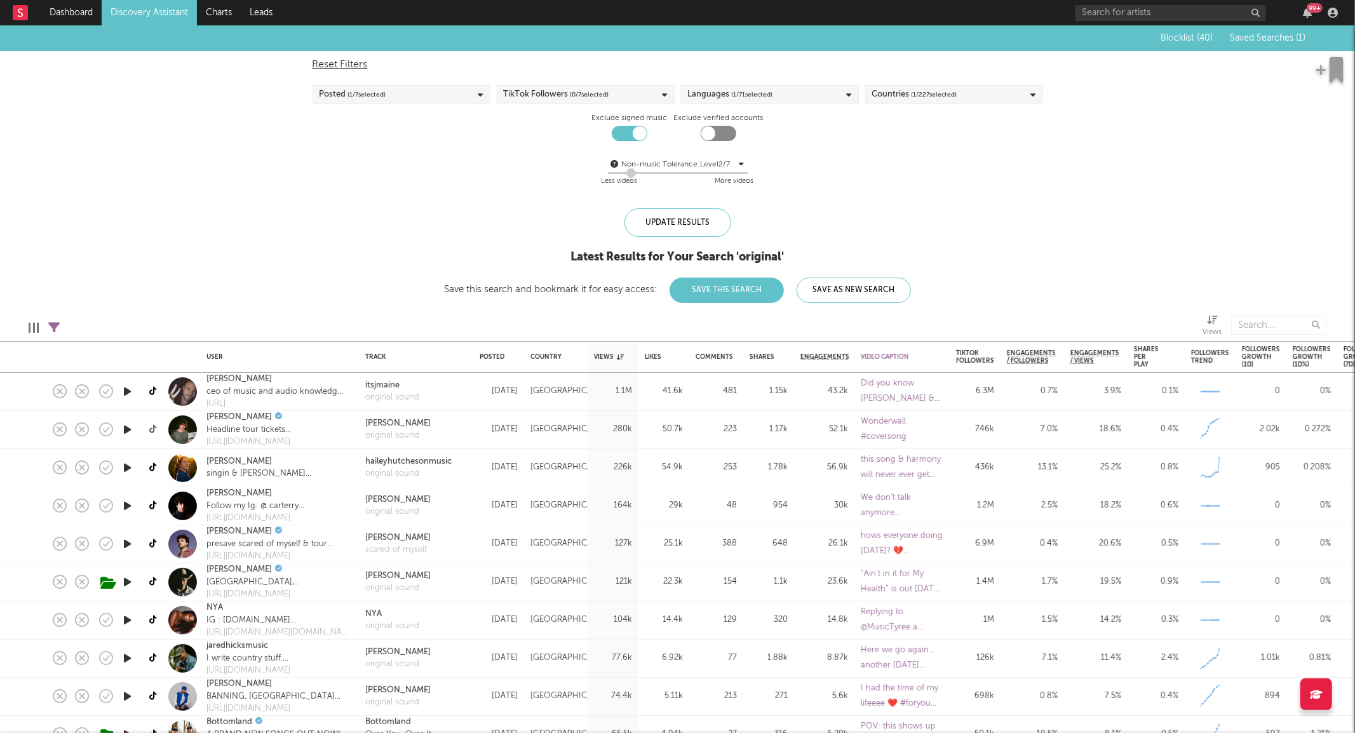
click at [153, 433] on icon at bounding box center [154, 430] width 10 height 10
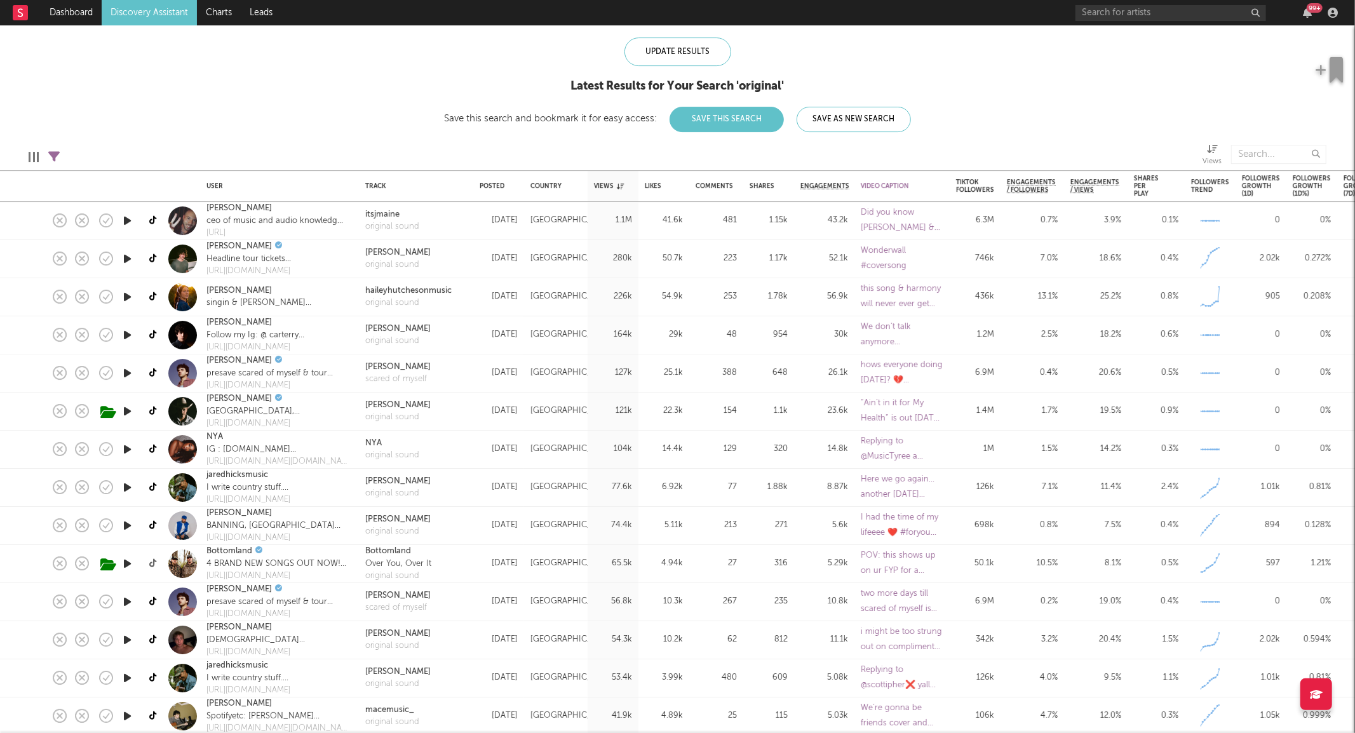
click at [153, 560] on icon at bounding box center [154, 564] width 10 height 10
click at [154, 484] on icon at bounding box center [154, 488] width 10 height 10
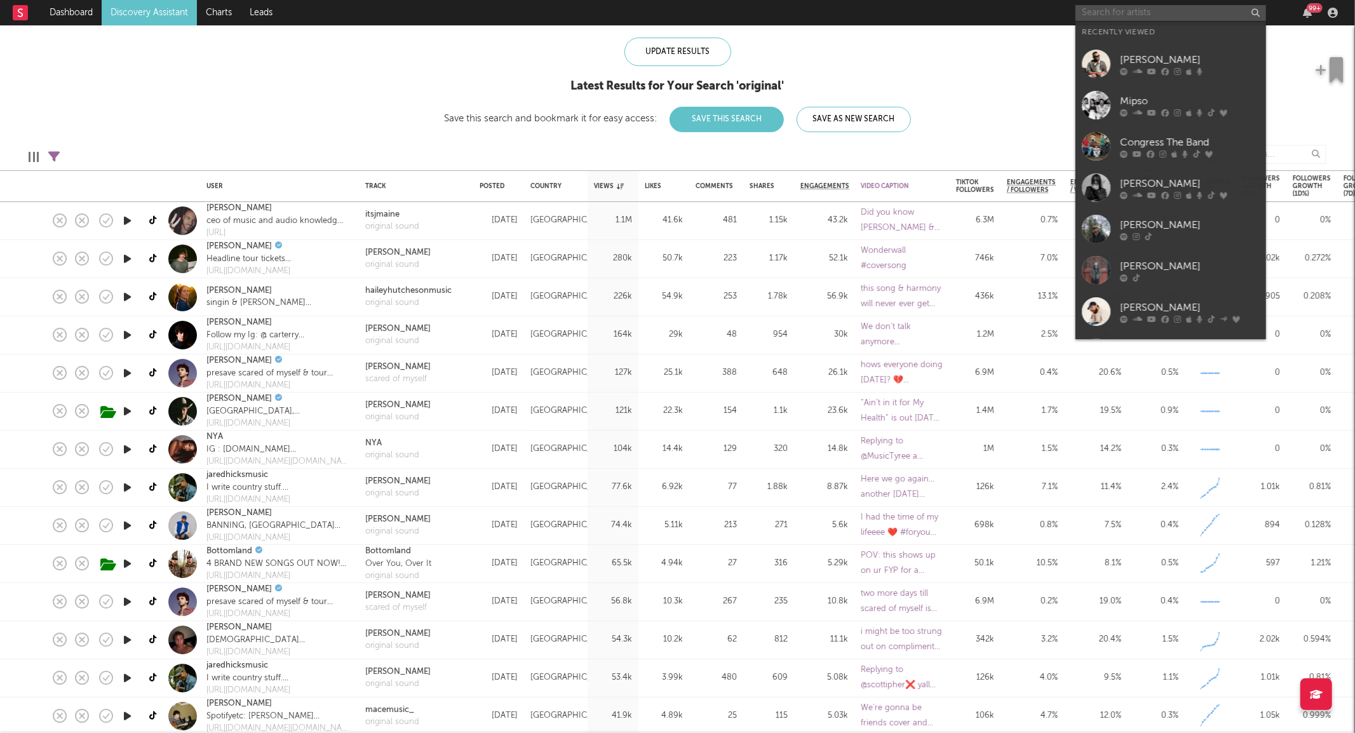
click at [1137, 13] on input "text" at bounding box center [1170, 13] width 191 height 16
paste input "https://www.tiktok.com/@aidenlogsdon"
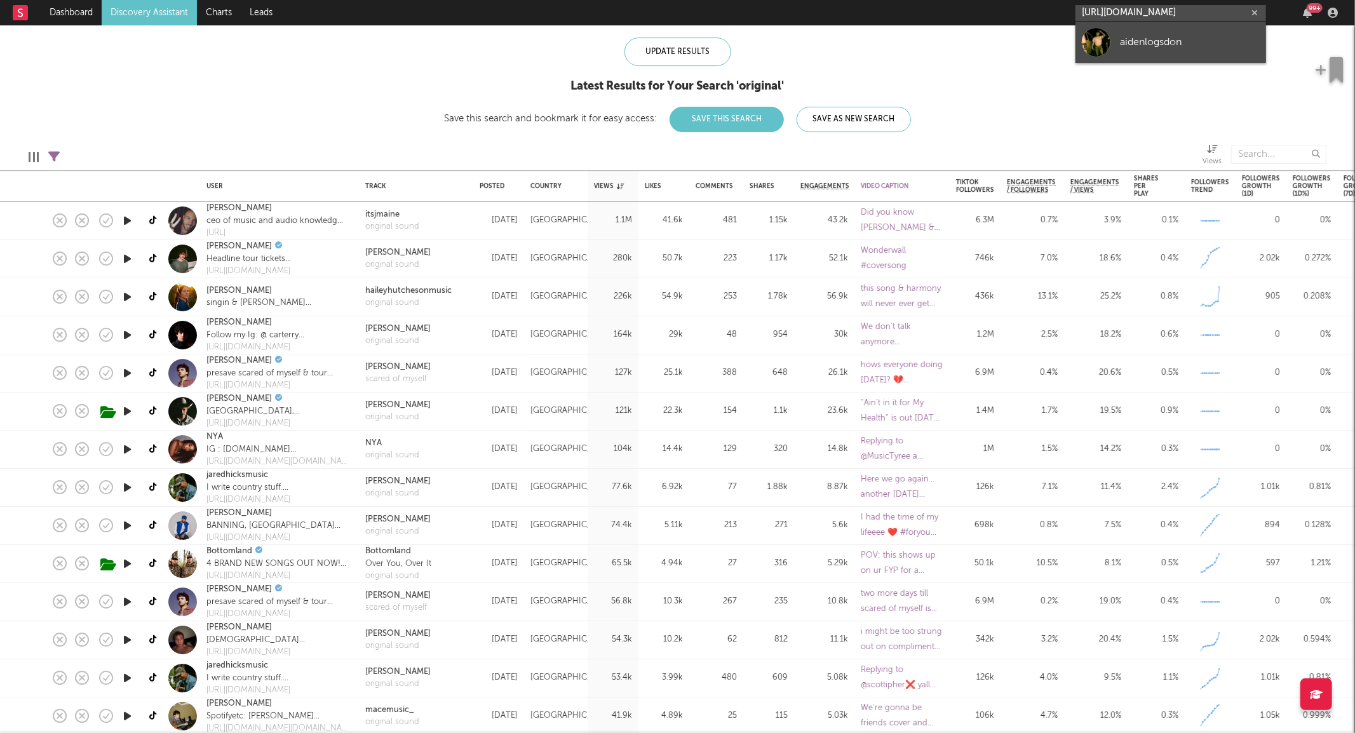
type input "https://www.tiktok.com/@aidenlogsdon"
click at [1096, 43] on div at bounding box center [1095, 42] width 29 height 29
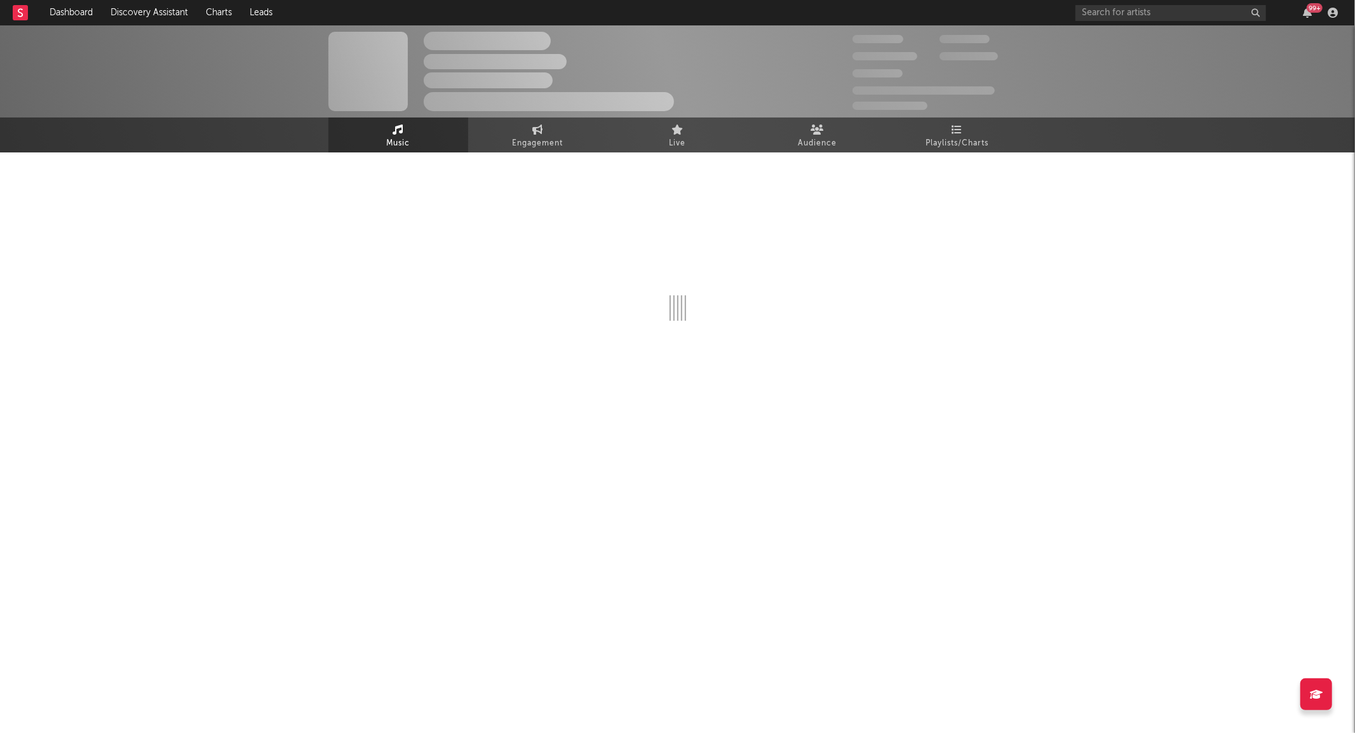
select select "1w"
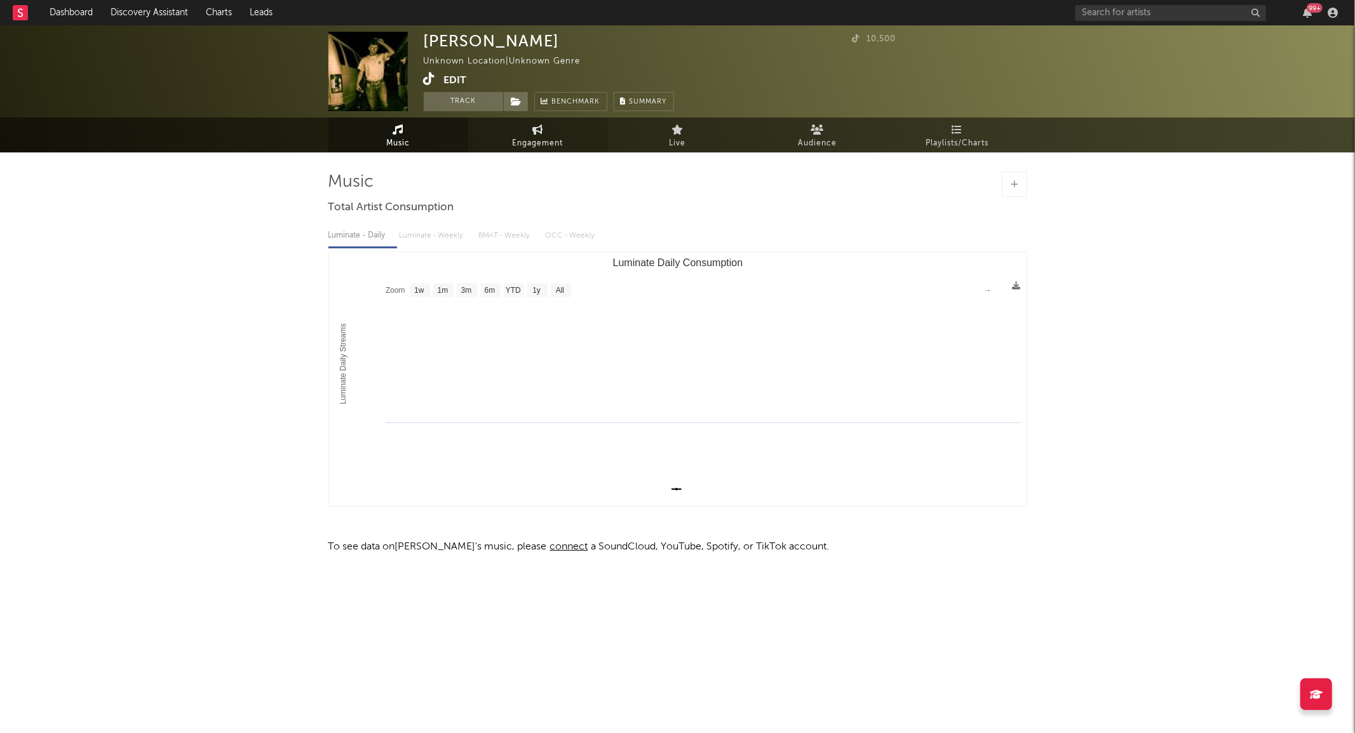
click at [560, 132] on link "Engagement" at bounding box center [538, 134] width 140 height 35
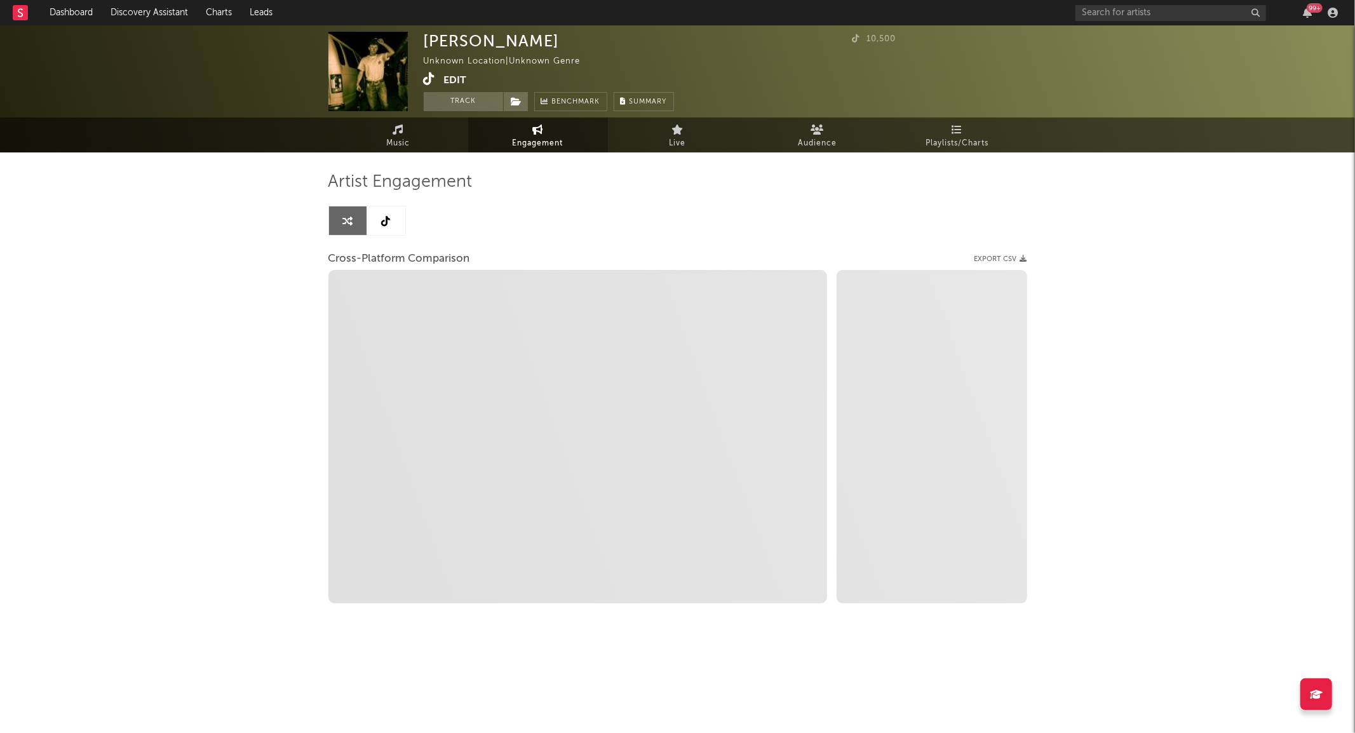
select select "1w"
select select "1m"
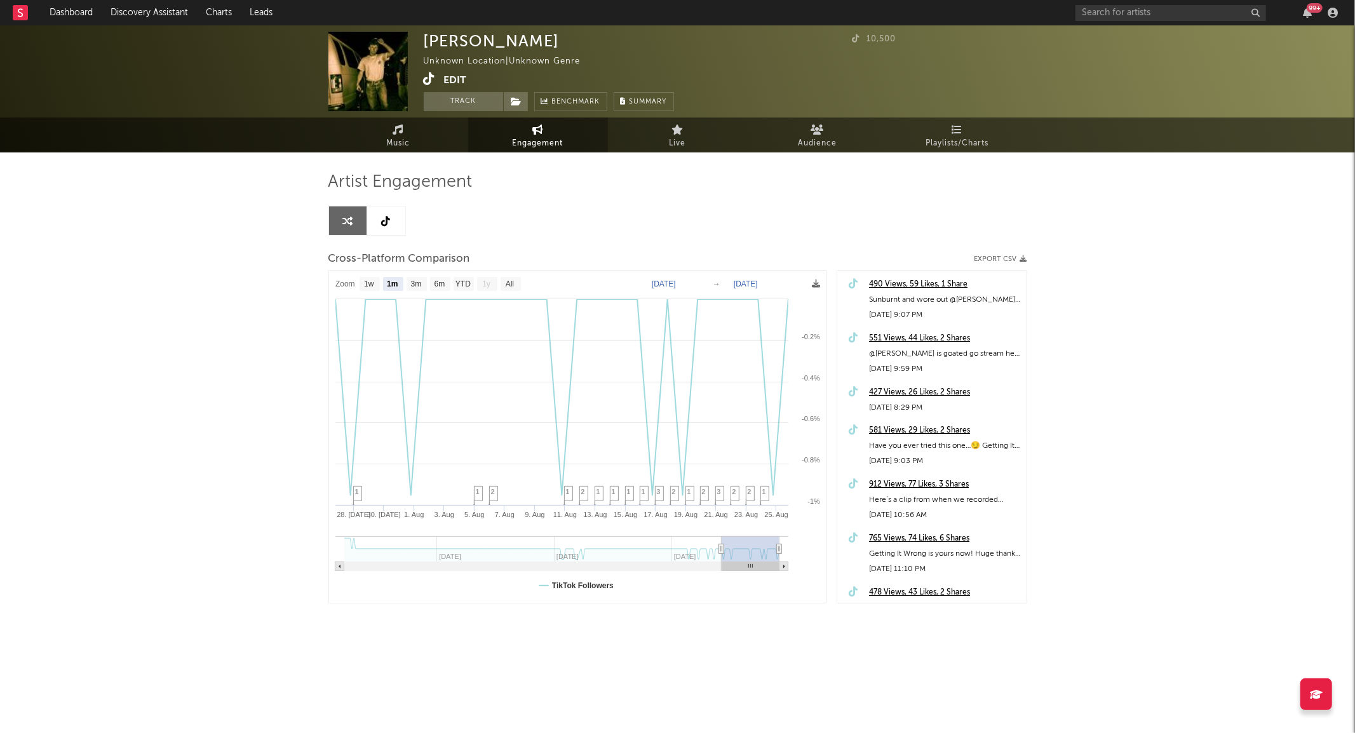
click at [389, 217] on icon at bounding box center [386, 221] width 9 height 10
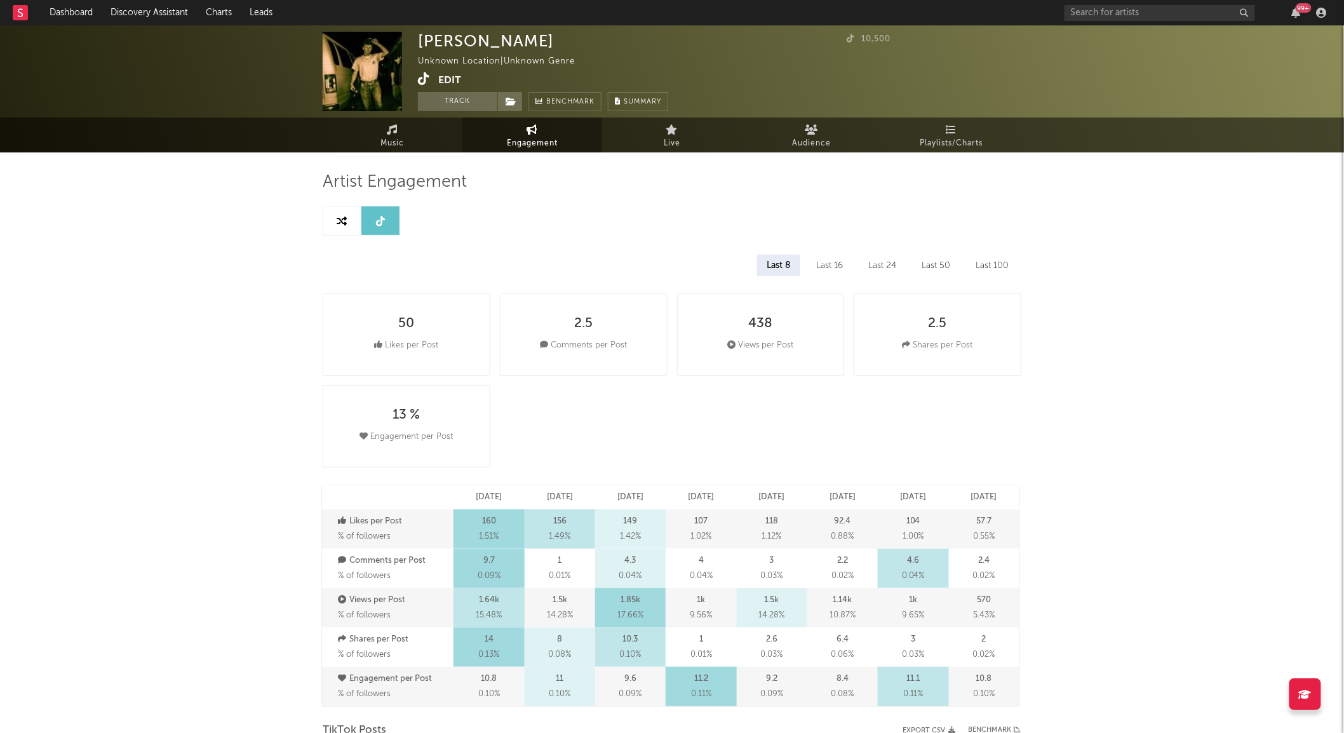
select select "6m"
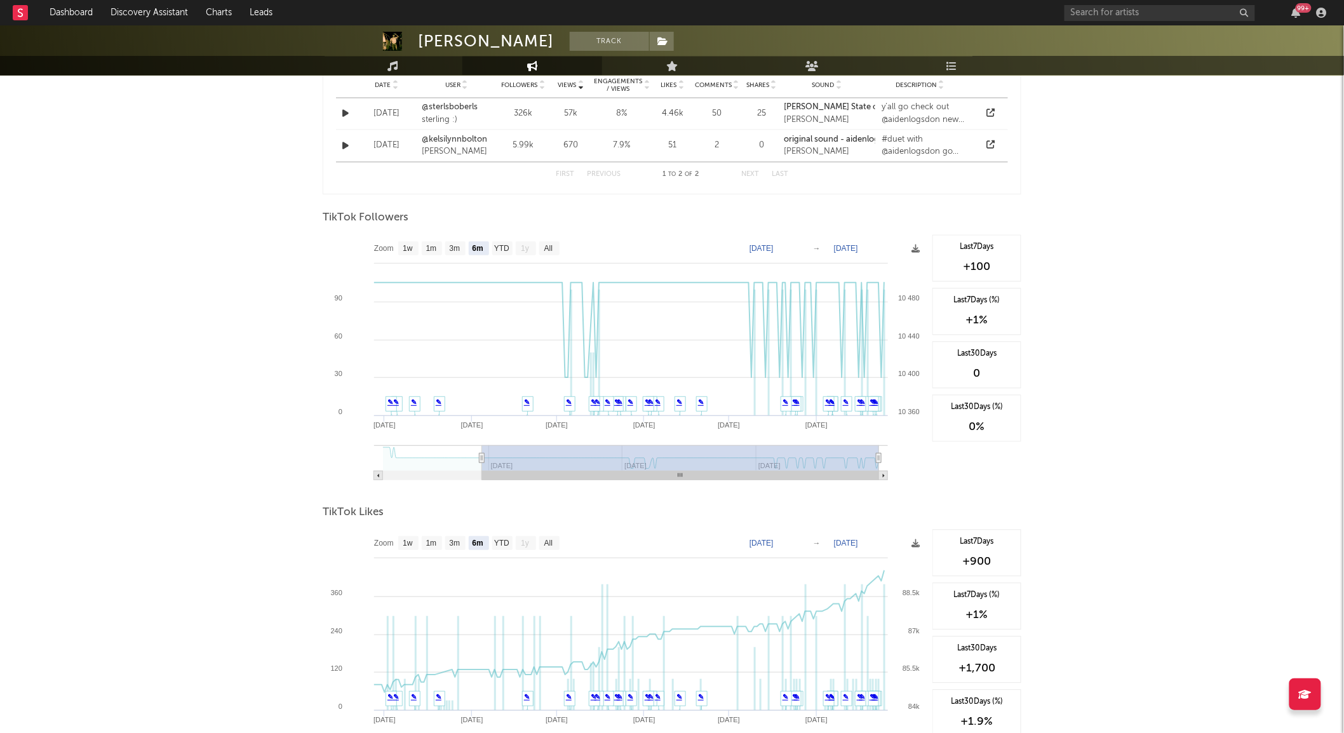
scroll to position [1005, 0]
click at [550, 248] on text "All" at bounding box center [548, 248] width 8 height 9
select select "All"
type input "2025-01-11"
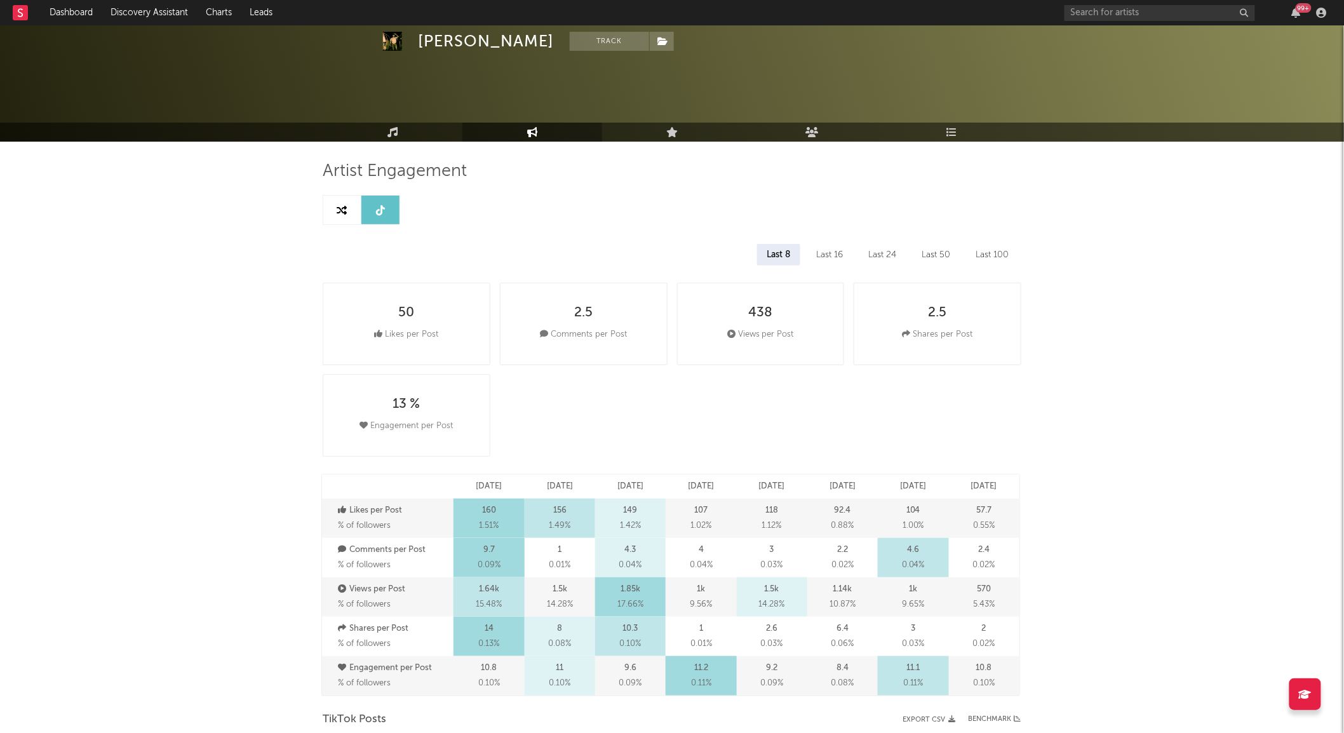
scroll to position [0, 0]
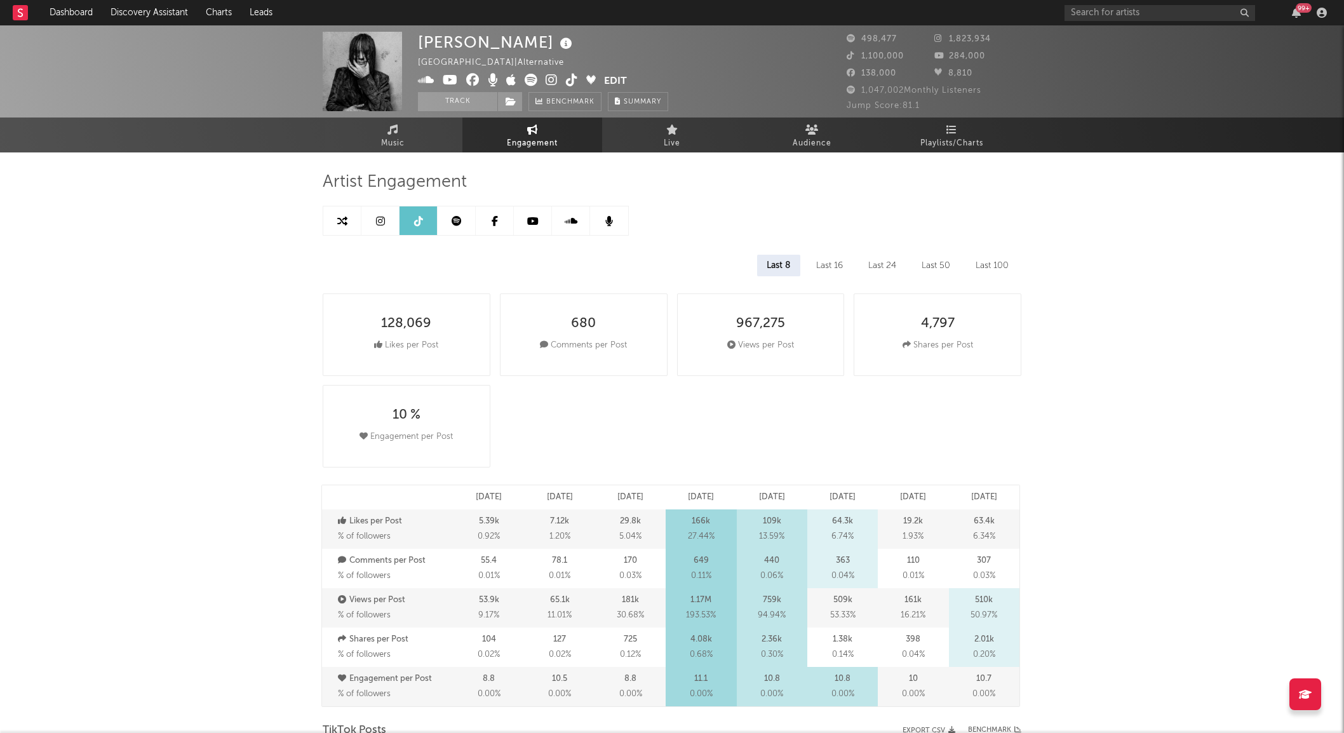
select select "1w"
select select "6m"
click at [1097, 13] on input "text" at bounding box center [1159, 13] width 191 height 16
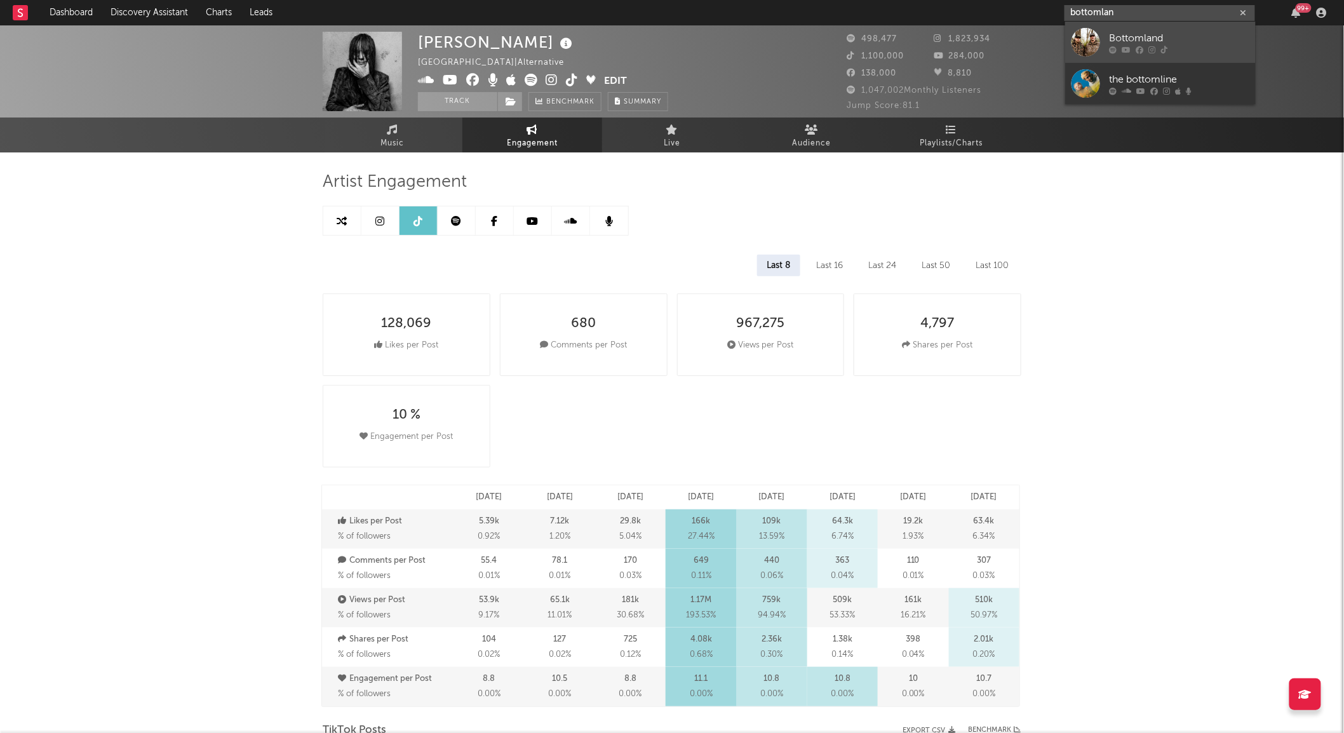
type input "bottomlan"
click at [1087, 32] on div at bounding box center [1085, 42] width 29 height 29
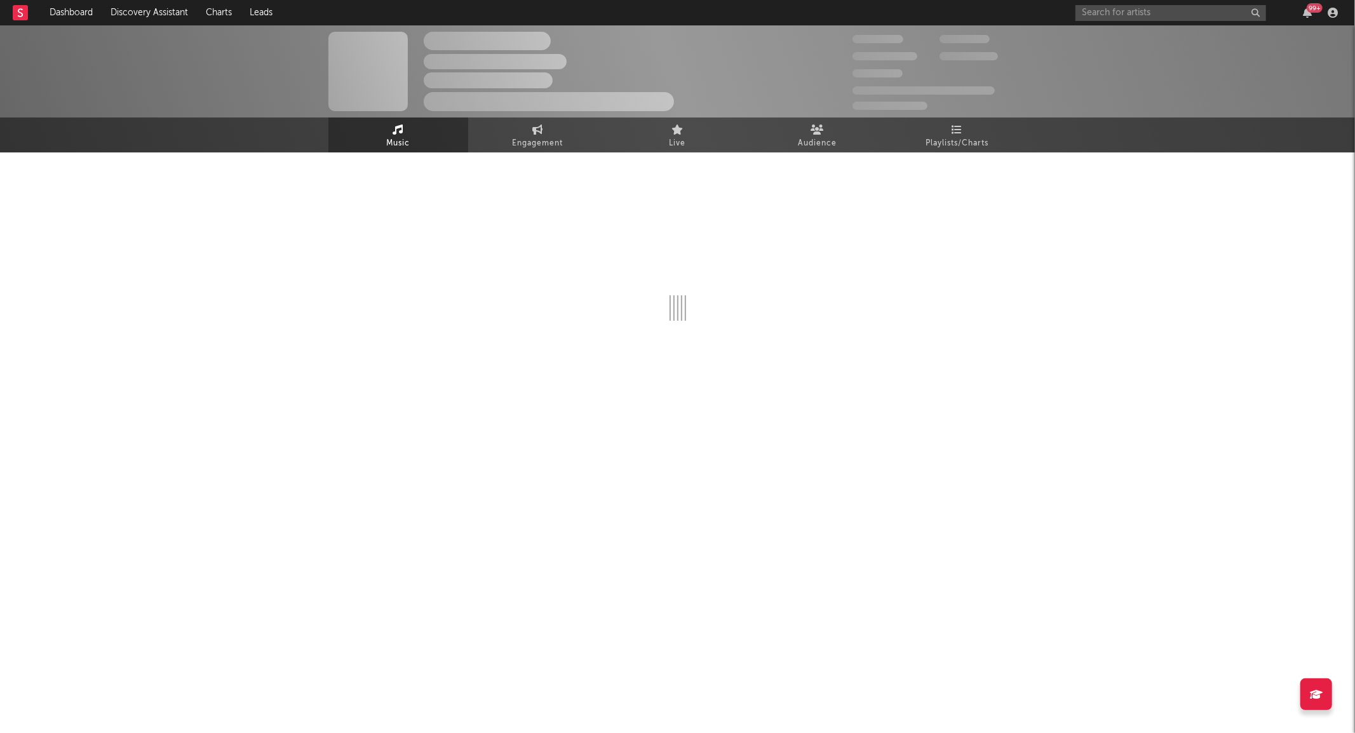
select select "6m"
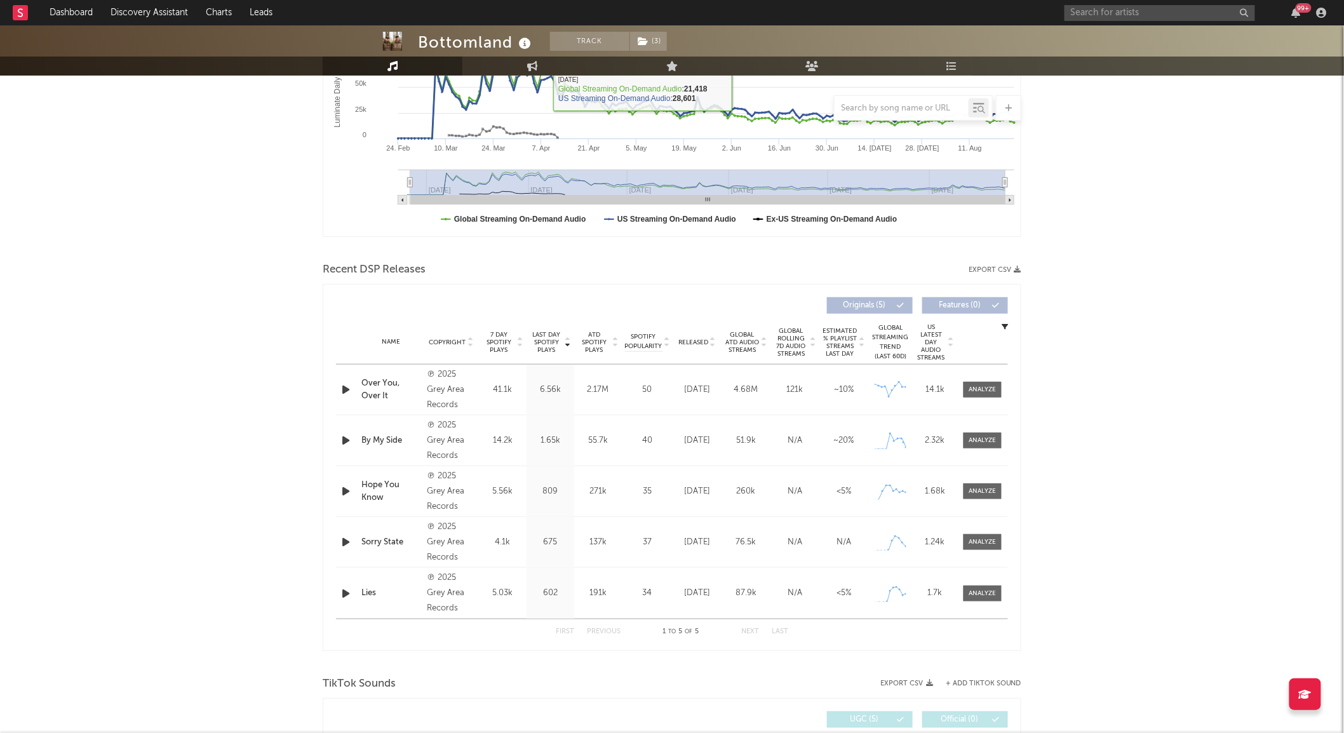
scroll to position [282, 0]
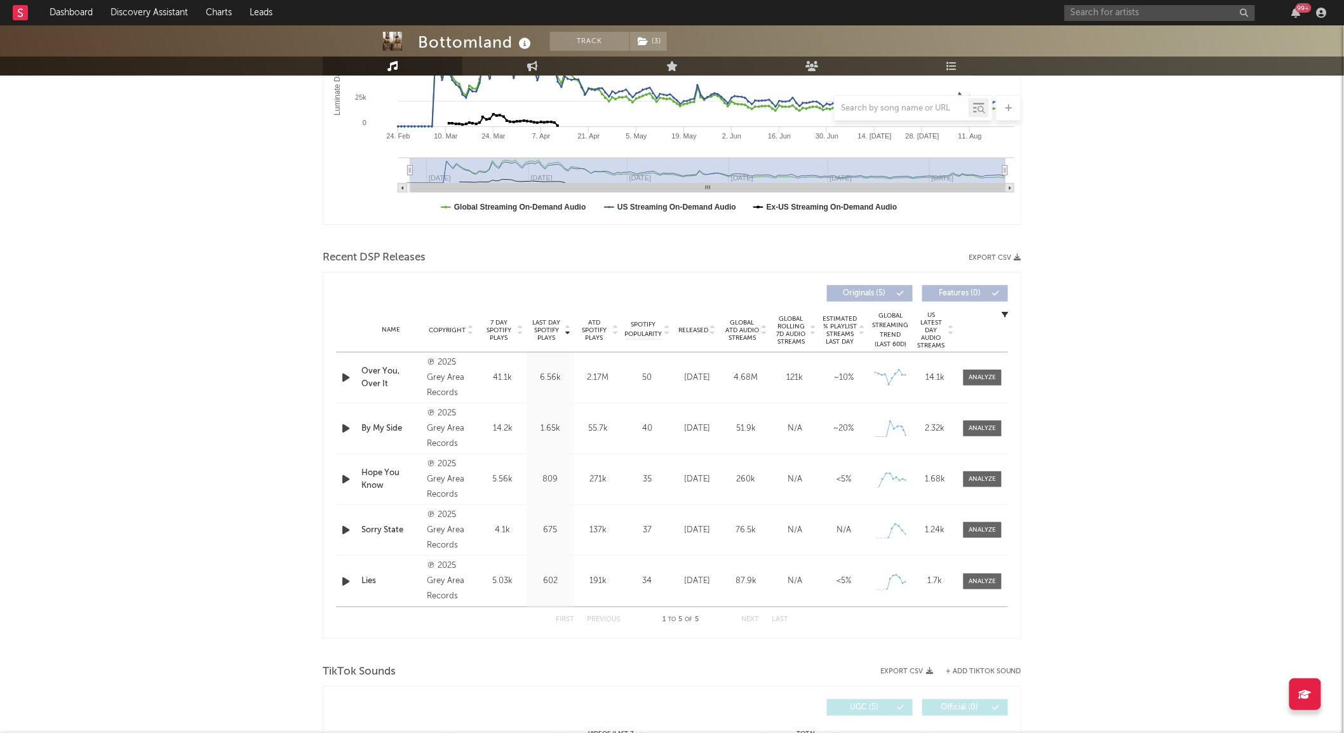
click at [707, 328] on span "Released" at bounding box center [693, 330] width 30 height 8
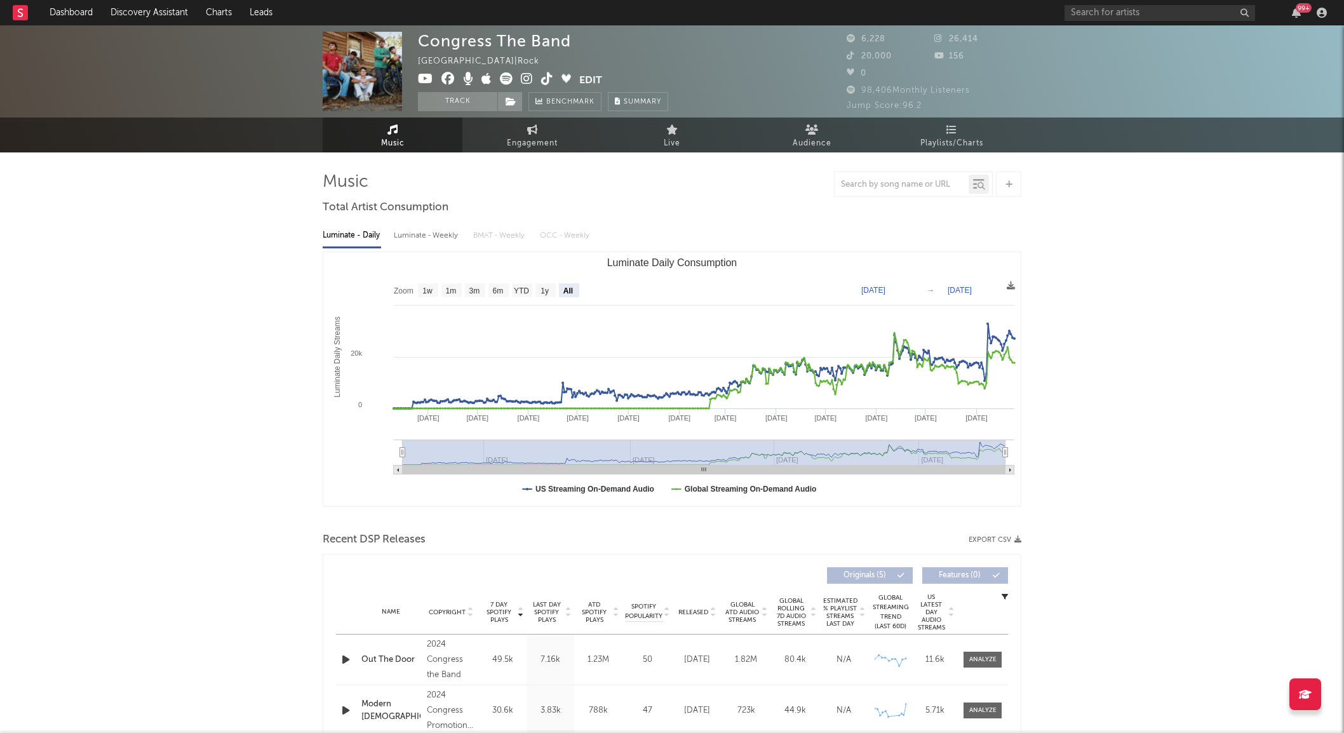
select select "All"
click at [1107, 3] on div "99 +" at bounding box center [1197, 12] width 267 height 25
click at [1096, 10] on input "text" at bounding box center [1159, 13] width 191 height 16
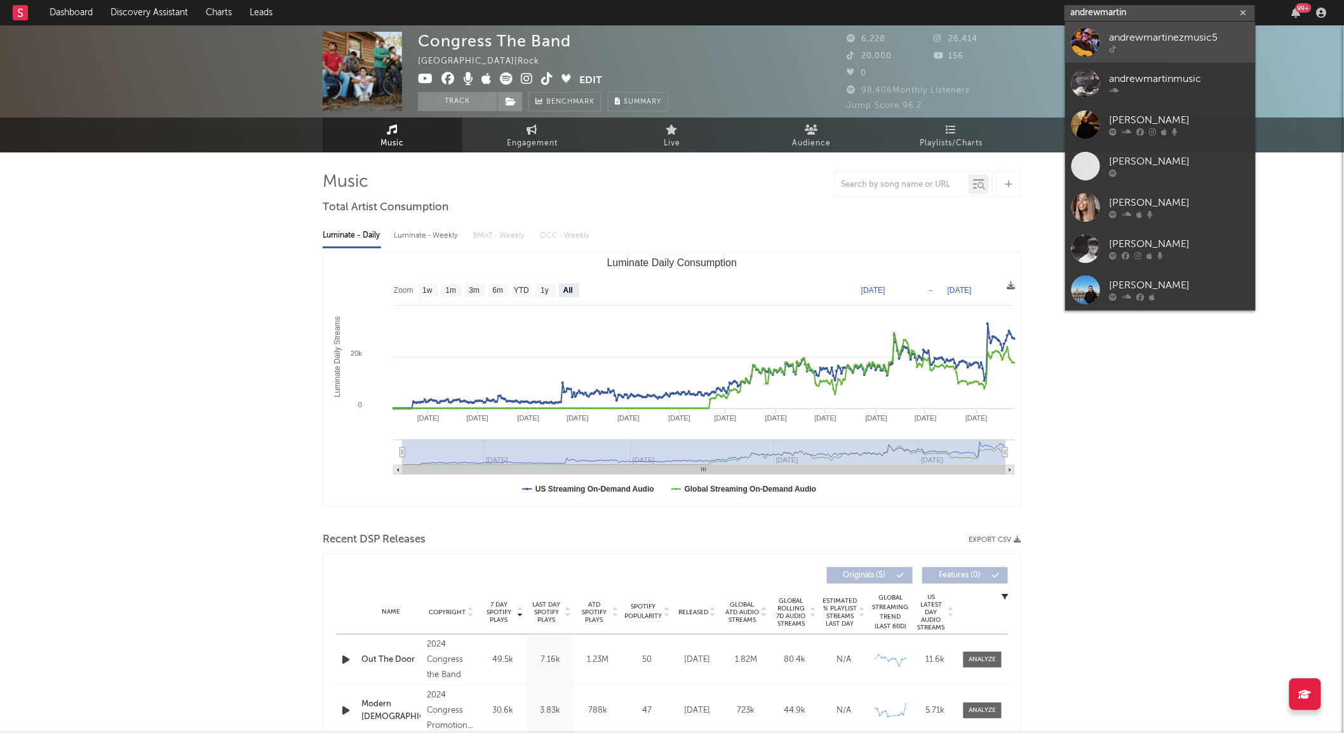
type input "andrewmartin"
click at [1080, 46] on div at bounding box center [1085, 42] width 29 height 29
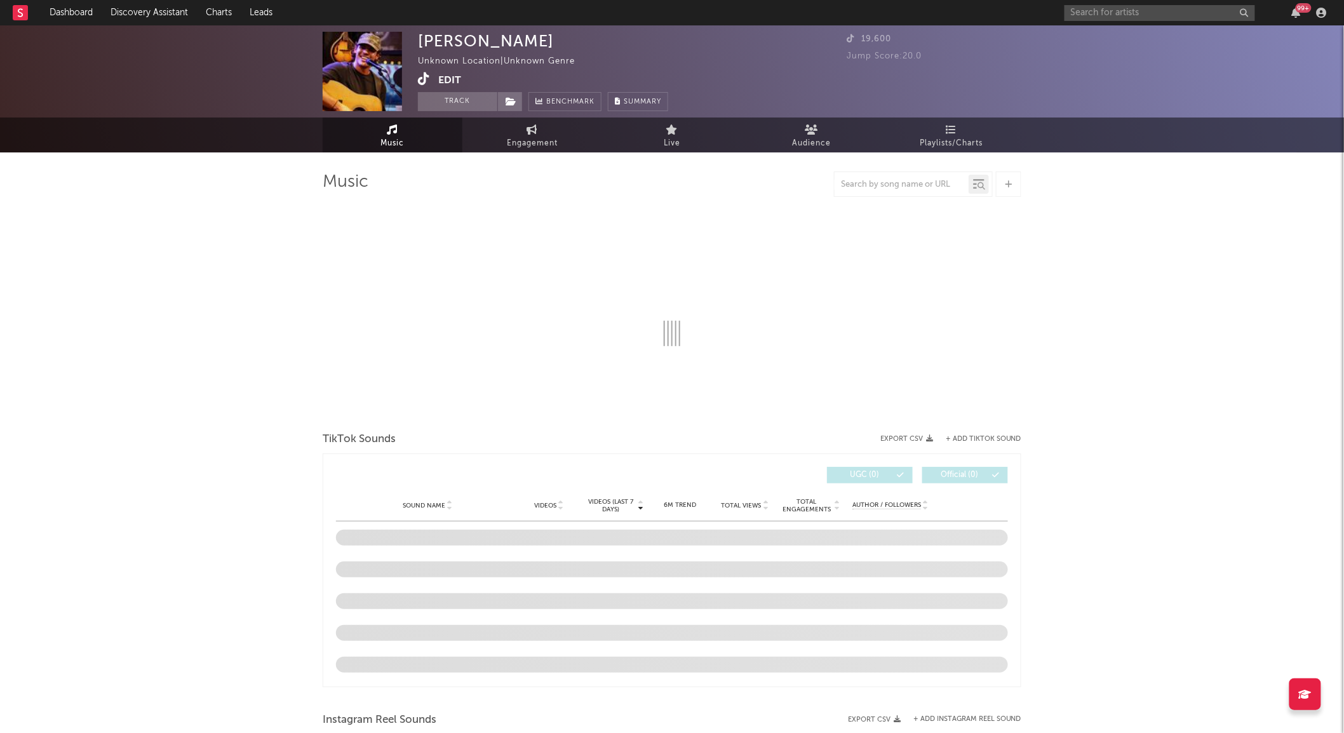
select select "1w"
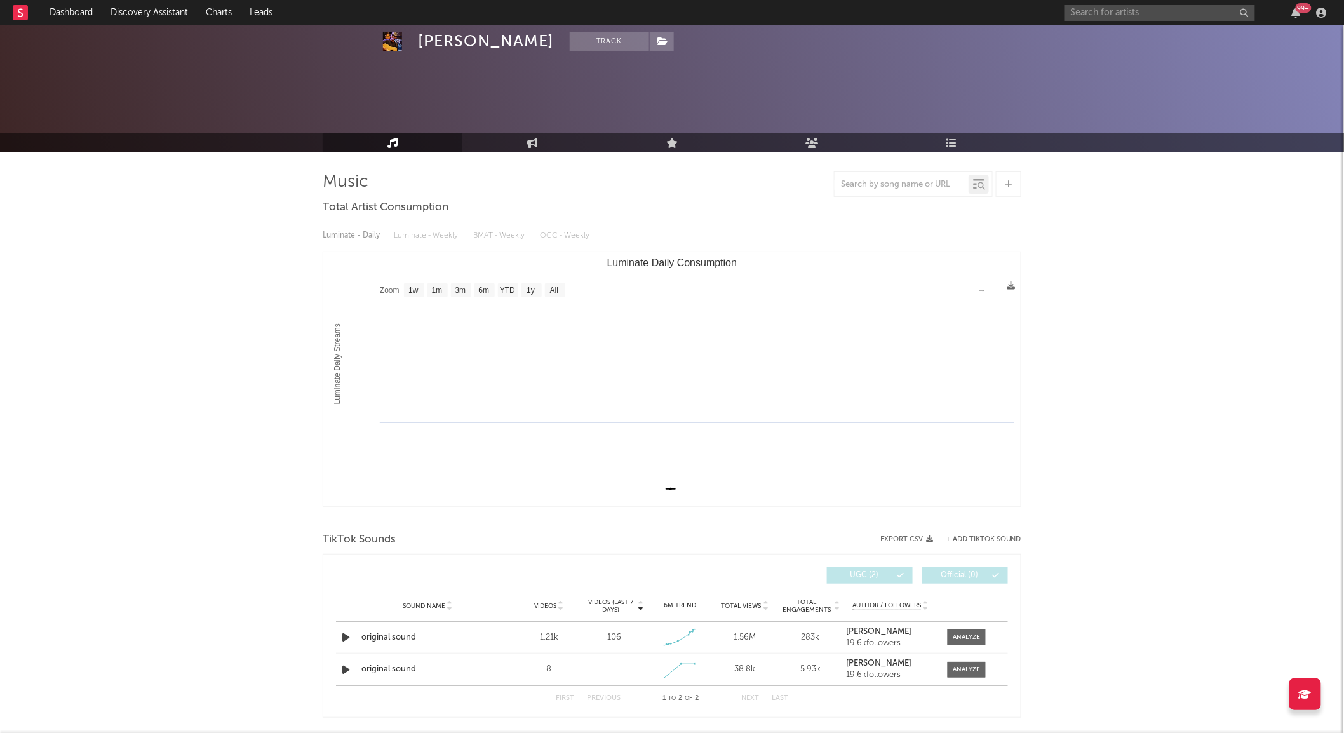
scroll to position [45, 0]
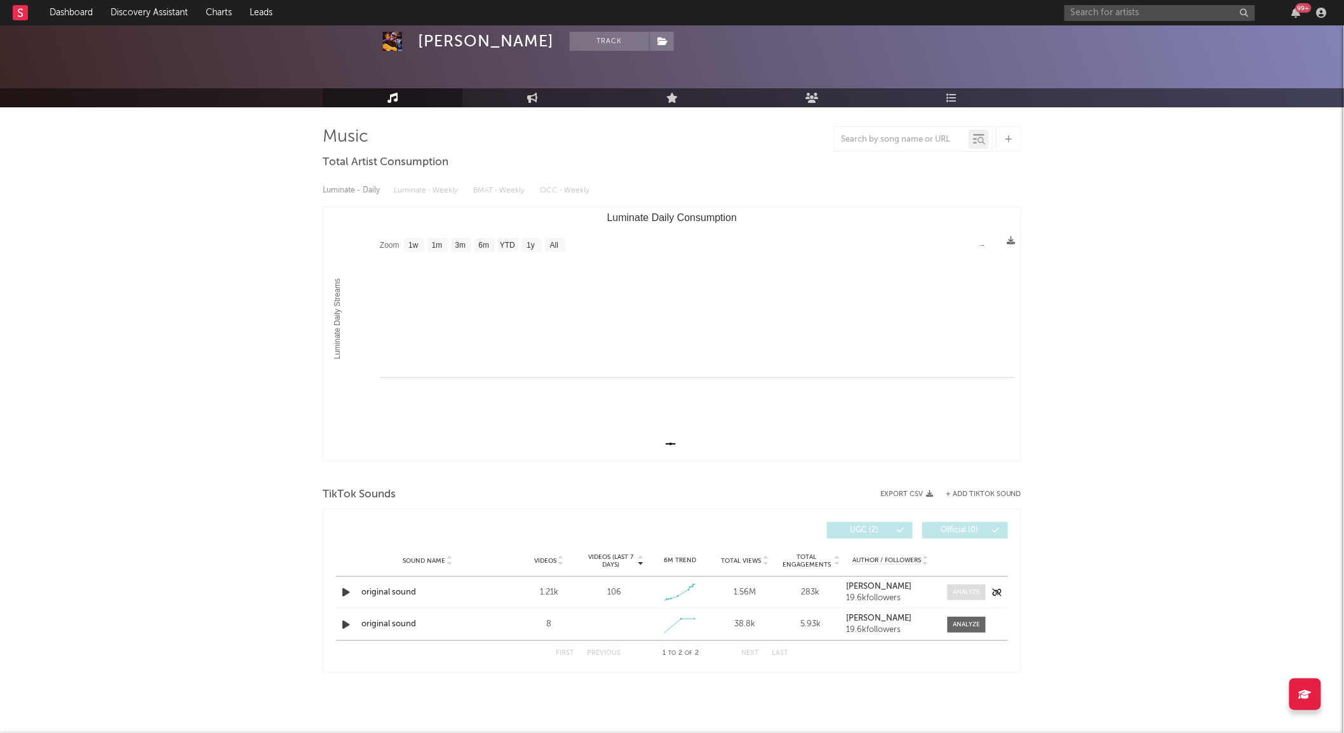
click at [967, 589] on div at bounding box center [966, 592] width 27 height 10
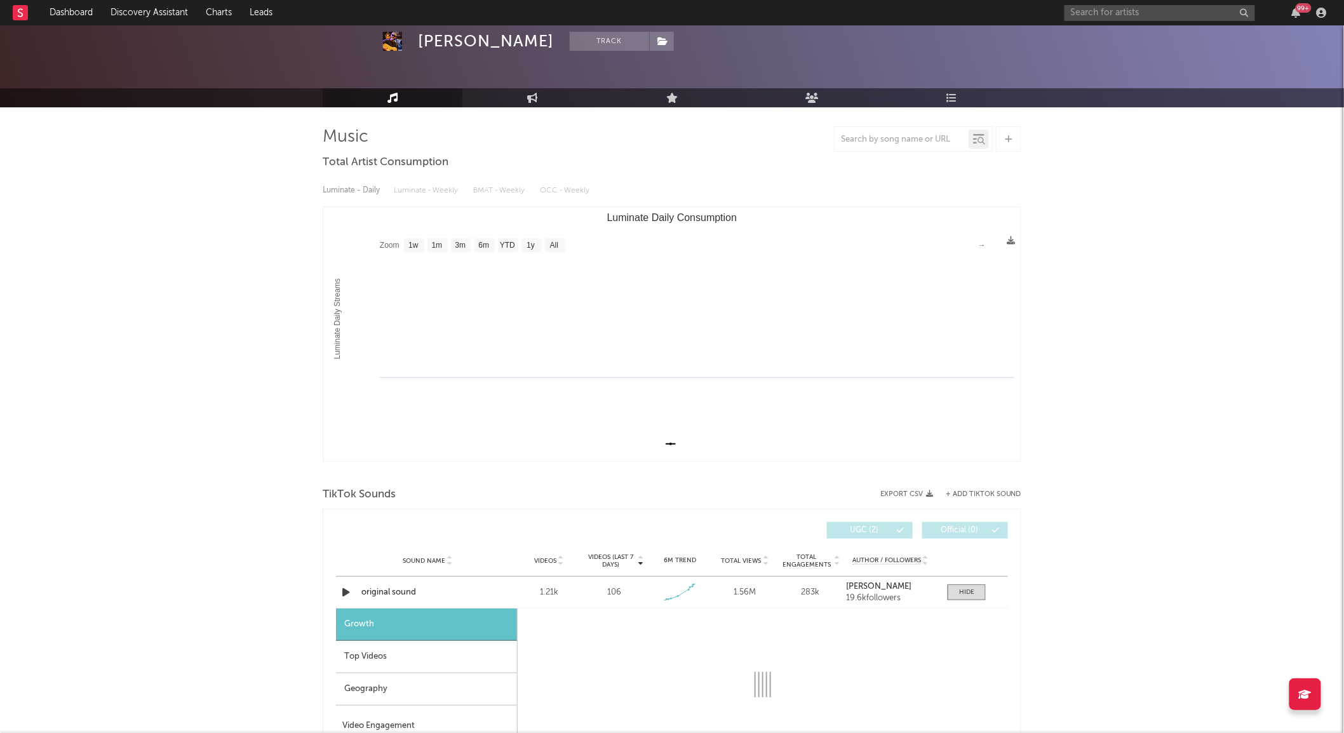
select select "1w"
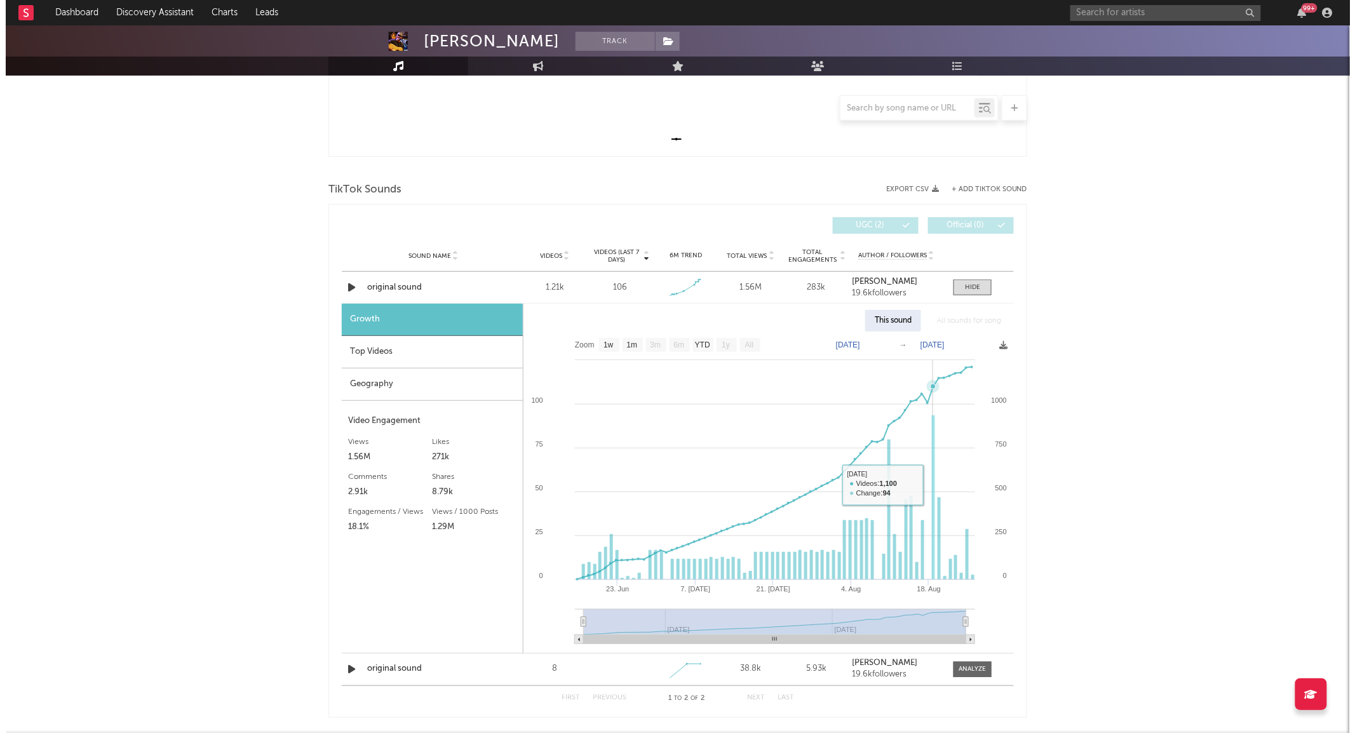
scroll to position [0, 0]
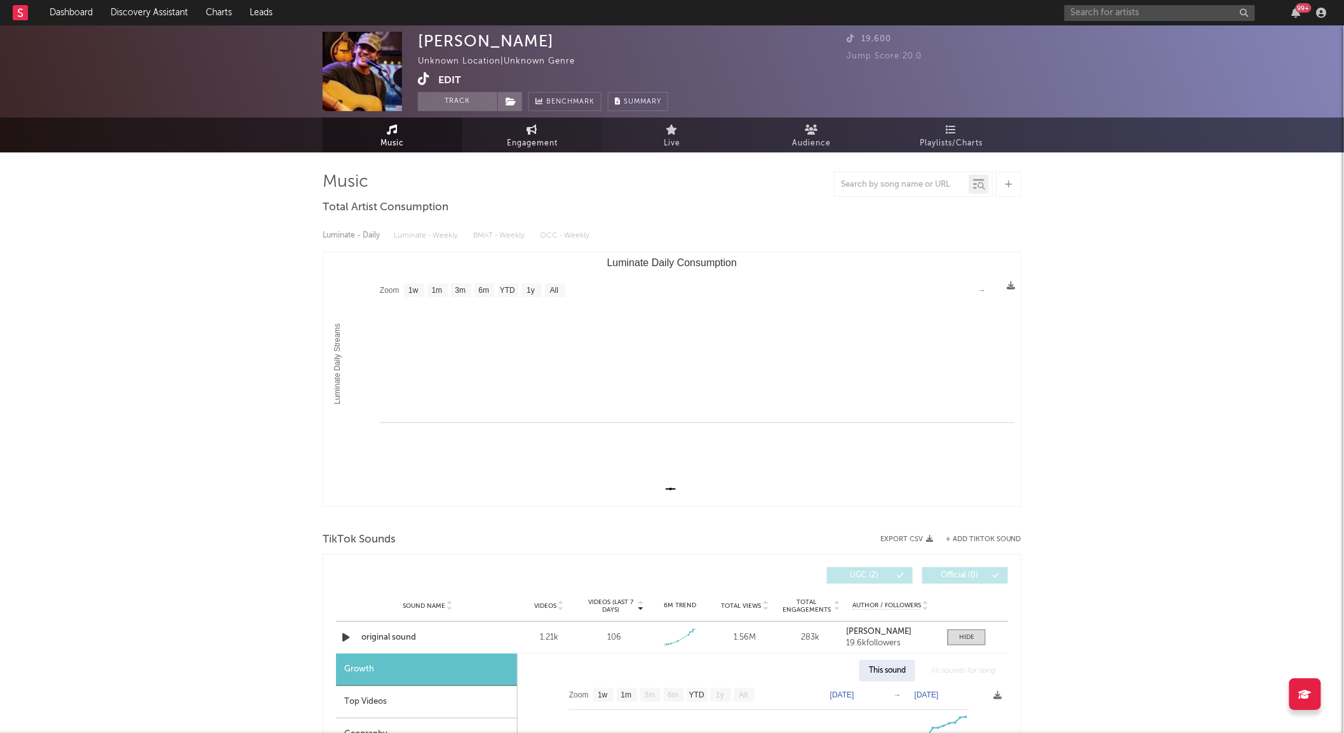
click at [523, 134] on link "Engagement" at bounding box center [532, 134] width 140 height 35
select select "1w"
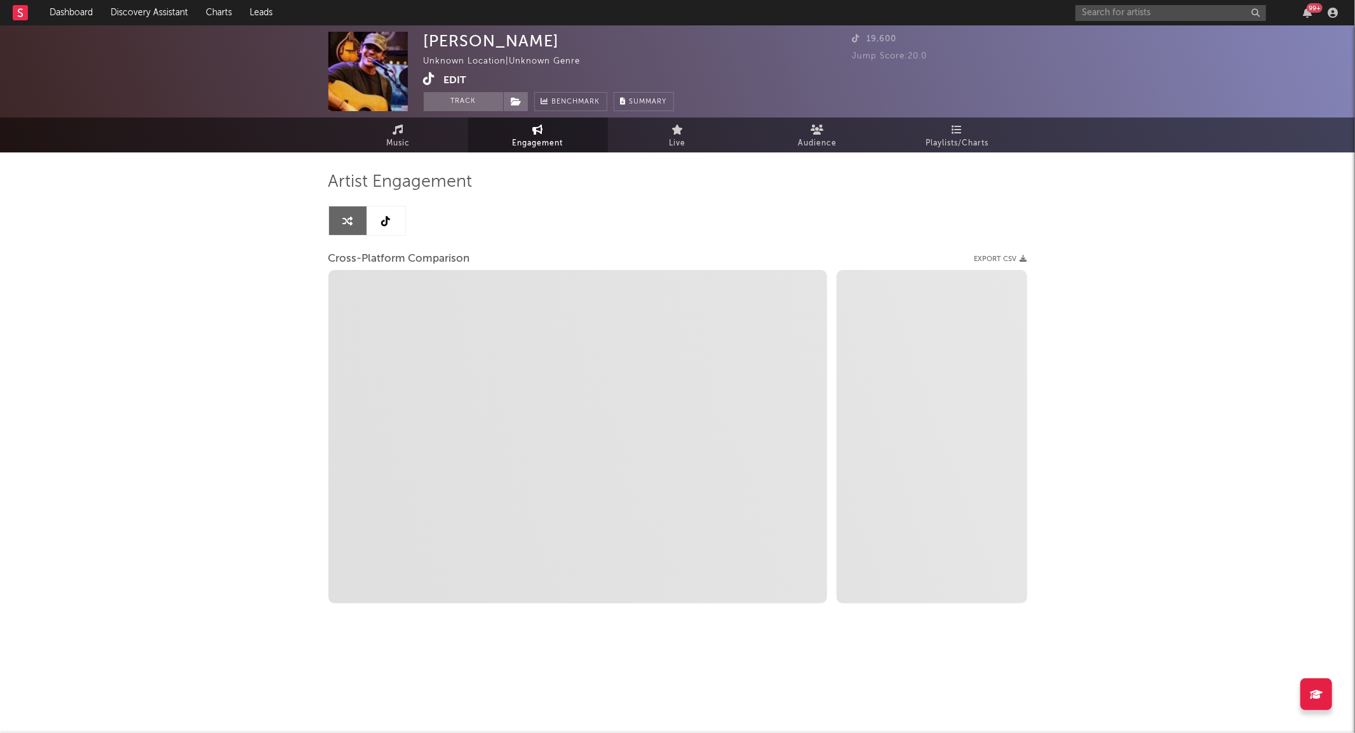
select select "1m"
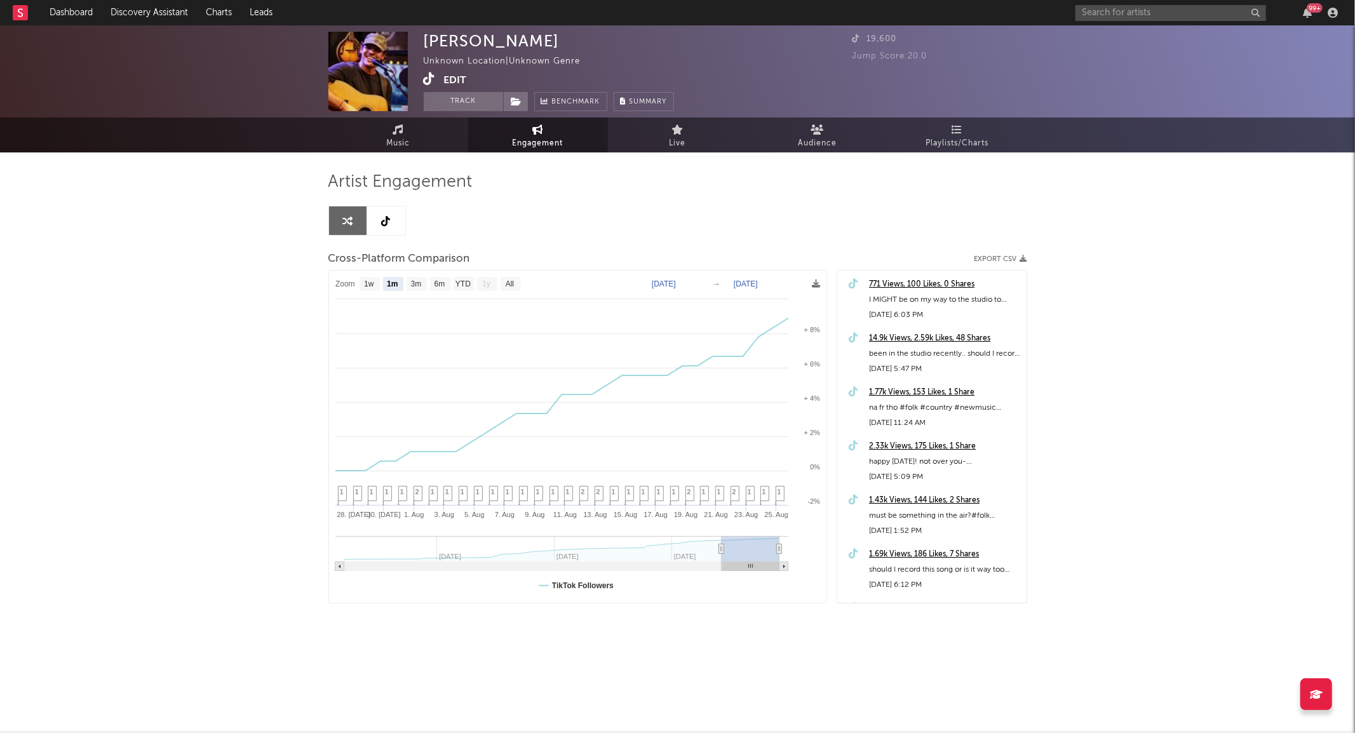
click at [456, 77] on button "Edit" at bounding box center [455, 80] width 23 height 16
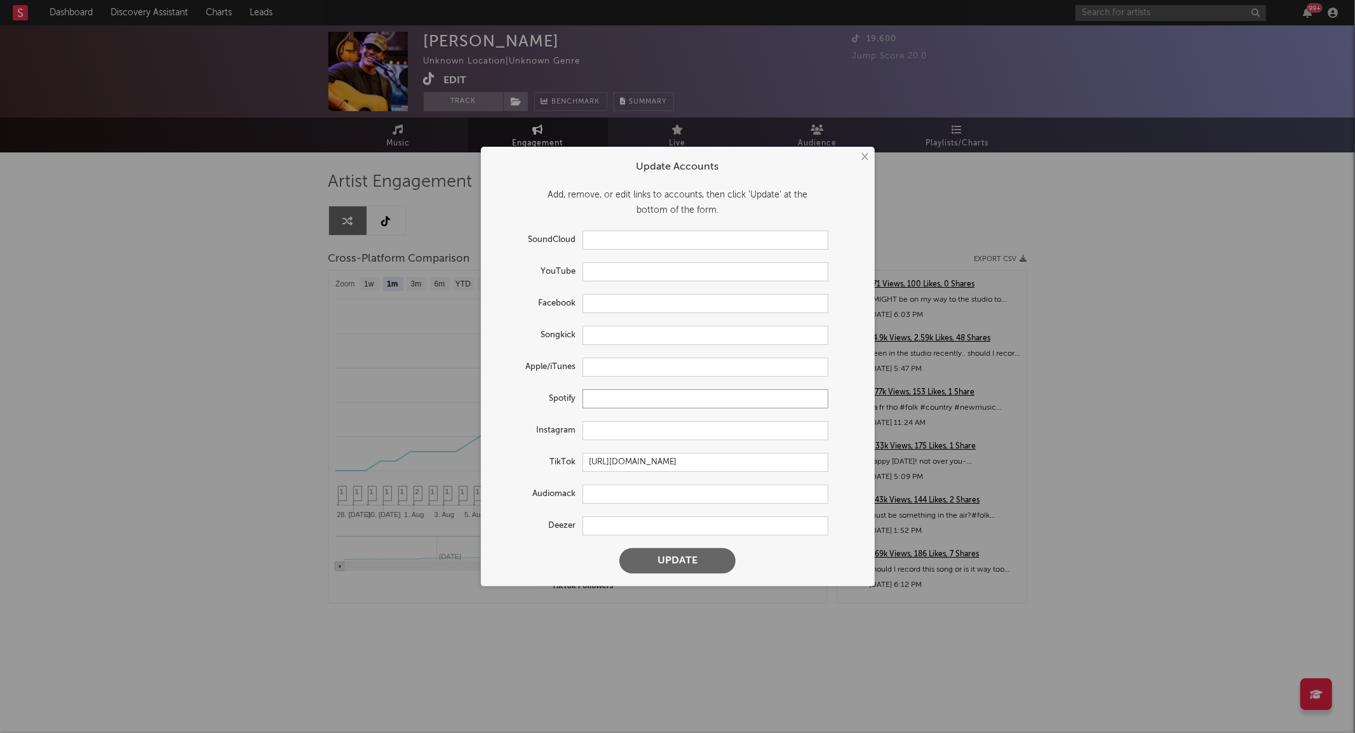
click at [599, 395] on input "text" at bounding box center [705, 398] width 246 height 19
paste input "https://open.spotify.com/artist/7n3l13mQMyuPK0YGgUAn0z?si=BbU4ozrZSwKotqGC8_CAgA"
type input "https://open.spotify.com/artist/7n3l13mQMyuPK0YGgUAn0z?si=BbU4ozrZSwKotqGC8_CAgA"
click at [665, 573] on form "Update Accounts Add, remove, or edit links to accounts, then click 'Update' at …" at bounding box center [677, 366] width 381 height 427
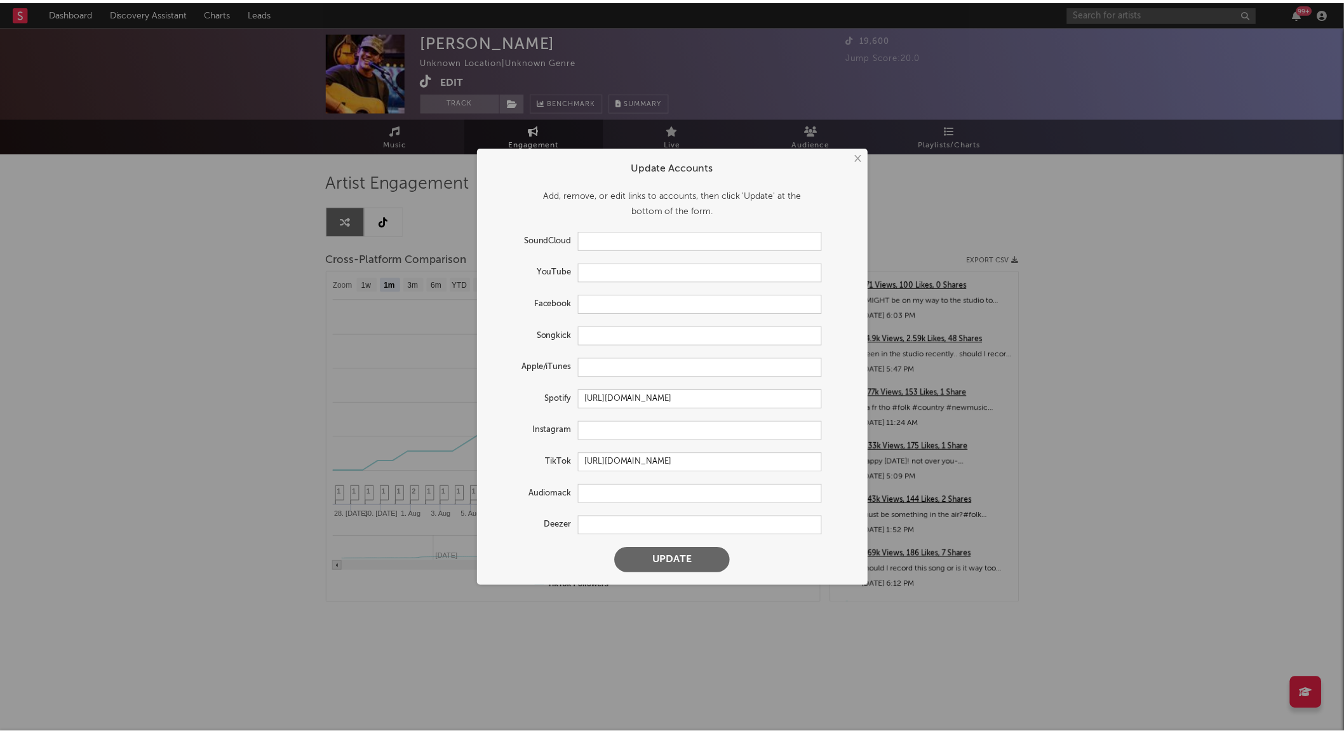
scroll to position [0, 0]
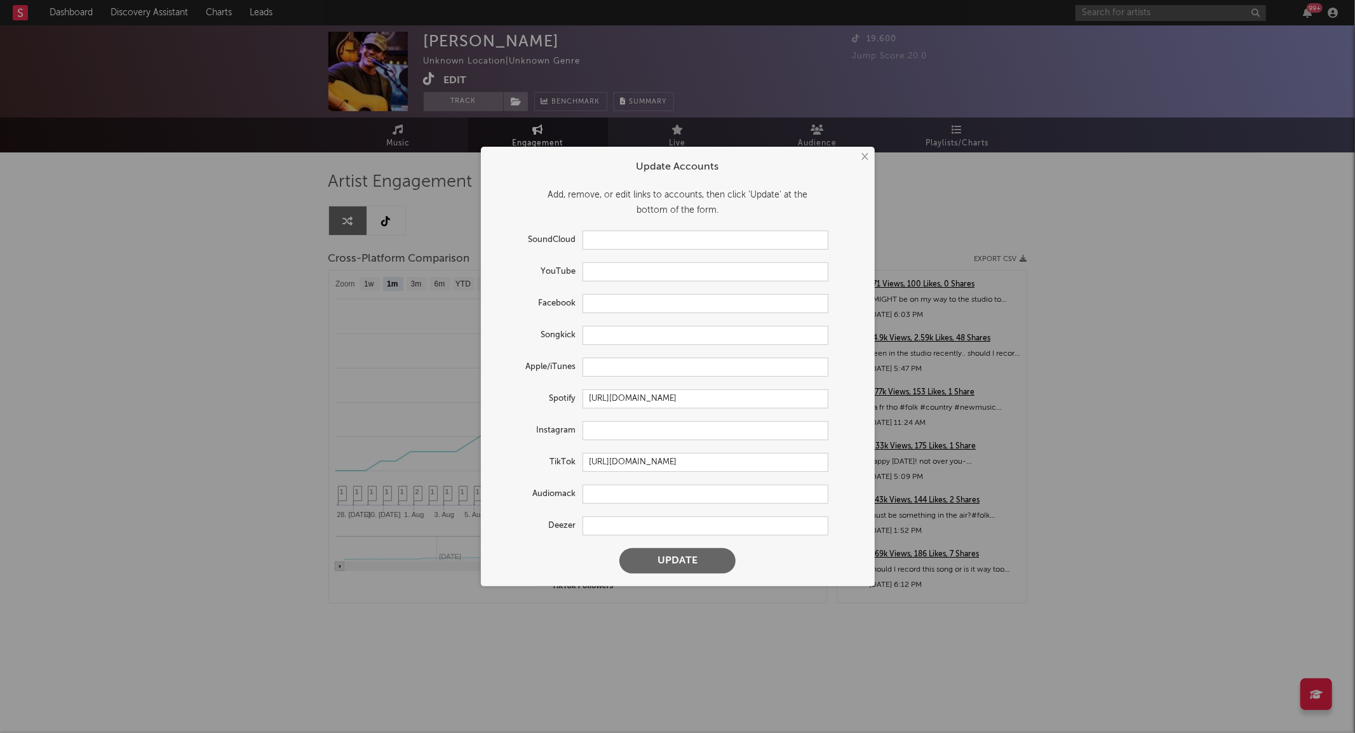
click at [661, 568] on button "Update" at bounding box center [677, 560] width 116 height 25
select select "1w"
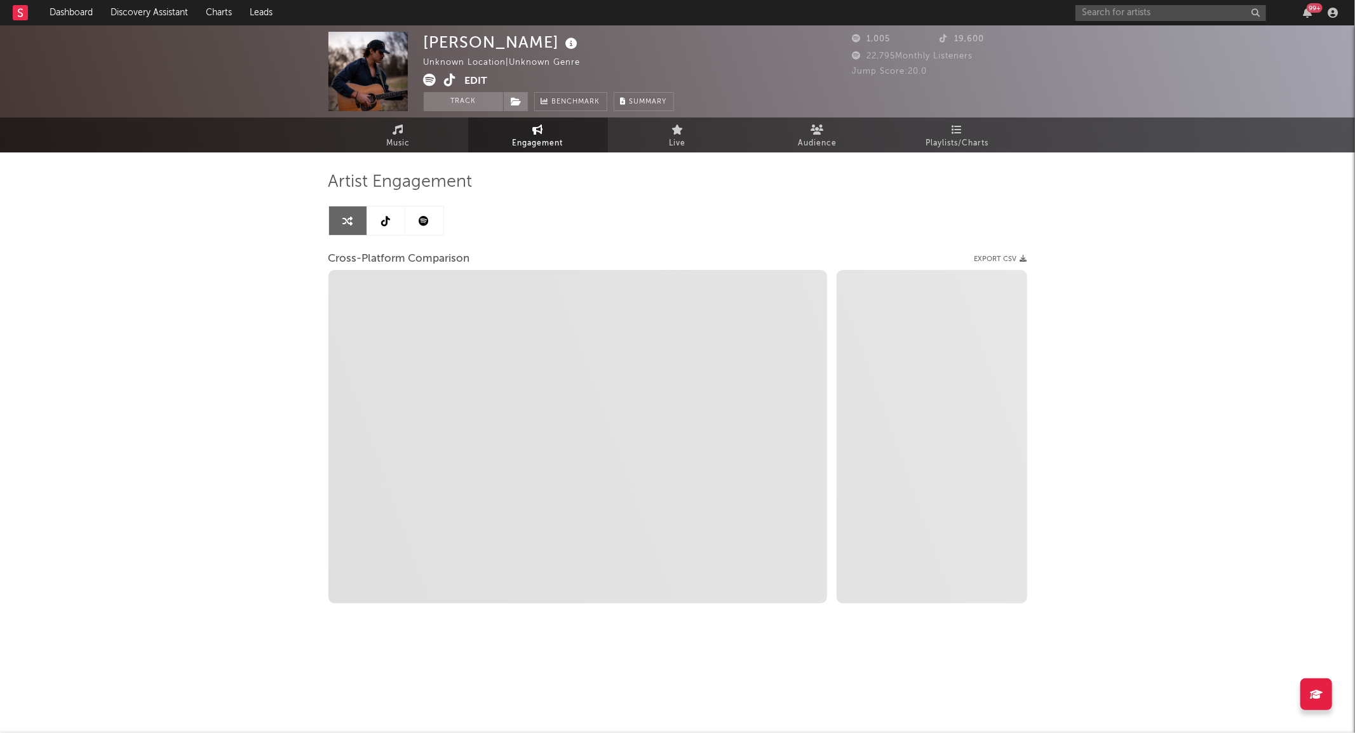
select select "1m"
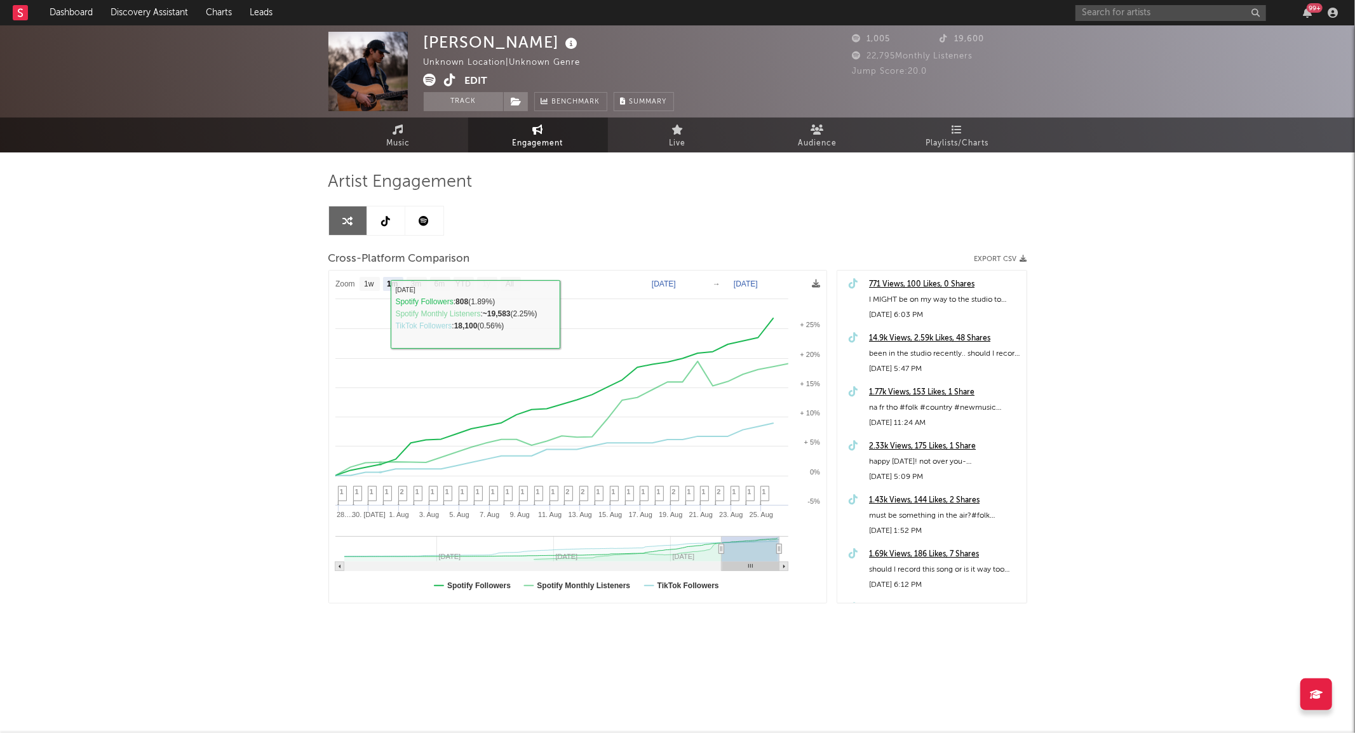
click at [413, 220] on link at bounding box center [424, 220] width 38 height 29
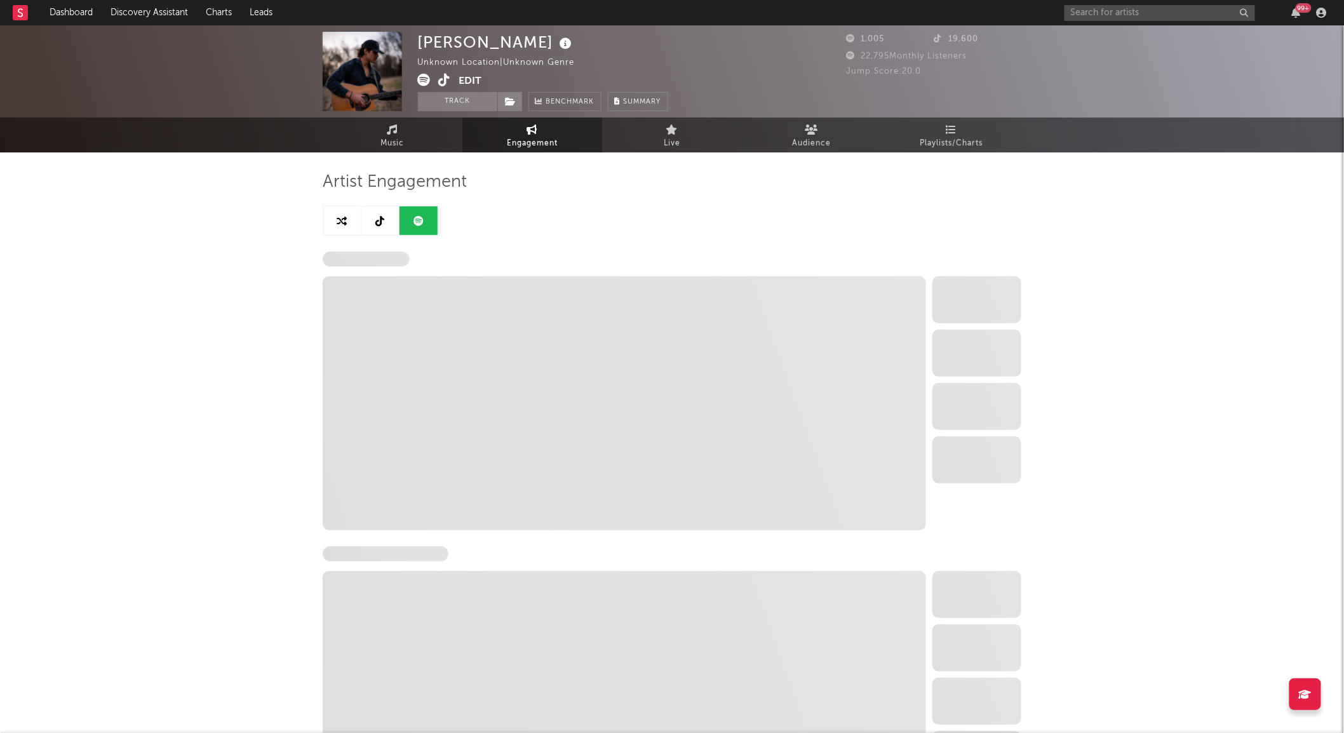
select select "6m"
select select "1w"
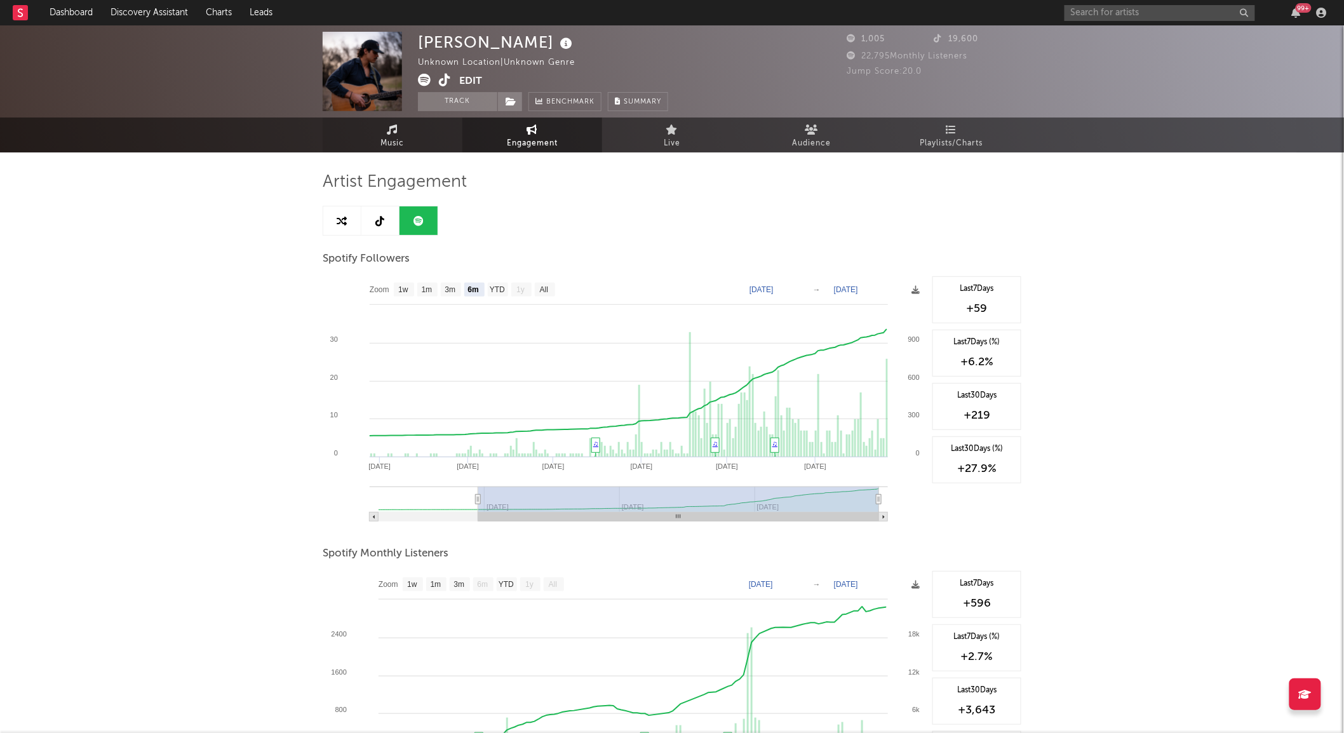
click at [426, 130] on link "Music" at bounding box center [393, 134] width 140 height 35
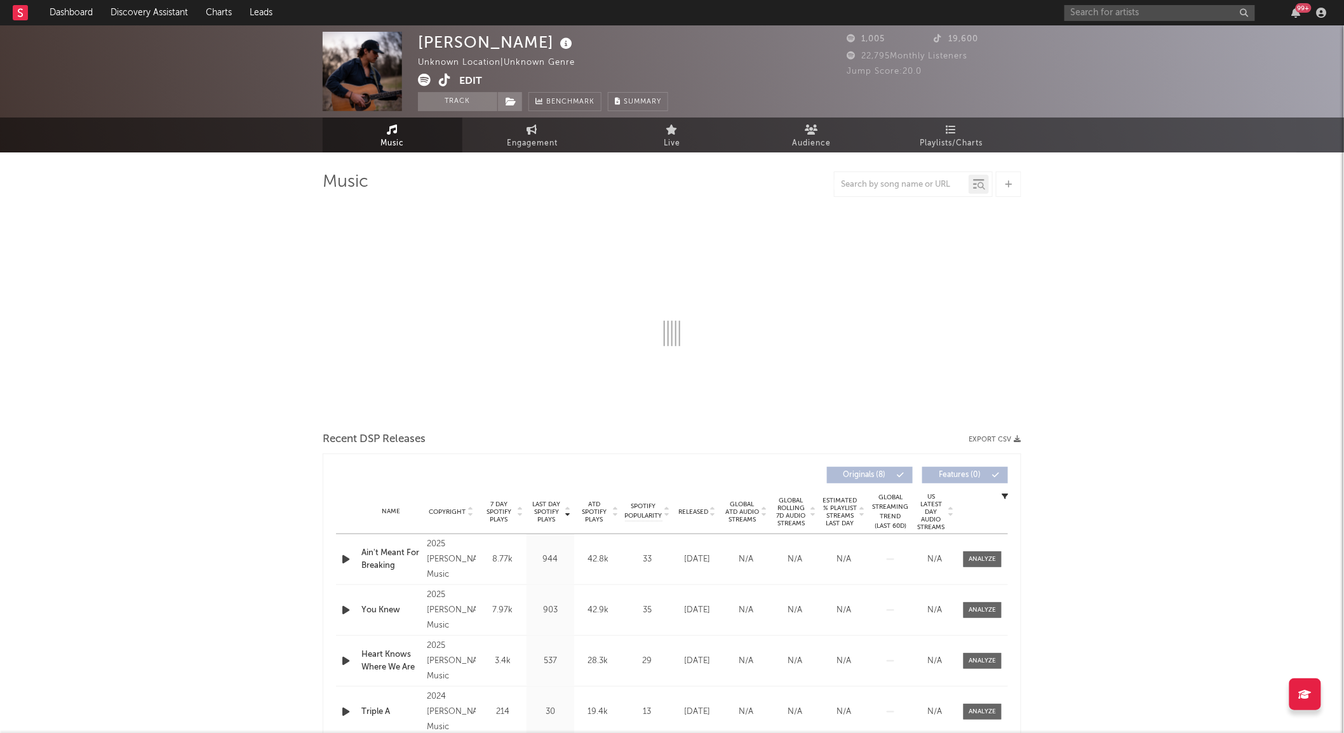
select select "1w"
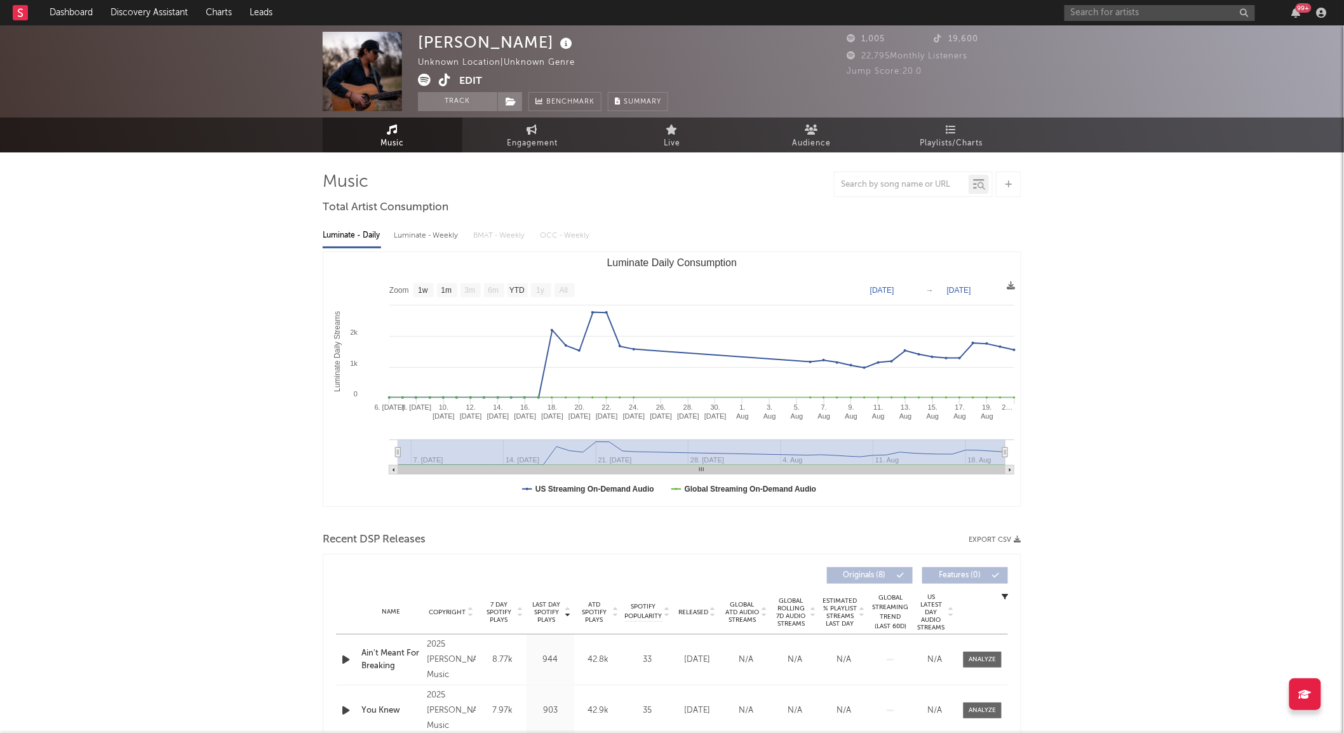
click at [426, 130] on link "Music" at bounding box center [393, 134] width 140 height 35
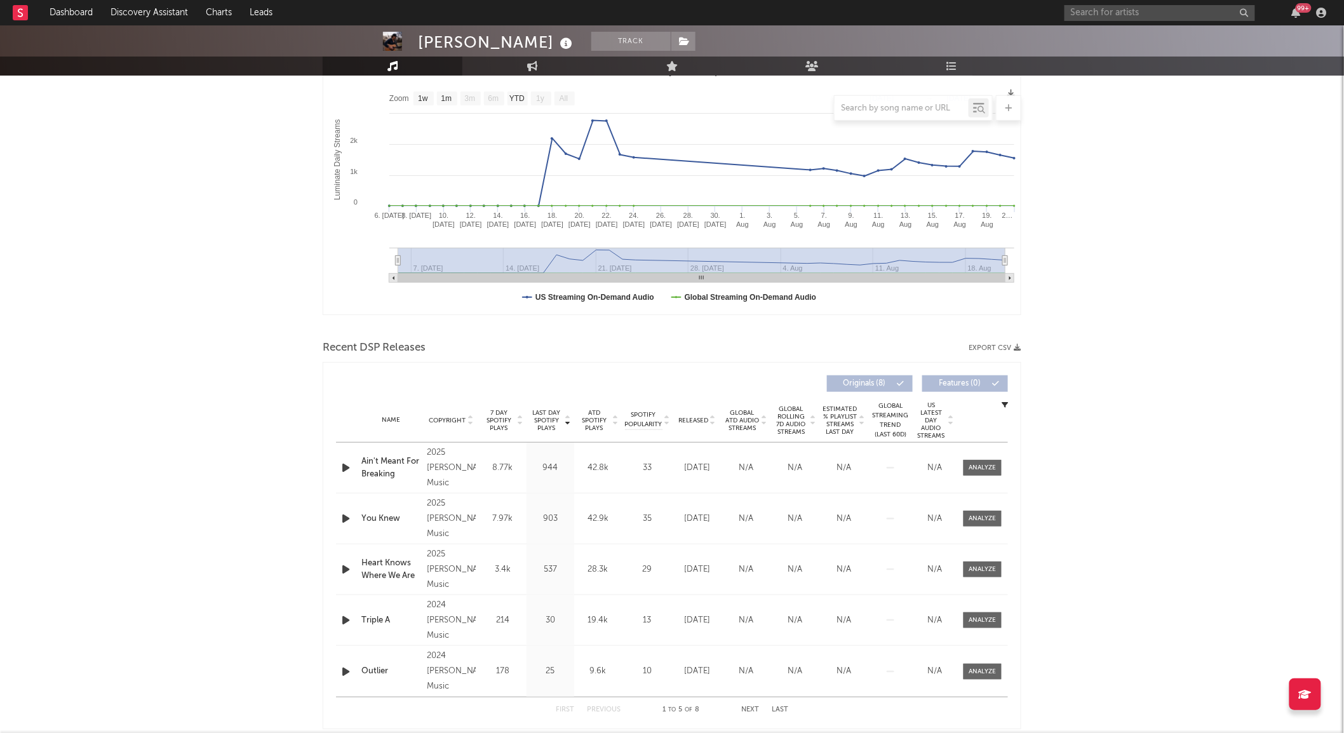
scroll to position [200, 0]
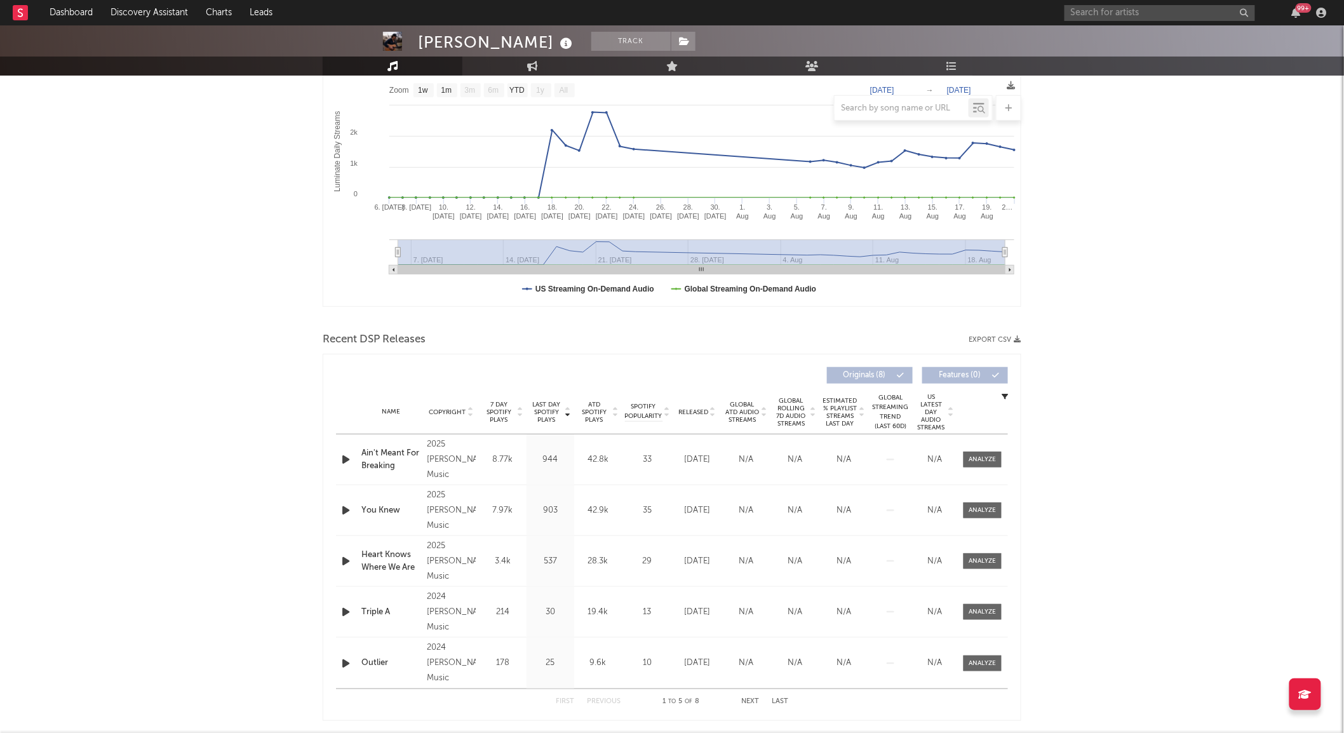
click at [696, 409] on span "Released" at bounding box center [693, 412] width 30 height 8
click at [968, 464] on span at bounding box center [982, 460] width 38 height 16
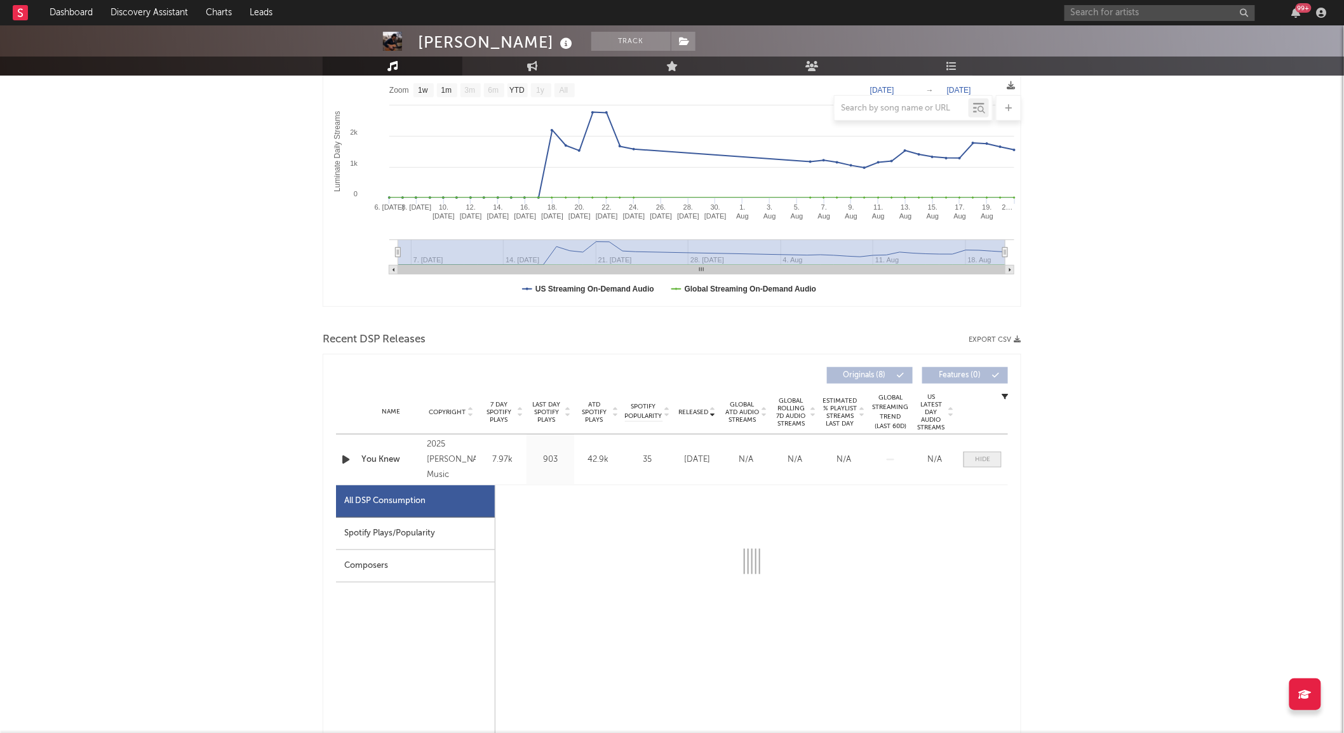
select select "1w"
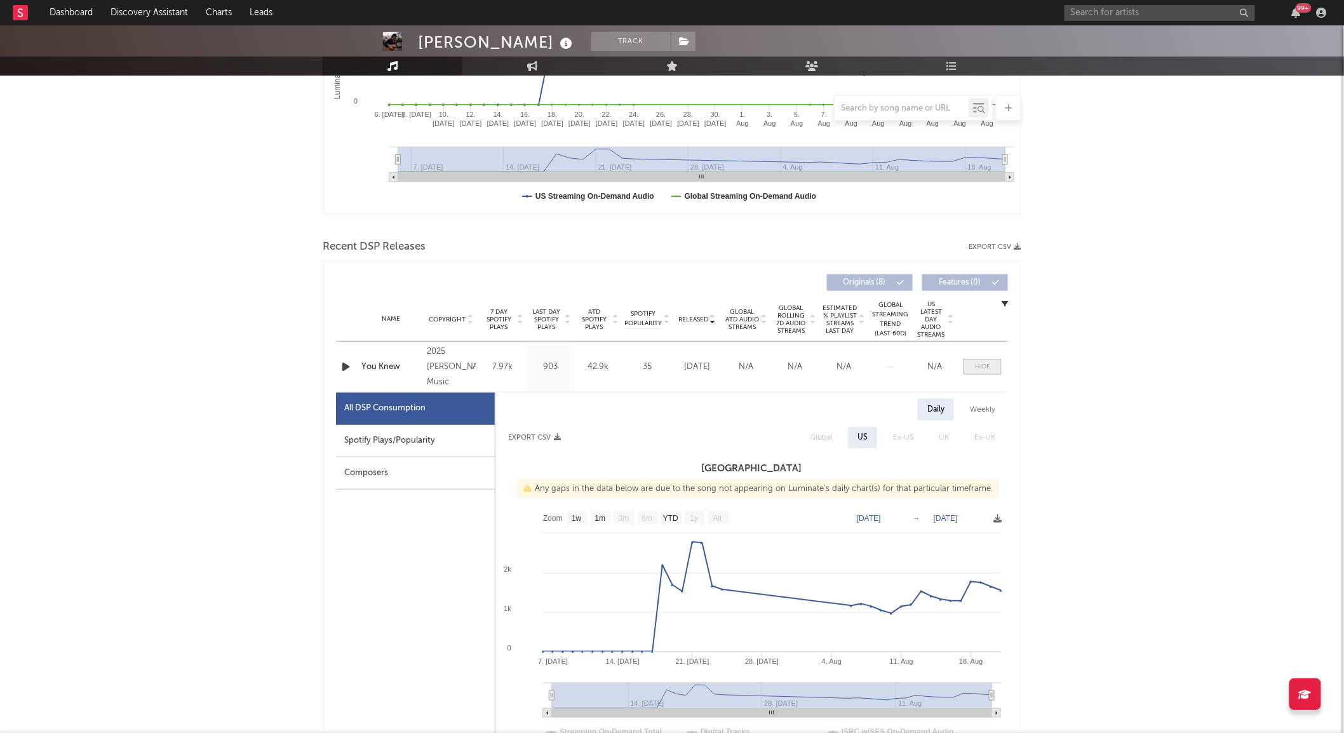
scroll to position [290, 0]
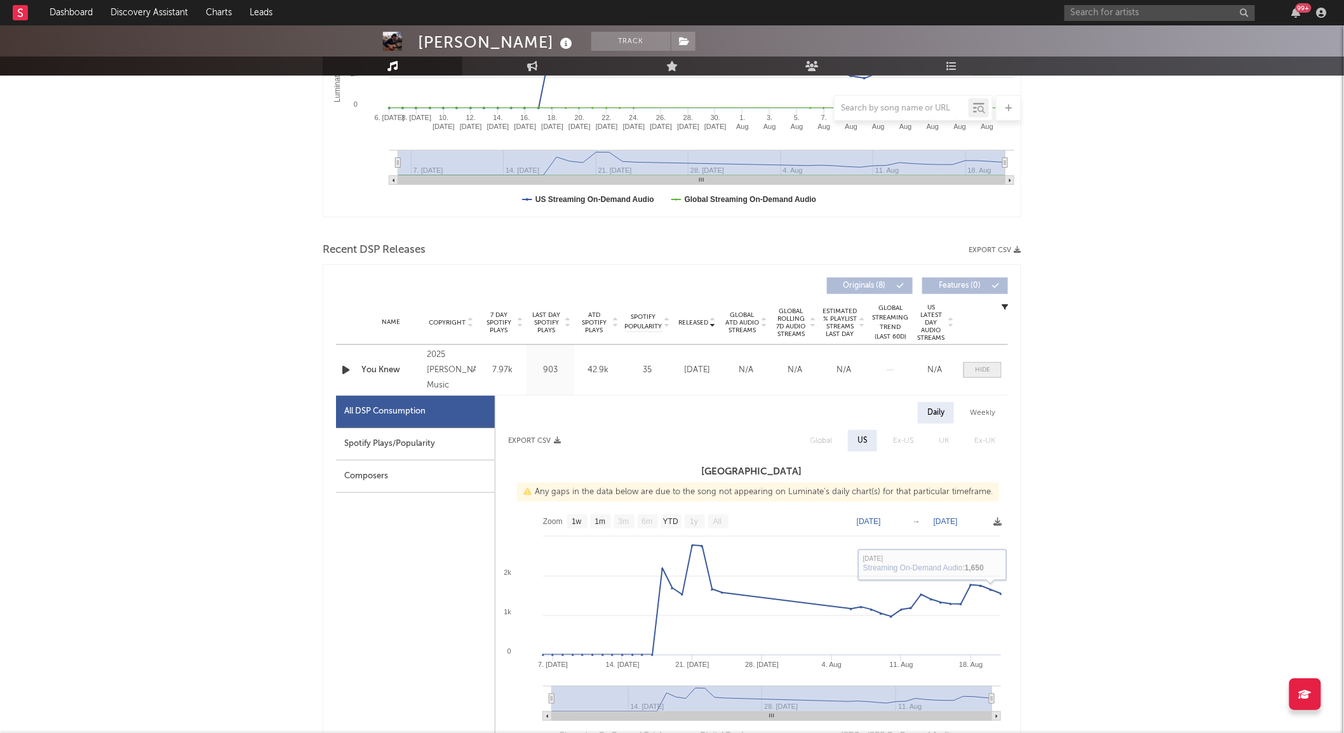
click at [980, 367] on div at bounding box center [982, 370] width 15 height 10
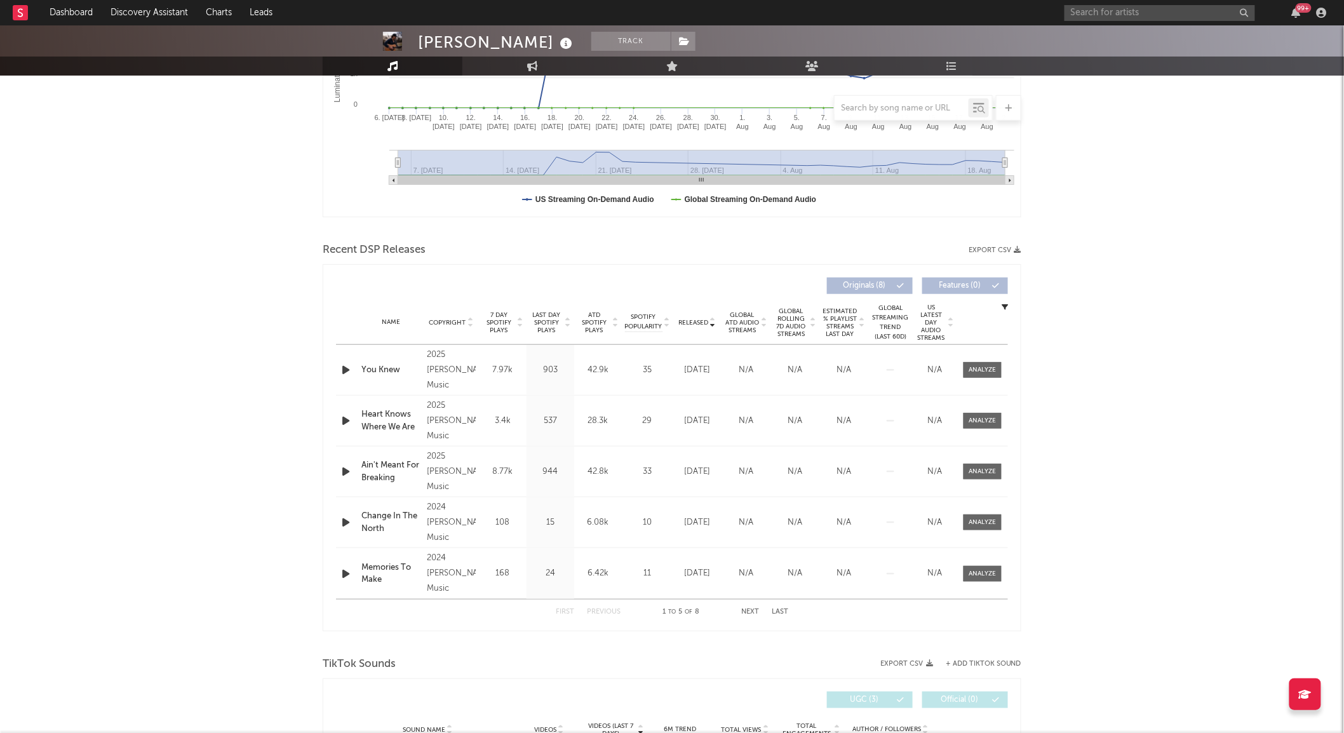
scroll to position [0, 0]
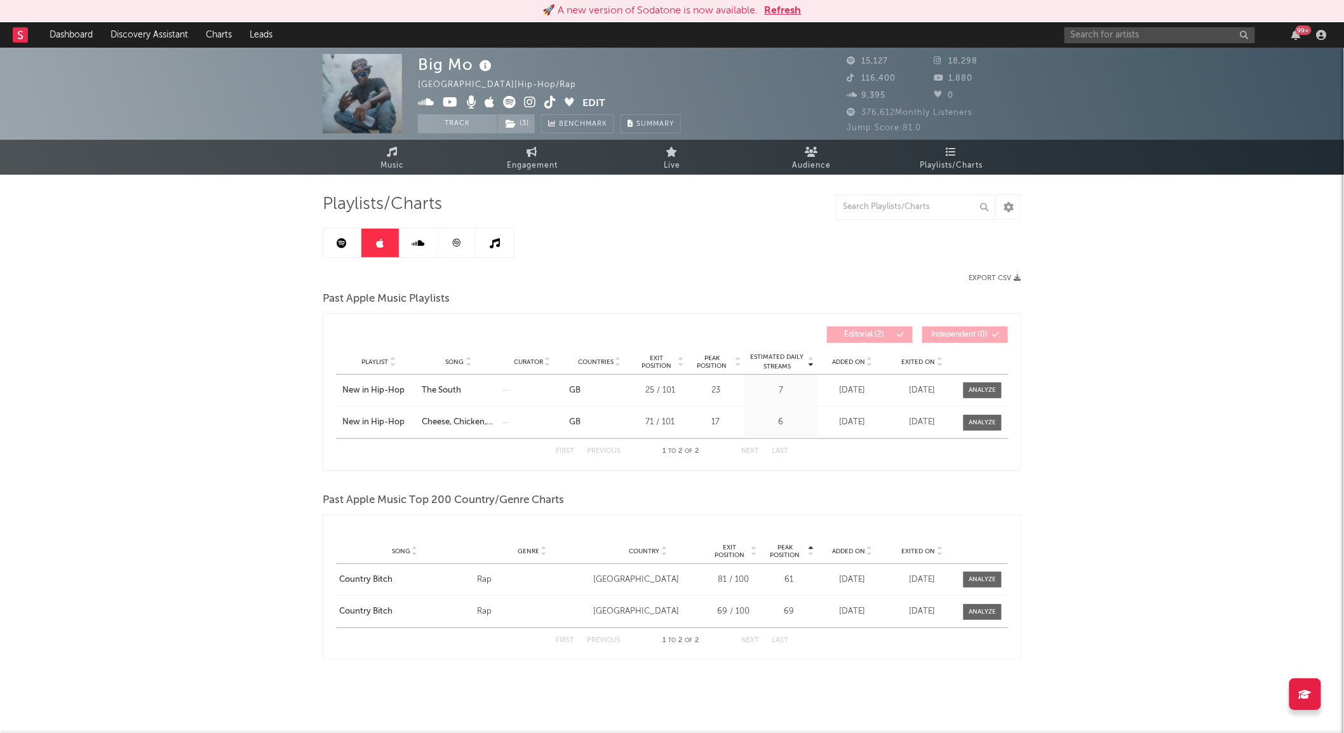
click at [239, 338] on div "Big Mo [GEOGRAPHIC_DATA] | Hip-Hop/Rap Edit Track ( 3 ) Benchmark Summary 15,12…" at bounding box center [672, 392] width 1344 height 688
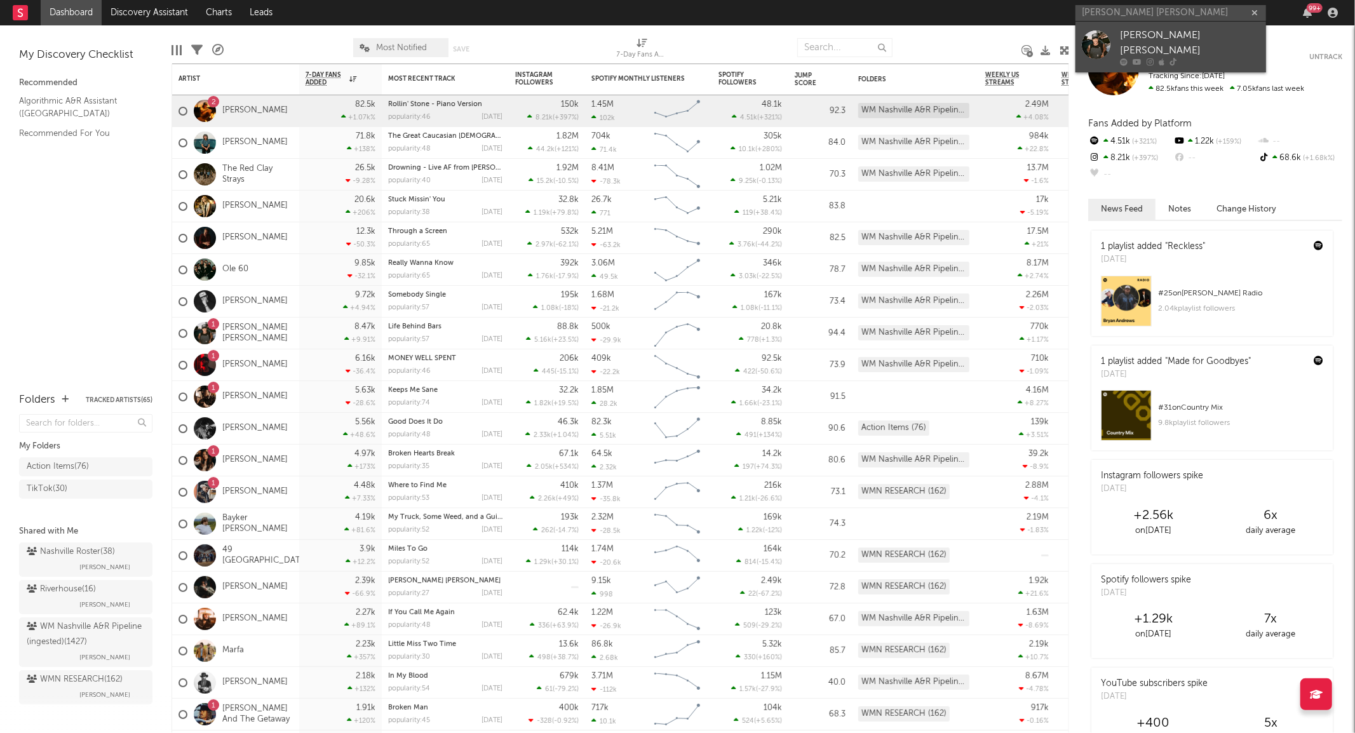
type input "[PERSON_NAME] [PERSON_NAME]"
click at [1143, 36] on div "[PERSON_NAME] [PERSON_NAME]" at bounding box center [1190, 43] width 140 height 30
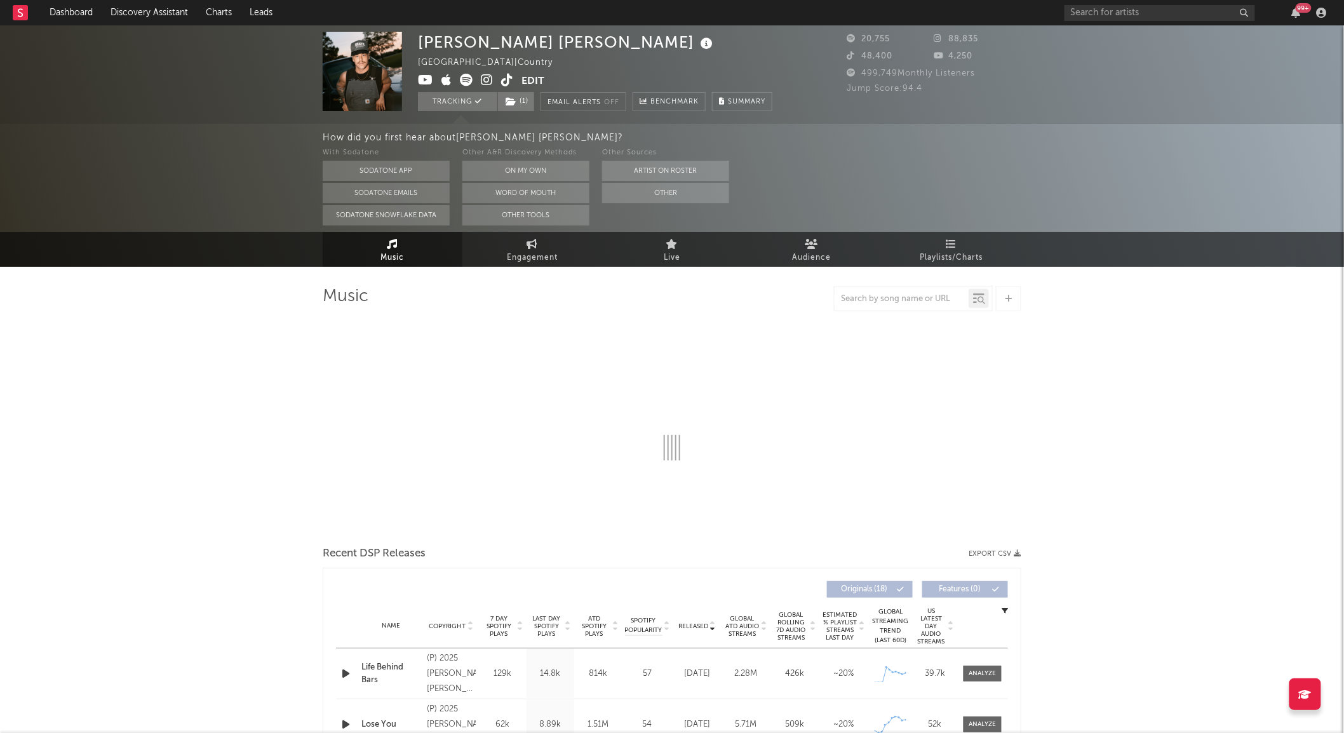
select select "6m"
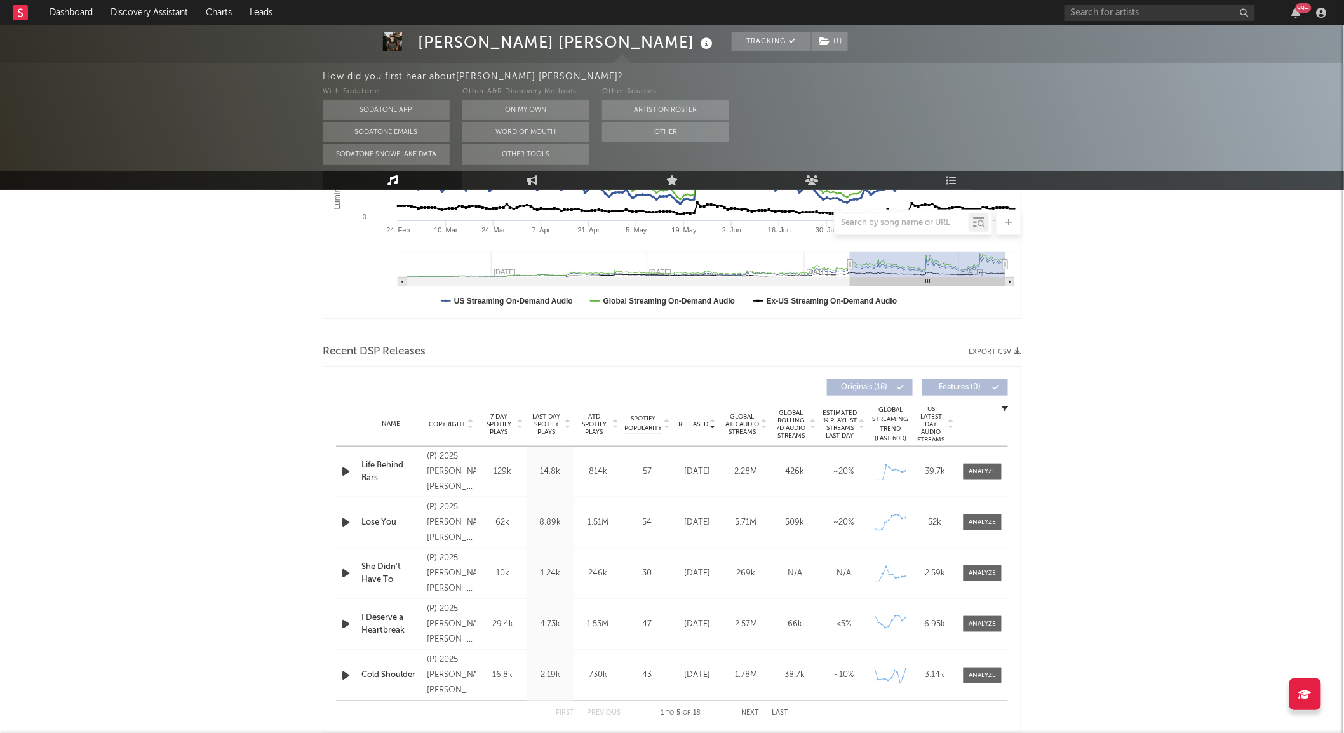
scroll to position [303, 0]
click at [801, 427] on span "Global Rolling 7D Audio Streams" at bounding box center [790, 423] width 35 height 30
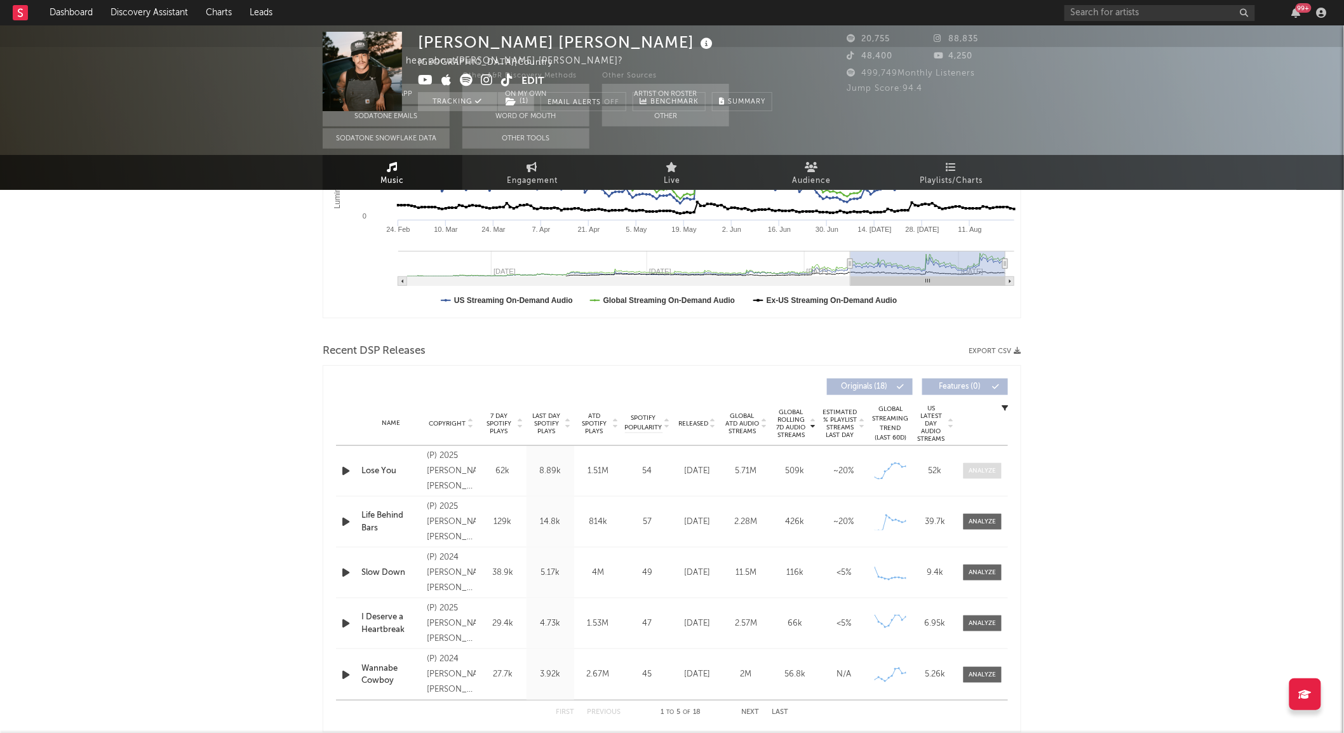
scroll to position [0, 0]
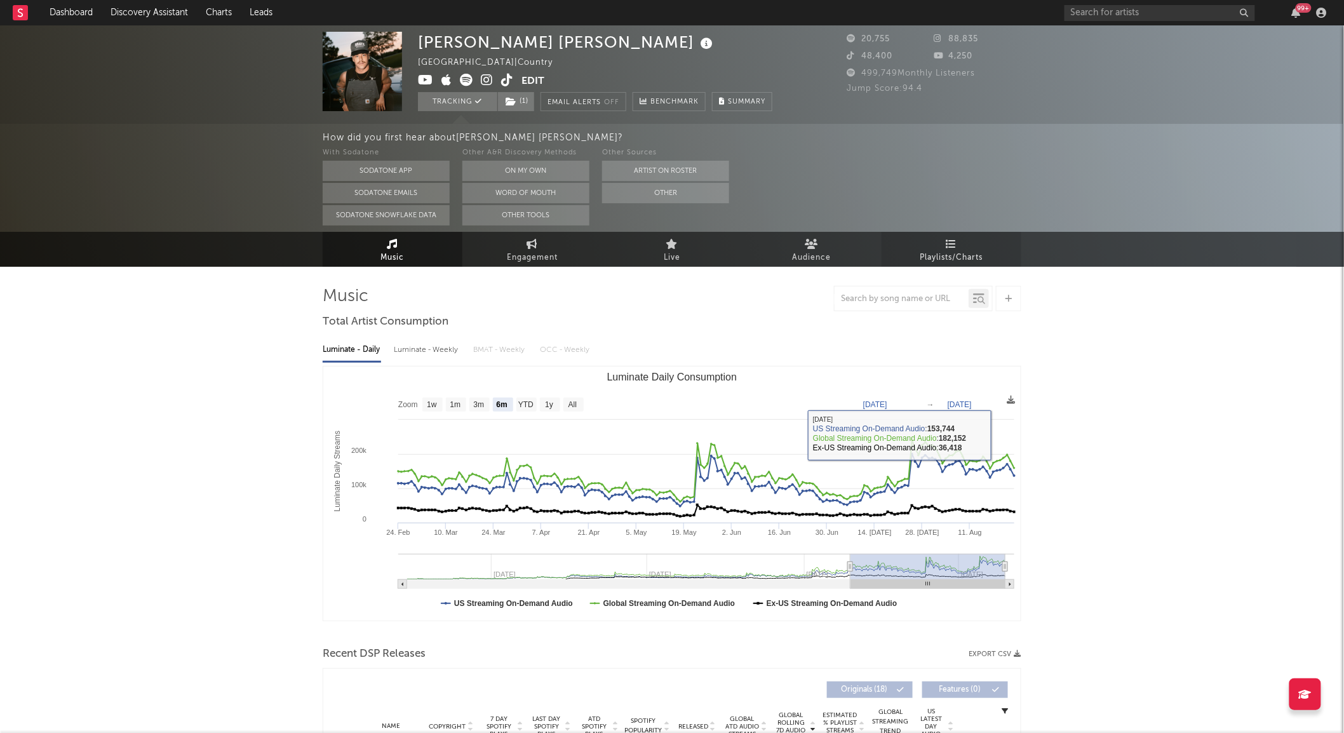
click at [963, 257] on span "Playlists/Charts" at bounding box center [951, 257] width 63 height 15
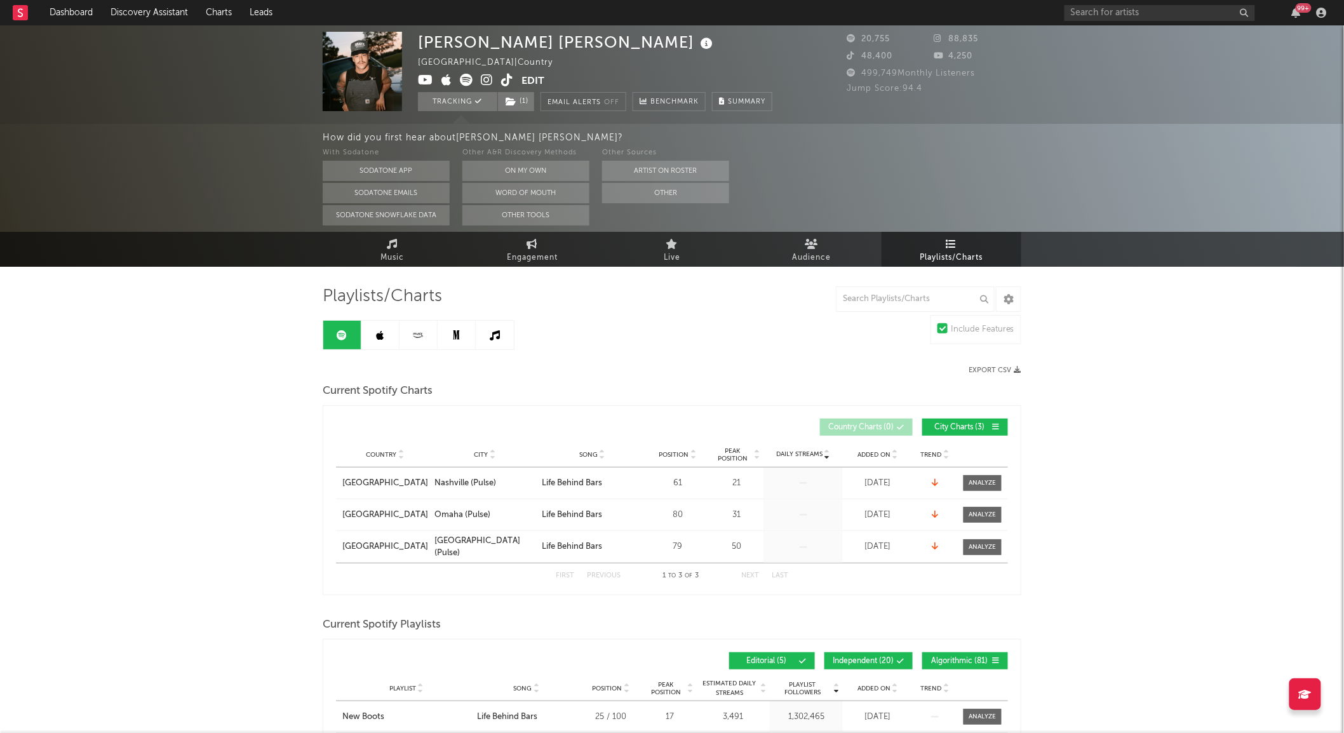
click at [371, 342] on link at bounding box center [380, 335] width 38 height 29
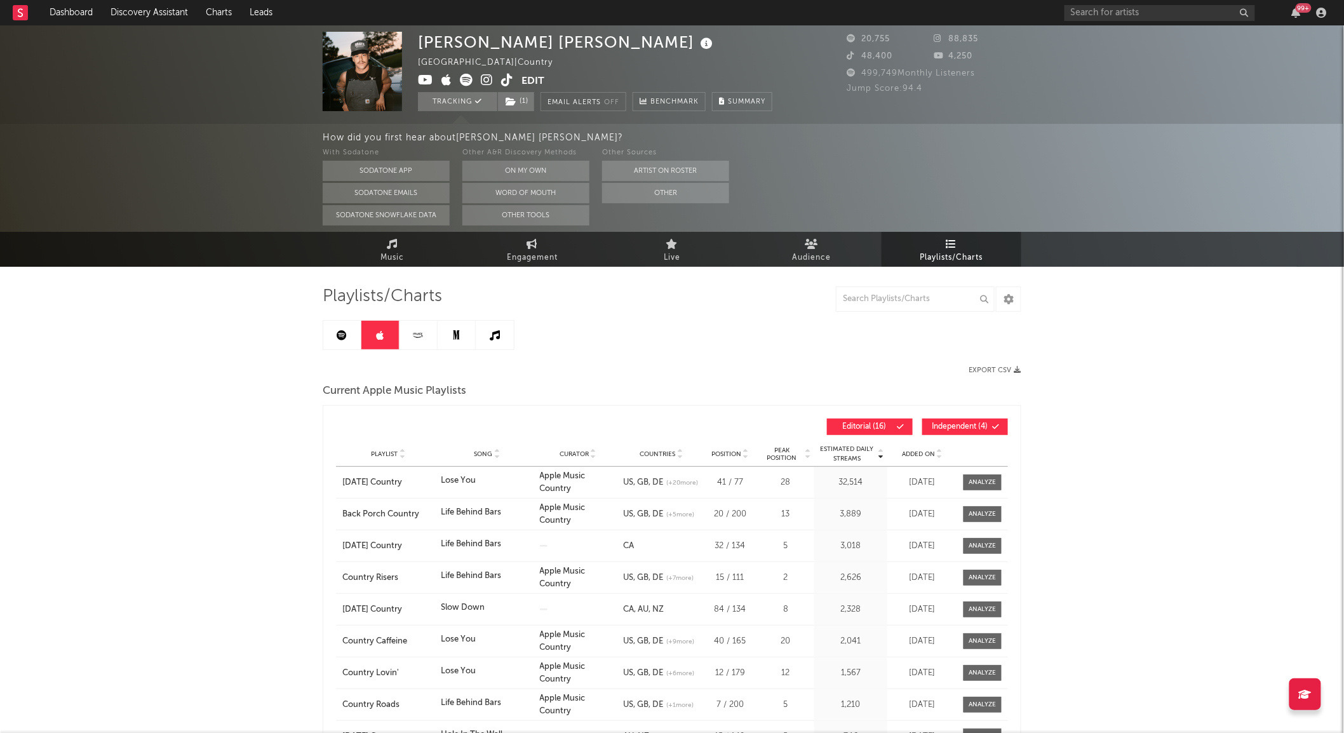
click at [438, 331] on link at bounding box center [457, 335] width 38 height 29
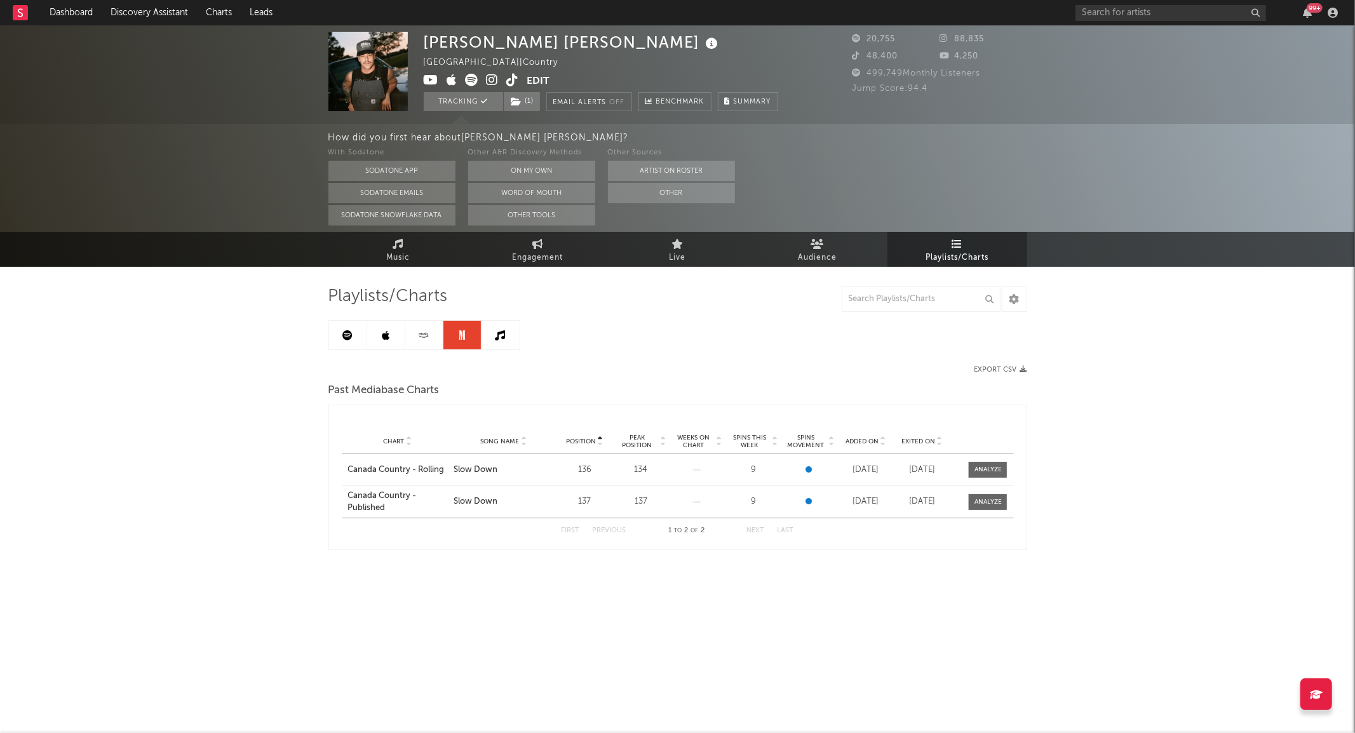
drag, startPoint x: 417, startPoint y: 341, endPoint x: 437, endPoint y: 331, distance: 22.4
click at [437, 331] on link at bounding box center [424, 335] width 38 height 29
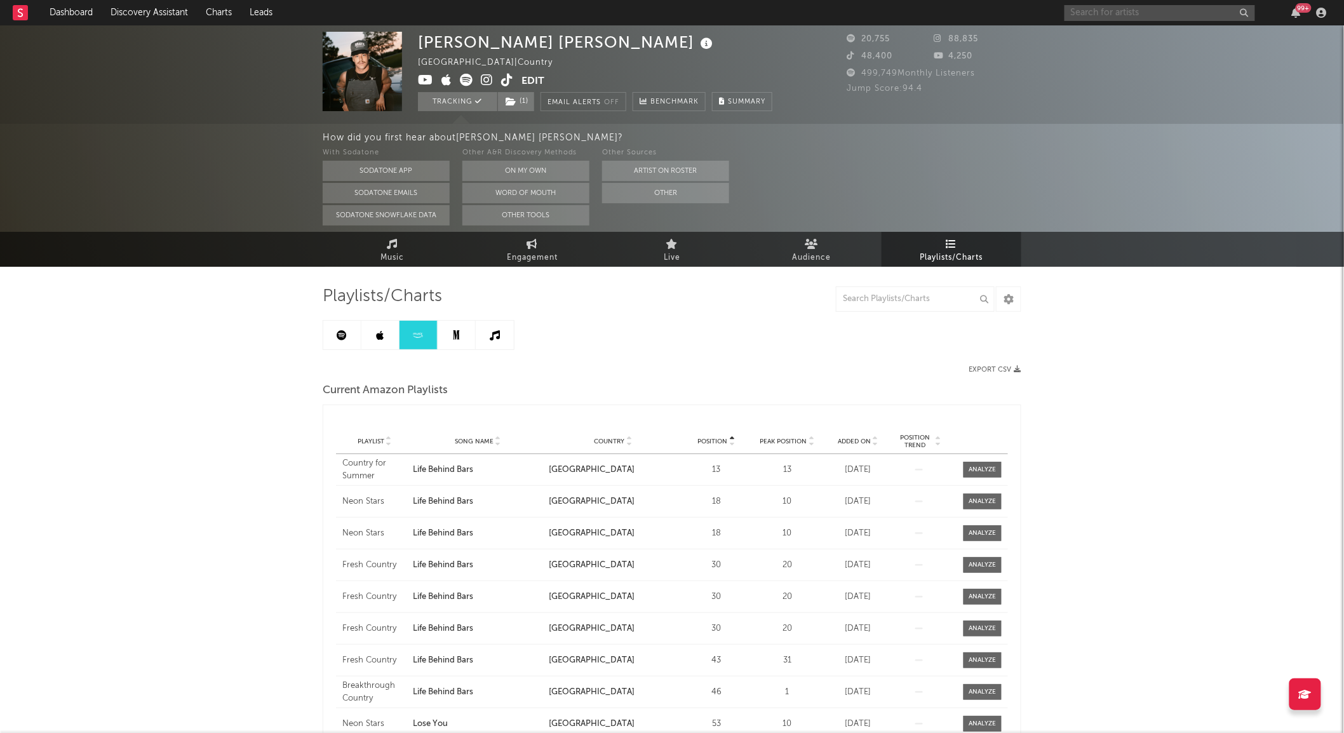
click at [1097, 17] on input "text" at bounding box center [1159, 13] width 191 height 16
click at [996, 131] on div "How did you first hear about [PERSON_NAME] [PERSON_NAME] ?" at bounding box center [833, 137] width 1021 height 15
click at [60, 17] on link "Dashboard" at bounding box center [71, 12] width 61 height 25
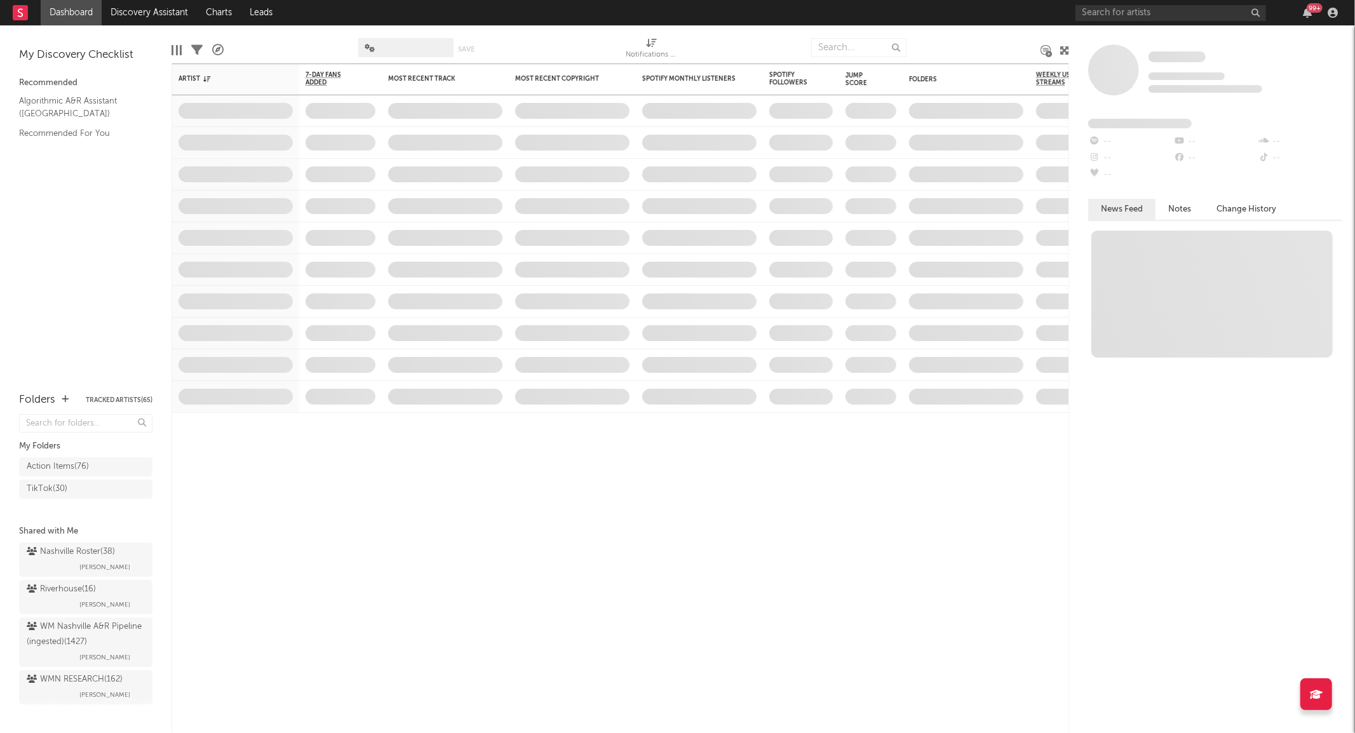
click at [565, 41] on div at bounding box center [559, 48] width 116 height 32
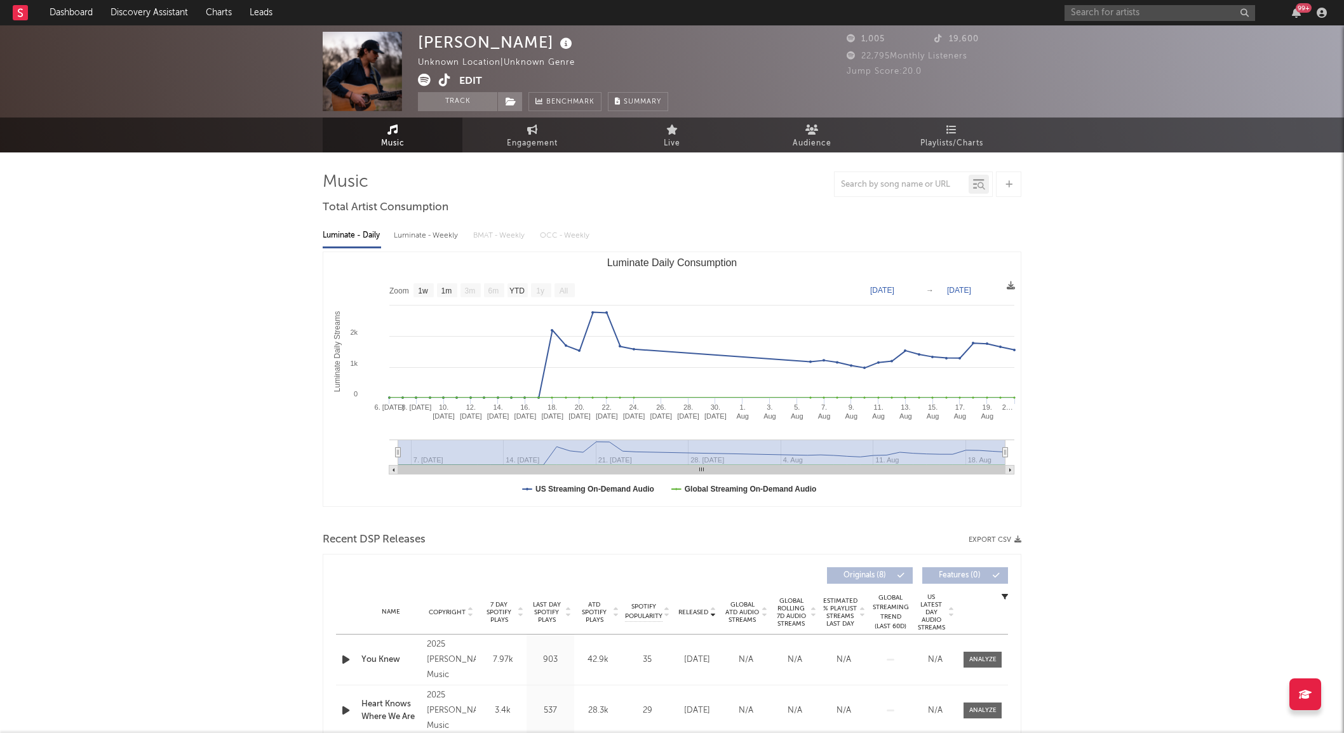
select select "1w"
click at [86, 10] on link "Dashboard" at bounding box center [71, 12] width 61 height 25
